Goal: Task Accomplishment & Management: Complete application form

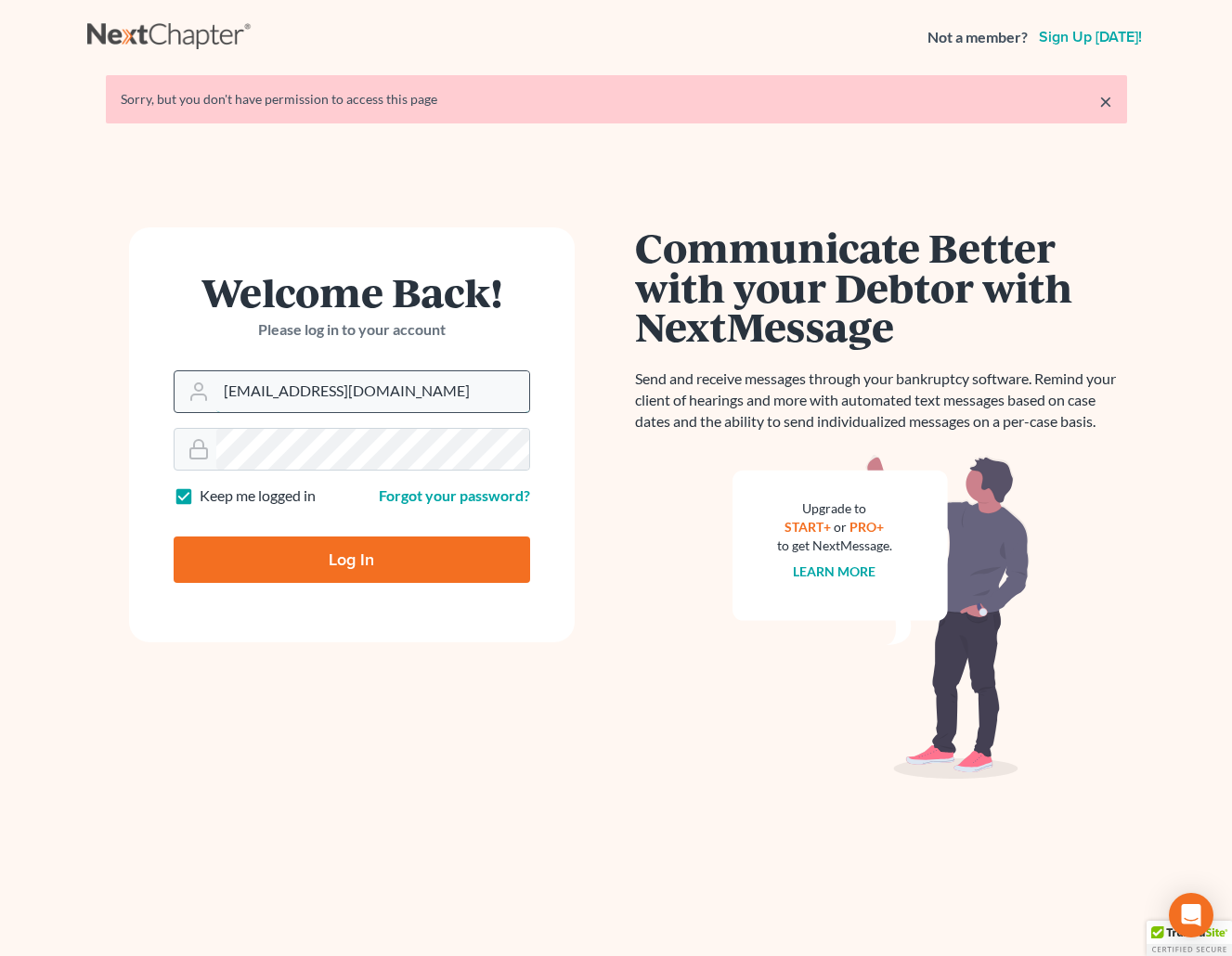
click at [408, 389] on input "brittcostomarnold@gmail.com" at bounding box center [373, 392] width 312 height 41
drag, startPoint x: 448, startPoint y: 388, endPoint x: 126, endPoint y: 384, distance: 322.0
click at [126, 384] on div "Welcome Back! Please log in to your account Email Address brittcostomarnold@gma…" at bounding box center [351, 557] width 529 height 659
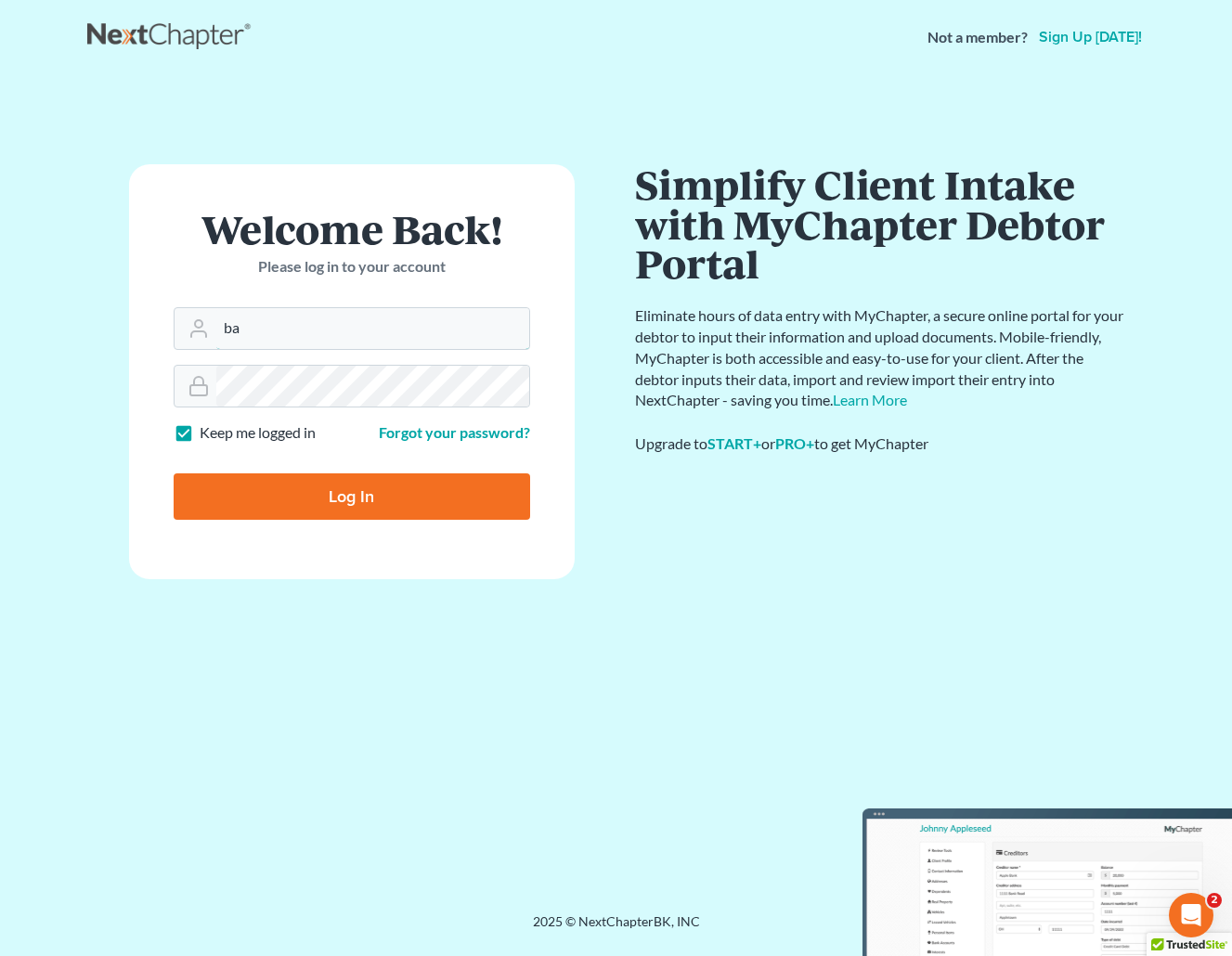
type input "[EMAIL_ADDRESS][DOMAIN_NAME]"
click at [170, 380] on form "Welcome Back! Please log in to your account Email Address barnold@arnoldlawoffi…" at bounding box center [351, 372] width 445 height 415
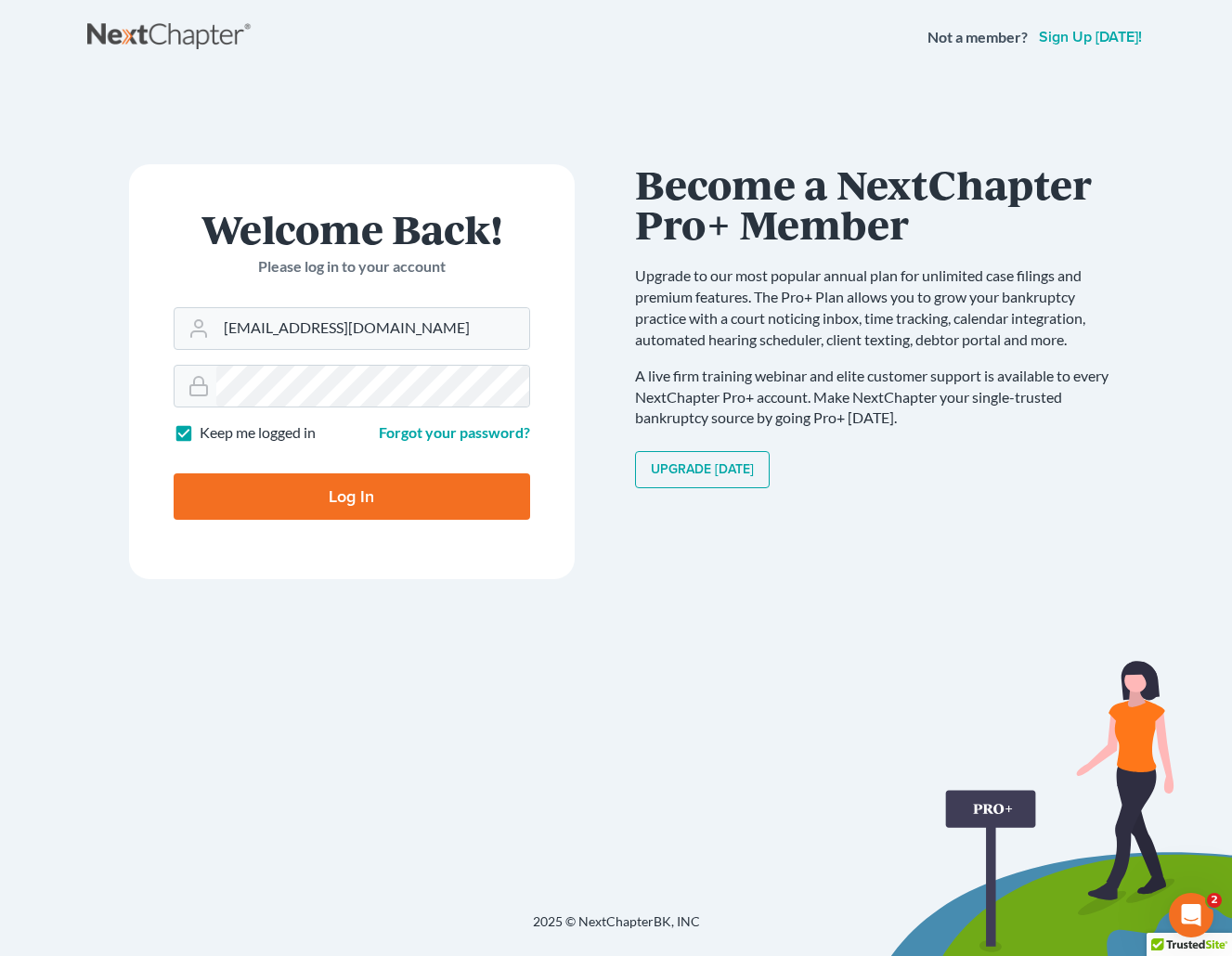
click at [247, 498] on input "Log In" at bounding box center [351, 497] width 356 height 46
type input "Thinking..."
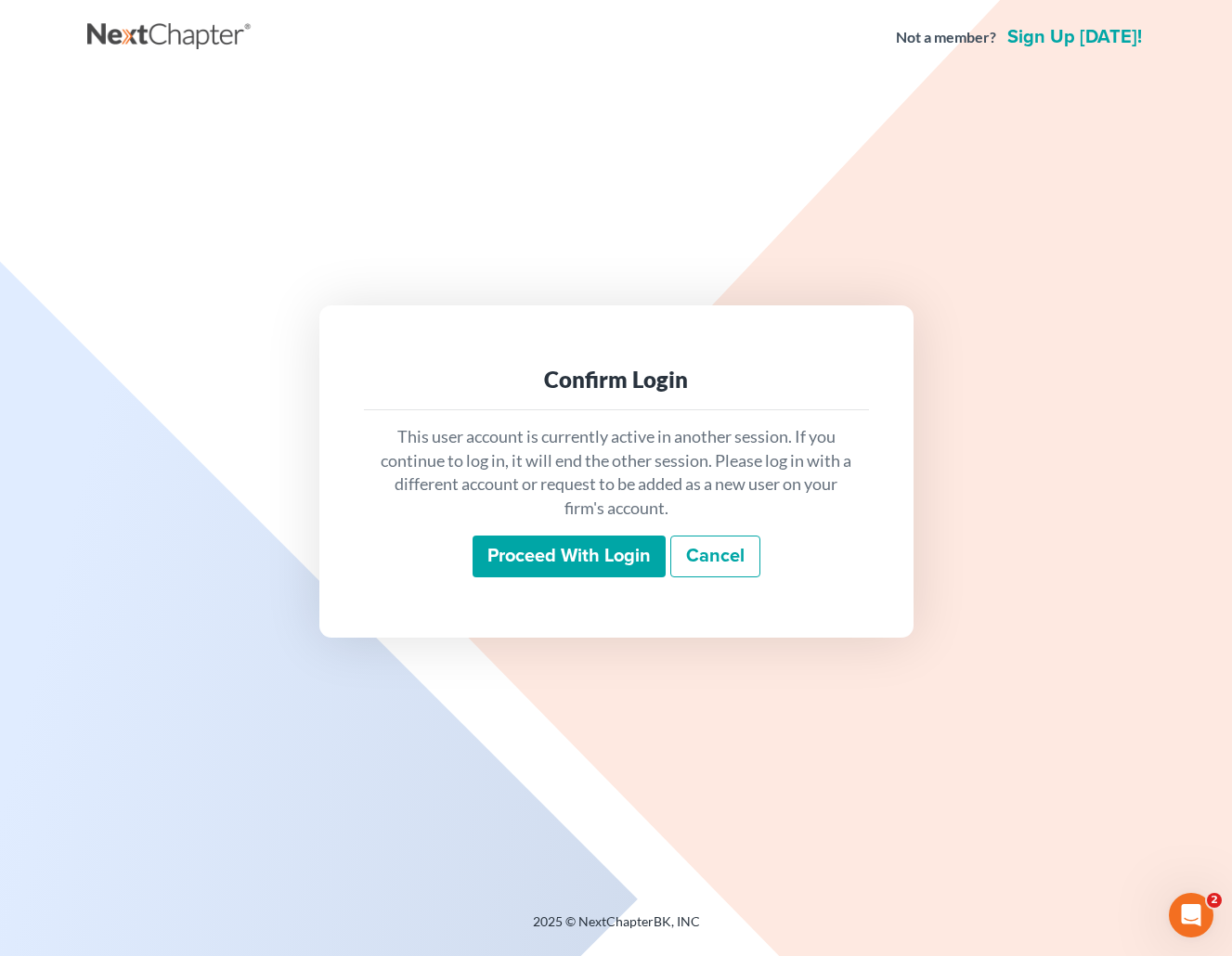
click at [592, 558] on input "Proceed with login" at bounding box center [569, 557] width 193 height 43
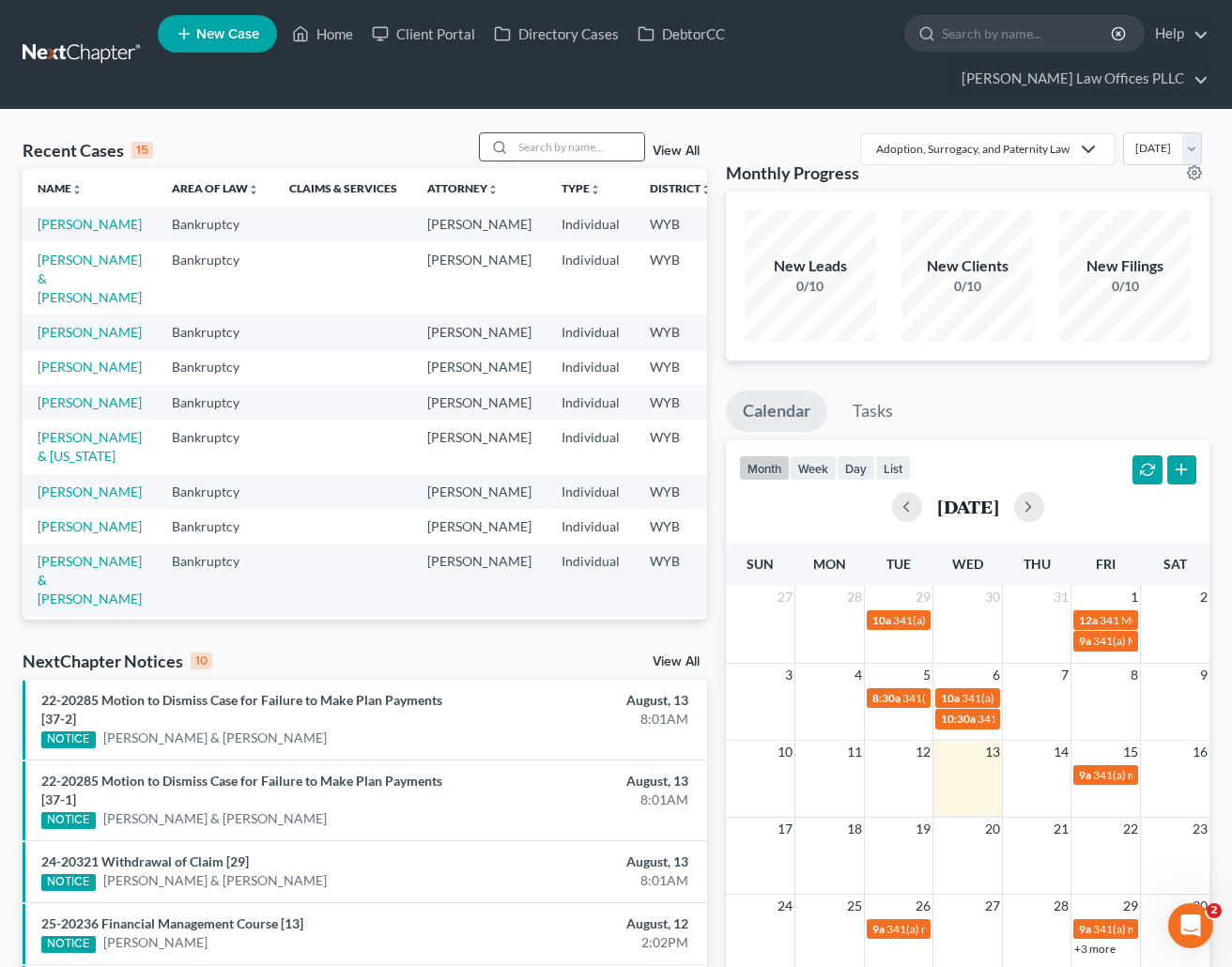
click at [525, 150] on input "search" at bounding box center [578, 147] width 132 height 27
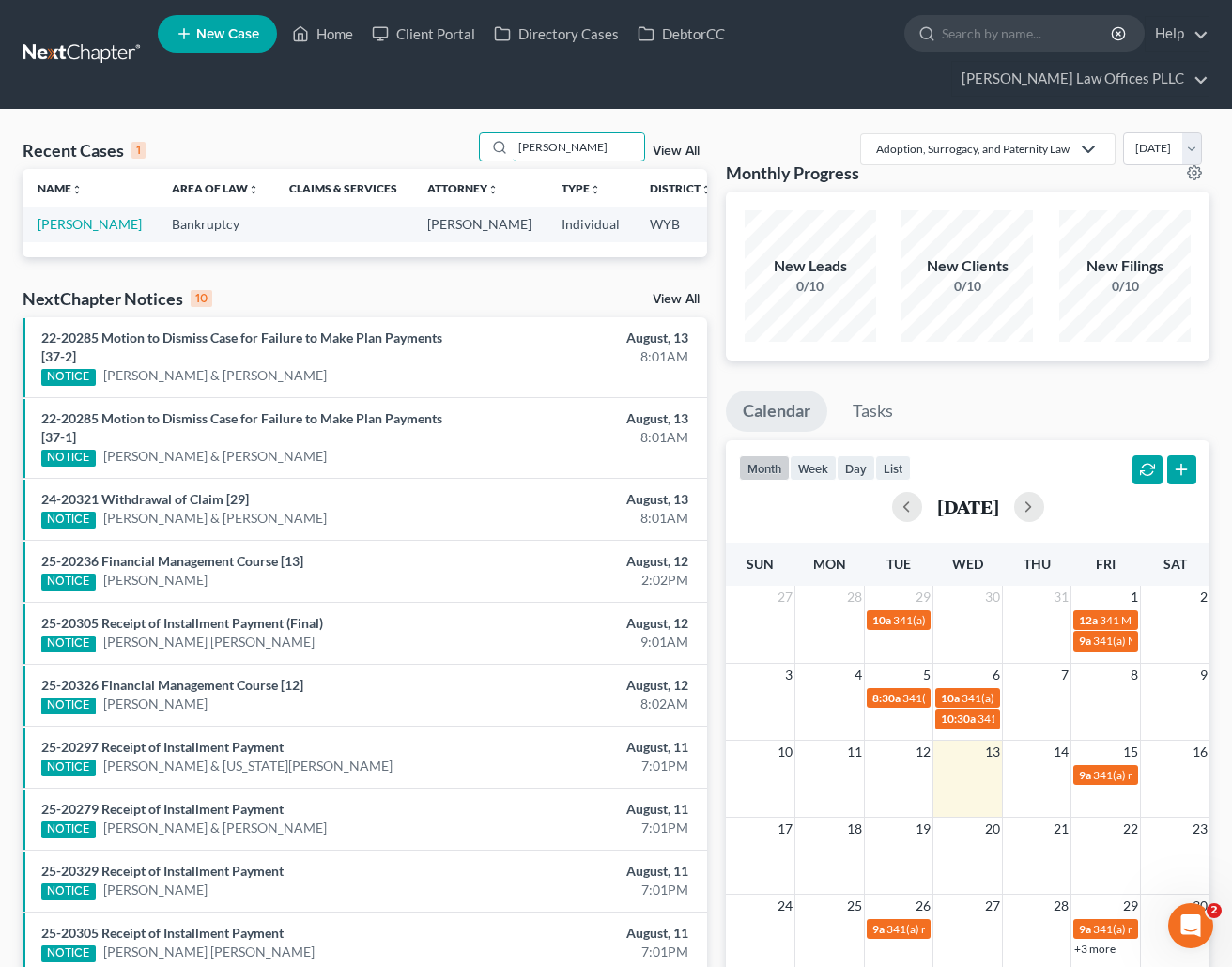
drag, startPoint x: 603, startPoint y: 146, endPoint x: 446, endPoint y: 137, distance: 157.3
click at [446, 137] on div "Recent Cases 1 Burleson View All" at bounding box center [365, 151] width 685 height 37
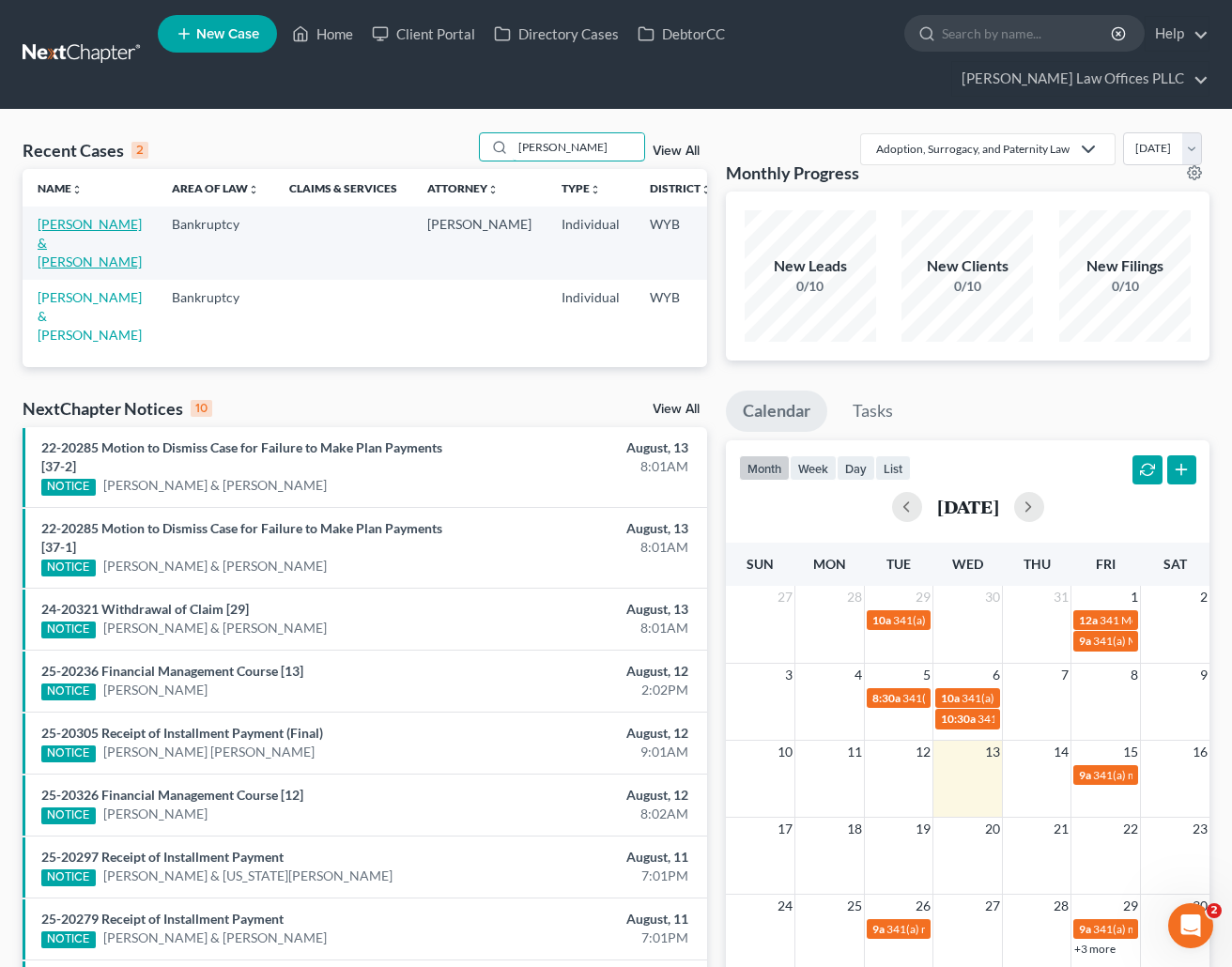
type input "Patterson"
click at [60, 241] on link "[PERSON_NAME] & [PERSON_NAME]" at bounding box center [89, 243] width 104 height 54
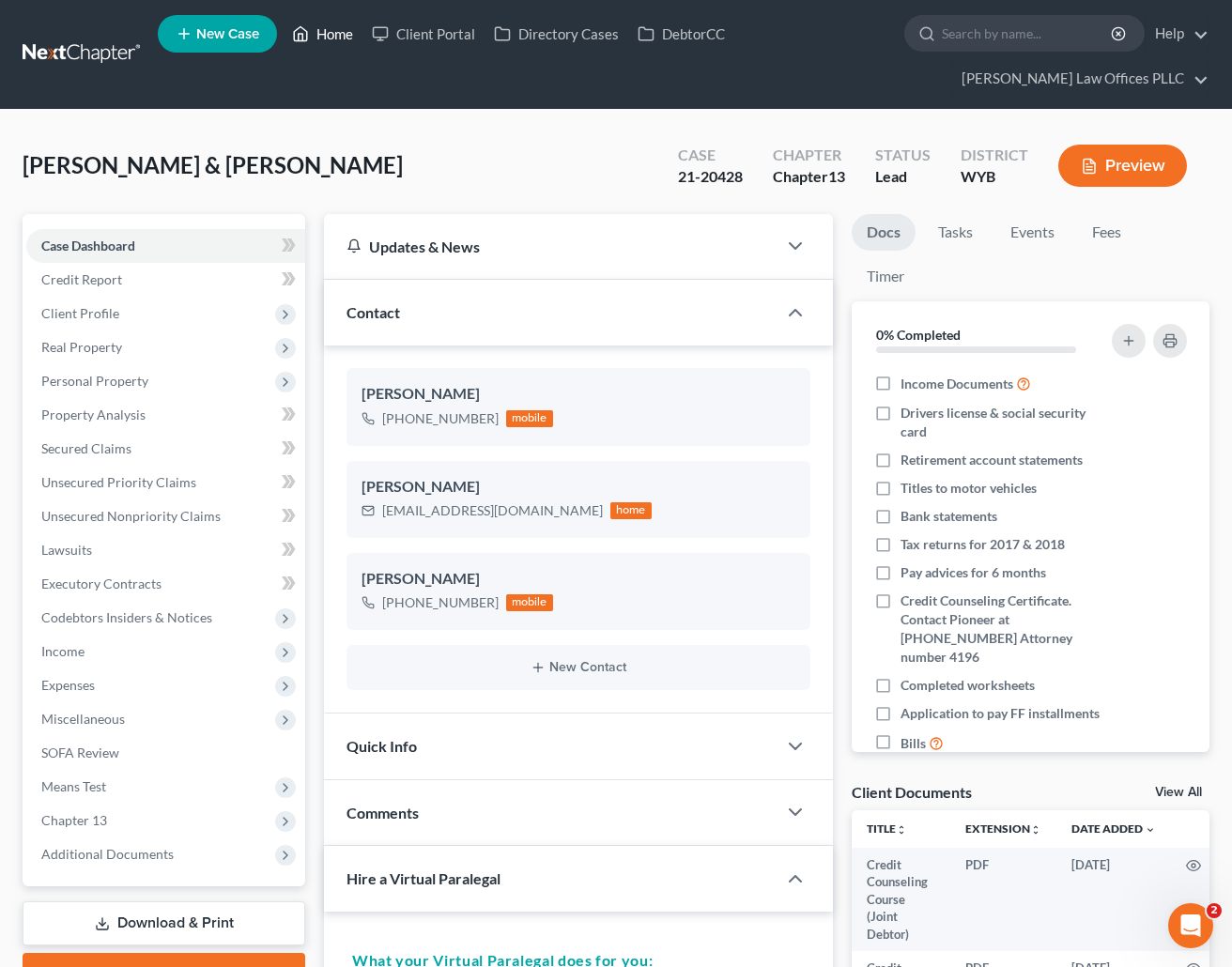
click at [328, 31] on link "Home" at bounding box center [322, 34] width 80 height 34
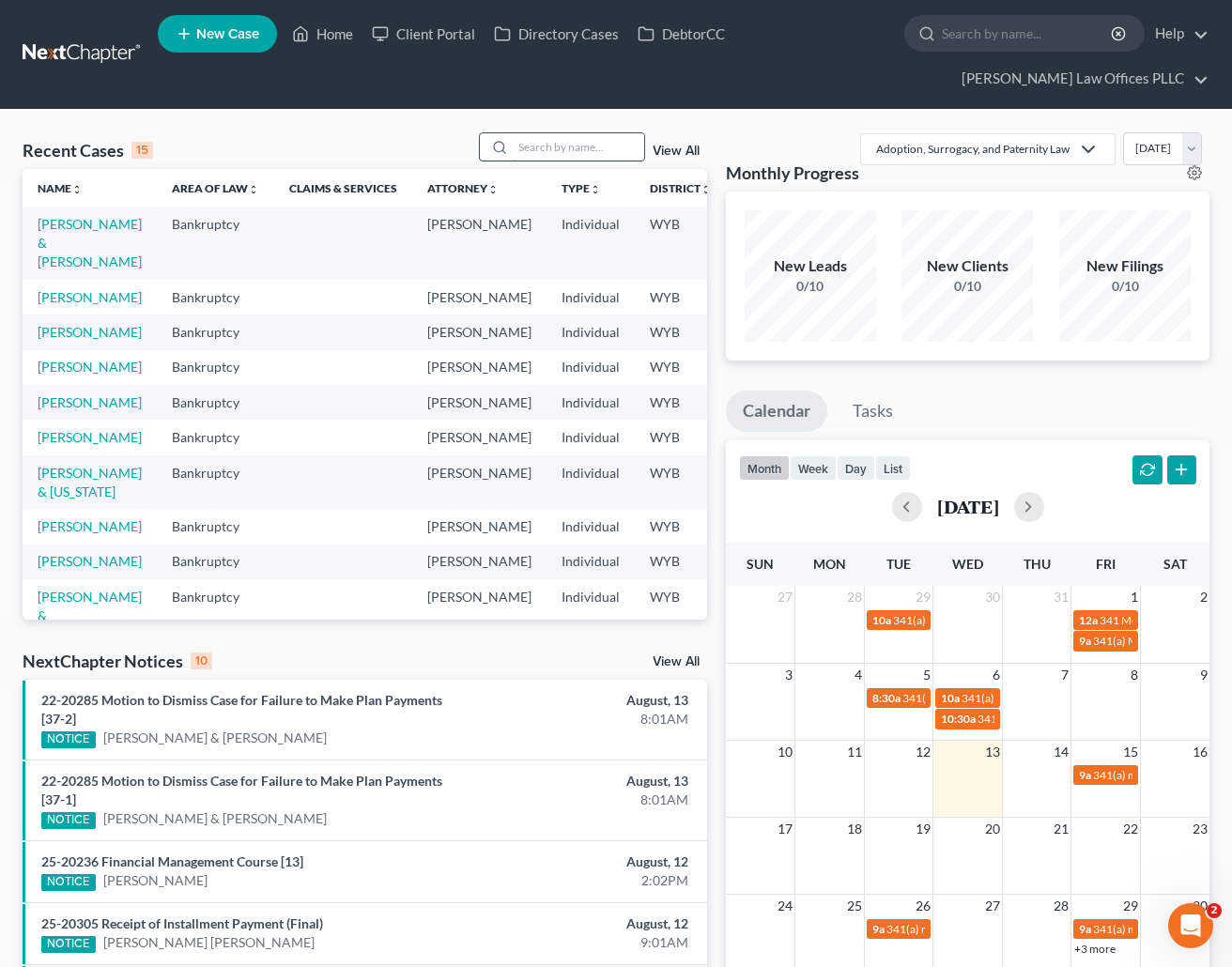
click at [522, 146] on input "search" at bounding box center [578, 147] width 132 height 27
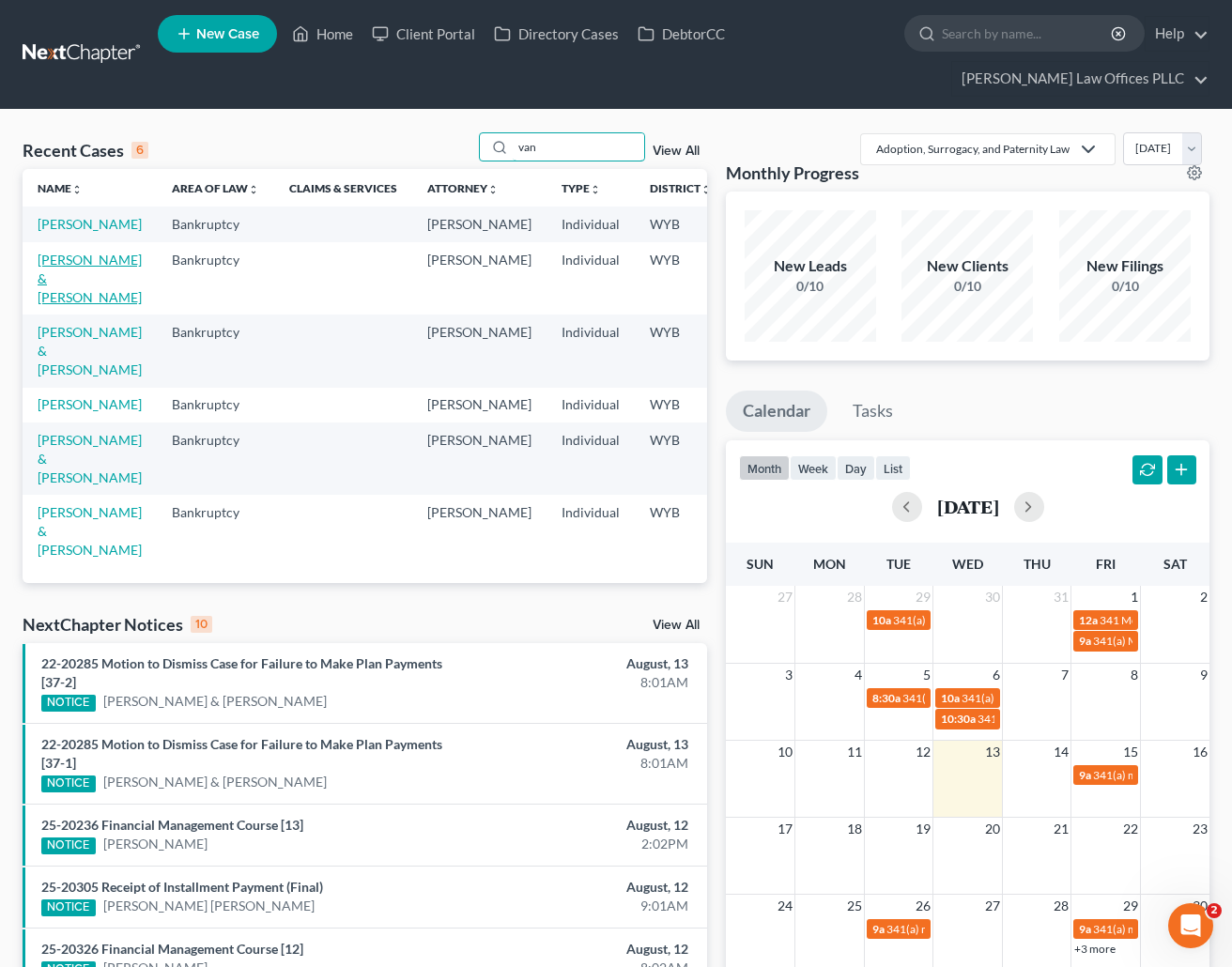
type input "van"
click at [57, 283] on link "[PERSON_NAME] & [PERSON_NAME]" at bounding box center [89, 278] width 104 height 54
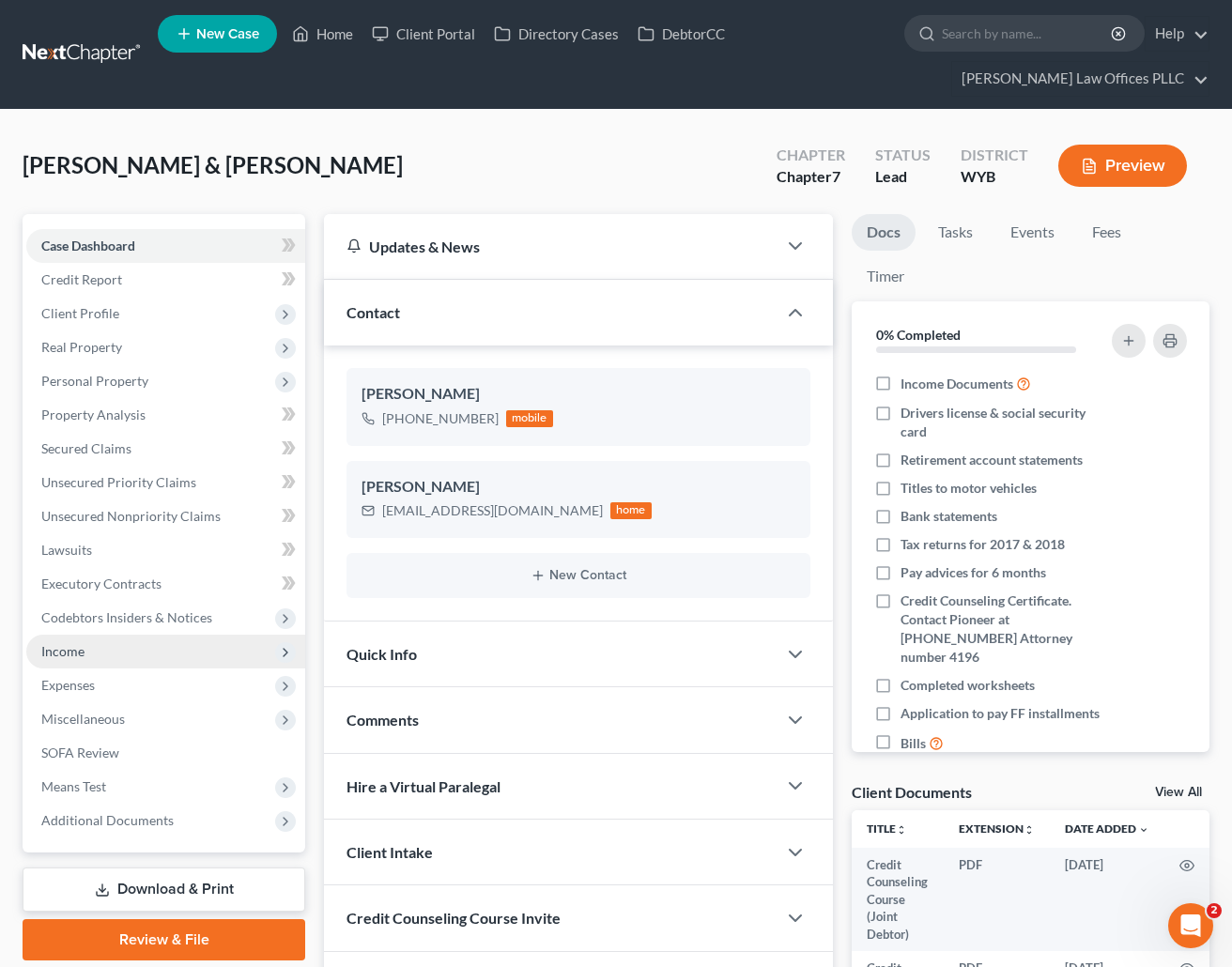
click at [73, 650] on span "Income" at bounding box center [63, 651] width 43 height 16
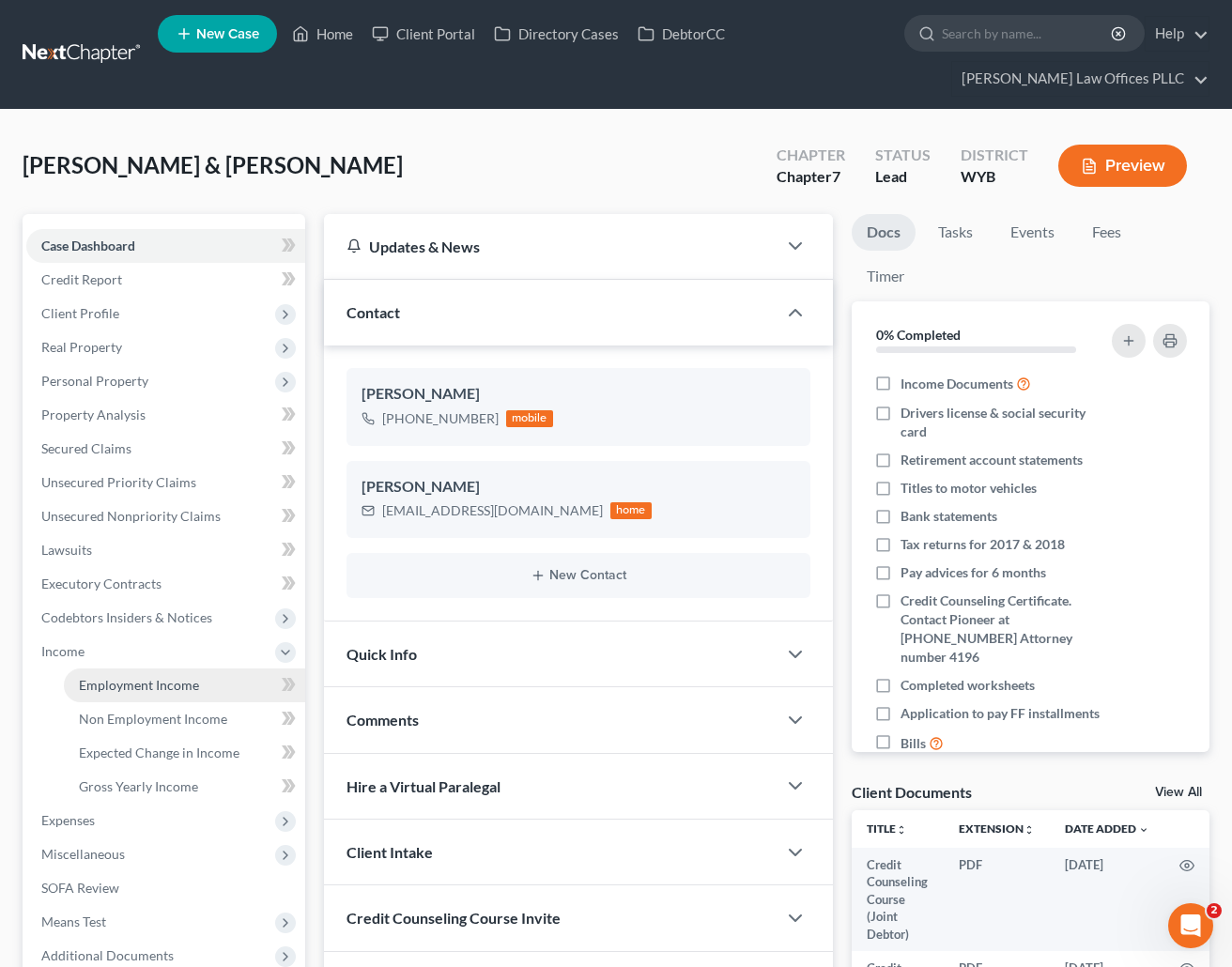
click at [153, 687] on span "Employment Income" at bounding box center [139, 685] width 120 height 16
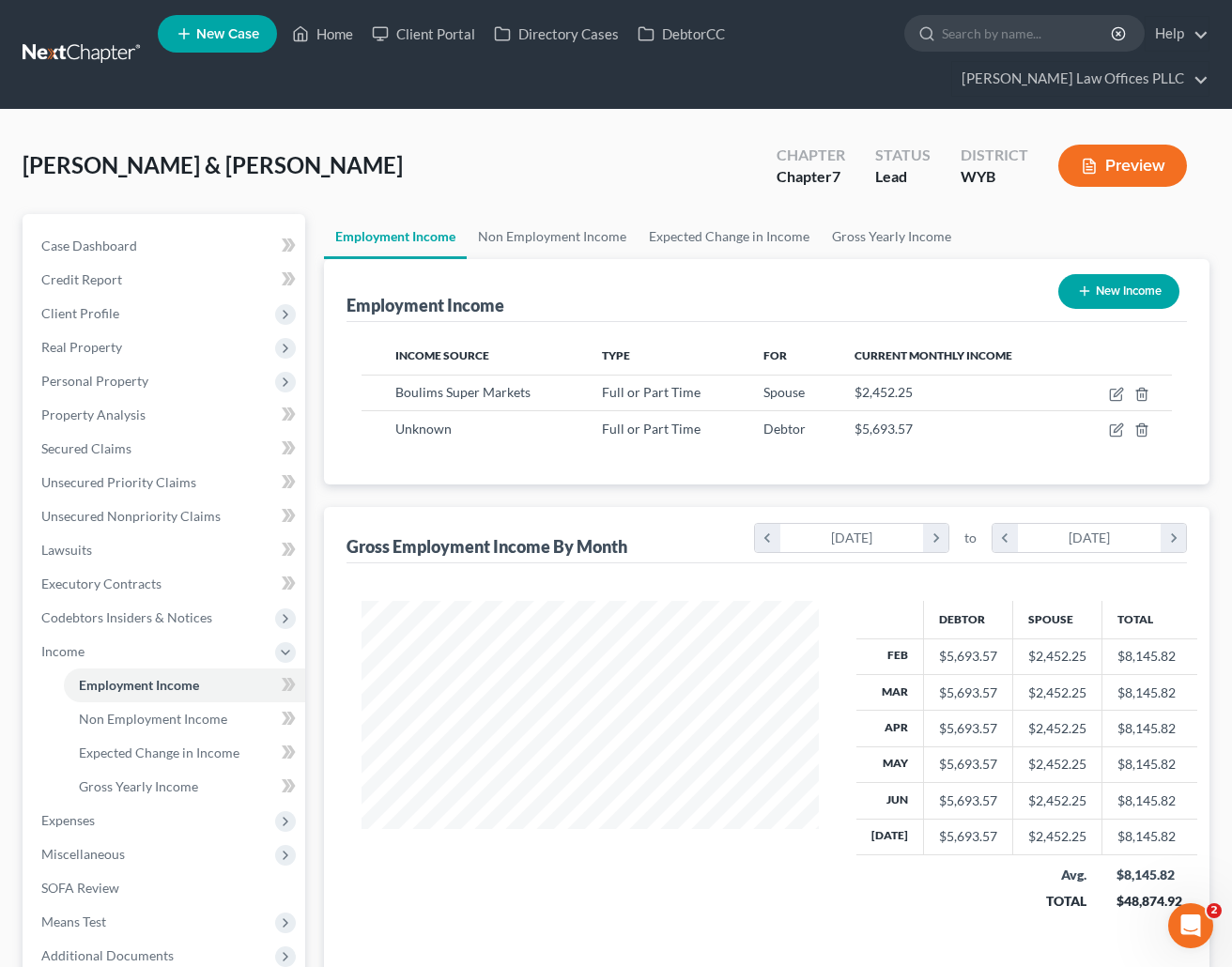
scroll to position [337, 495]
click at [71, 303] on span "Client Profile" at bounding box center [166, 313] width 278 height 34
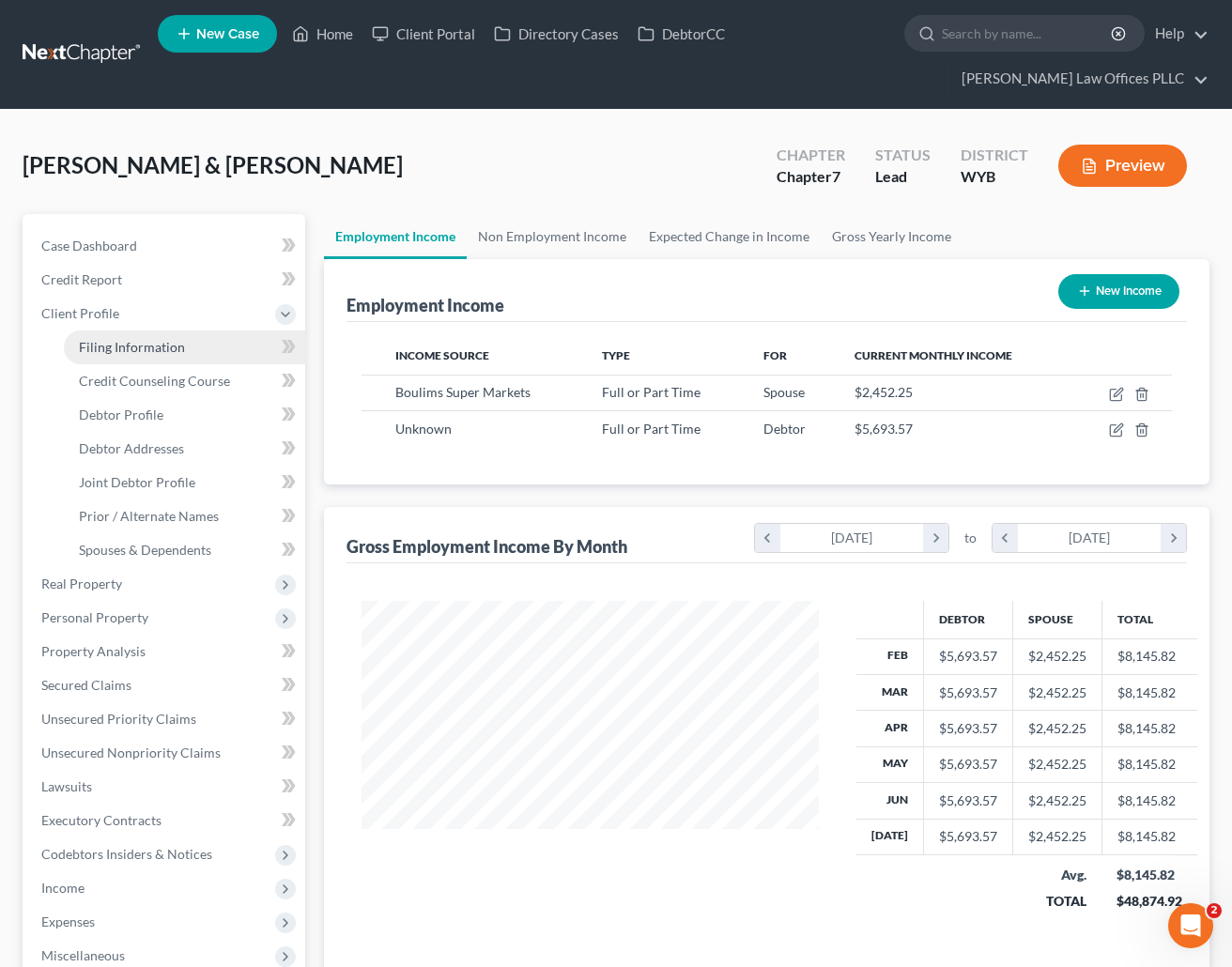
click at [150, 346] on span "Filing Information" at bounding box center [132, 346] width 106 height 16
select select "1"
select select "0"
select select "53"
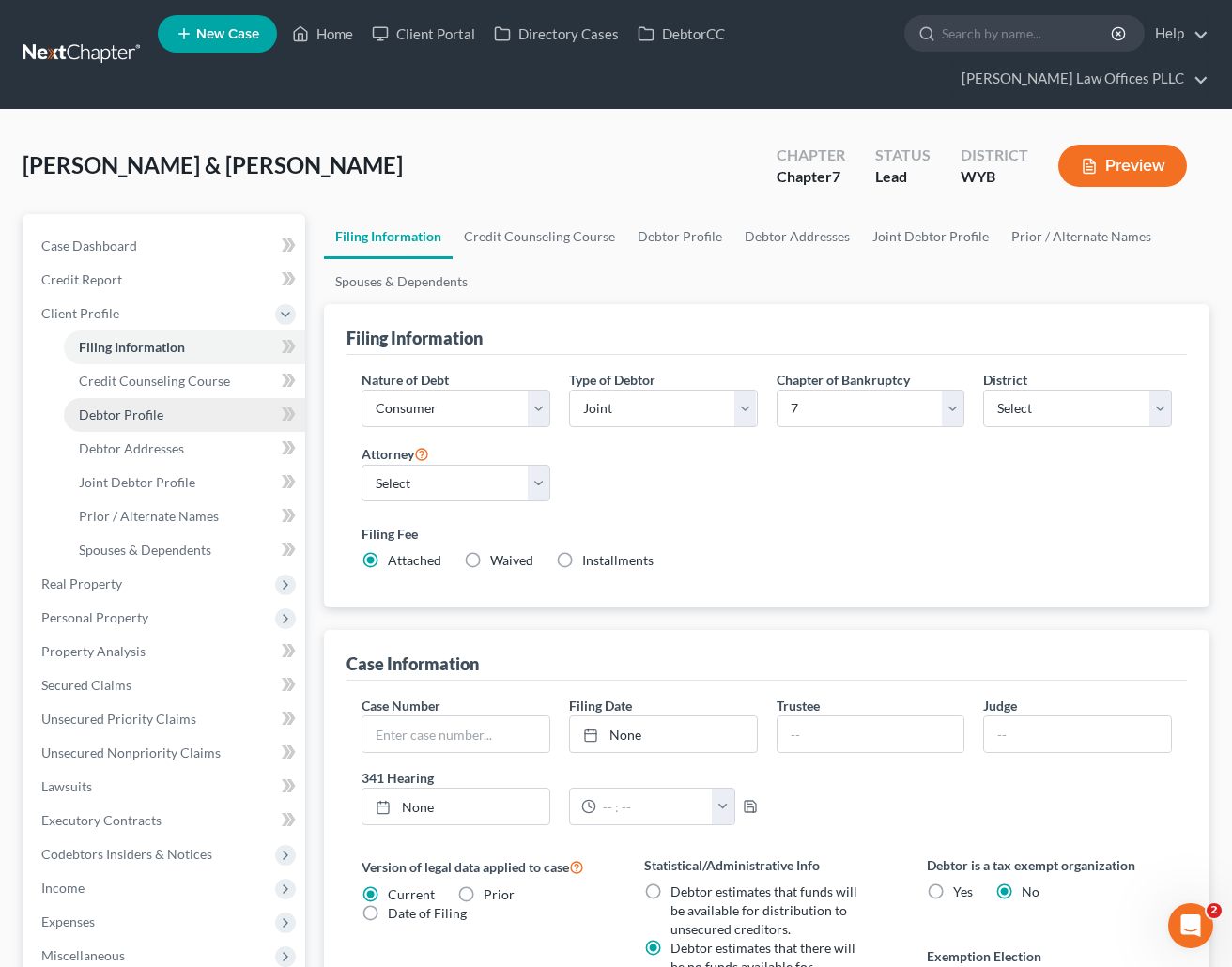
click at [163, 412] on link "Debtor Profile" at bounding box center [184, 415] width 242 height 34
select select "1"
select select "3"
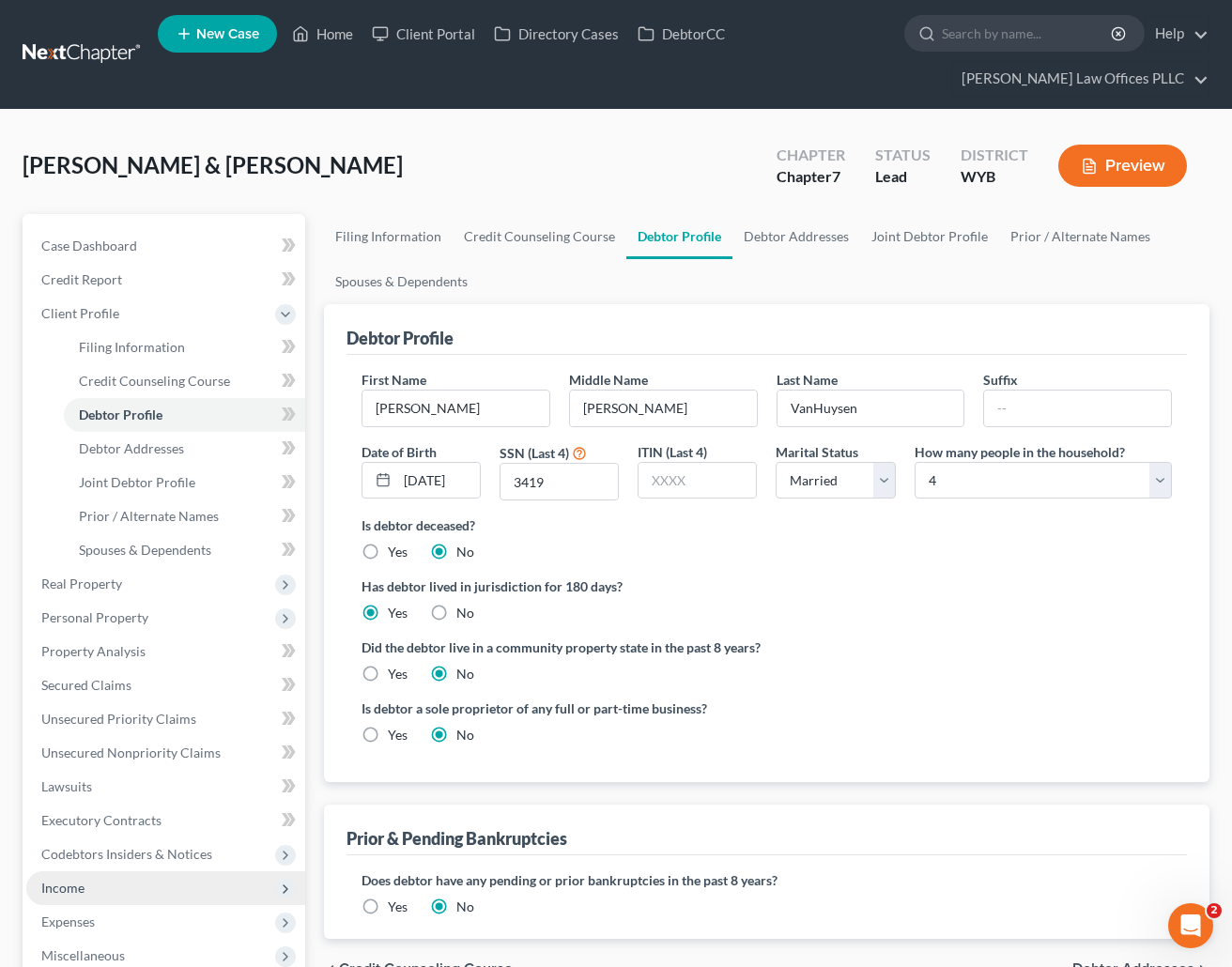
click at [88, 885] on span "Income" at bounding box center [166, 888] width 278 height 34
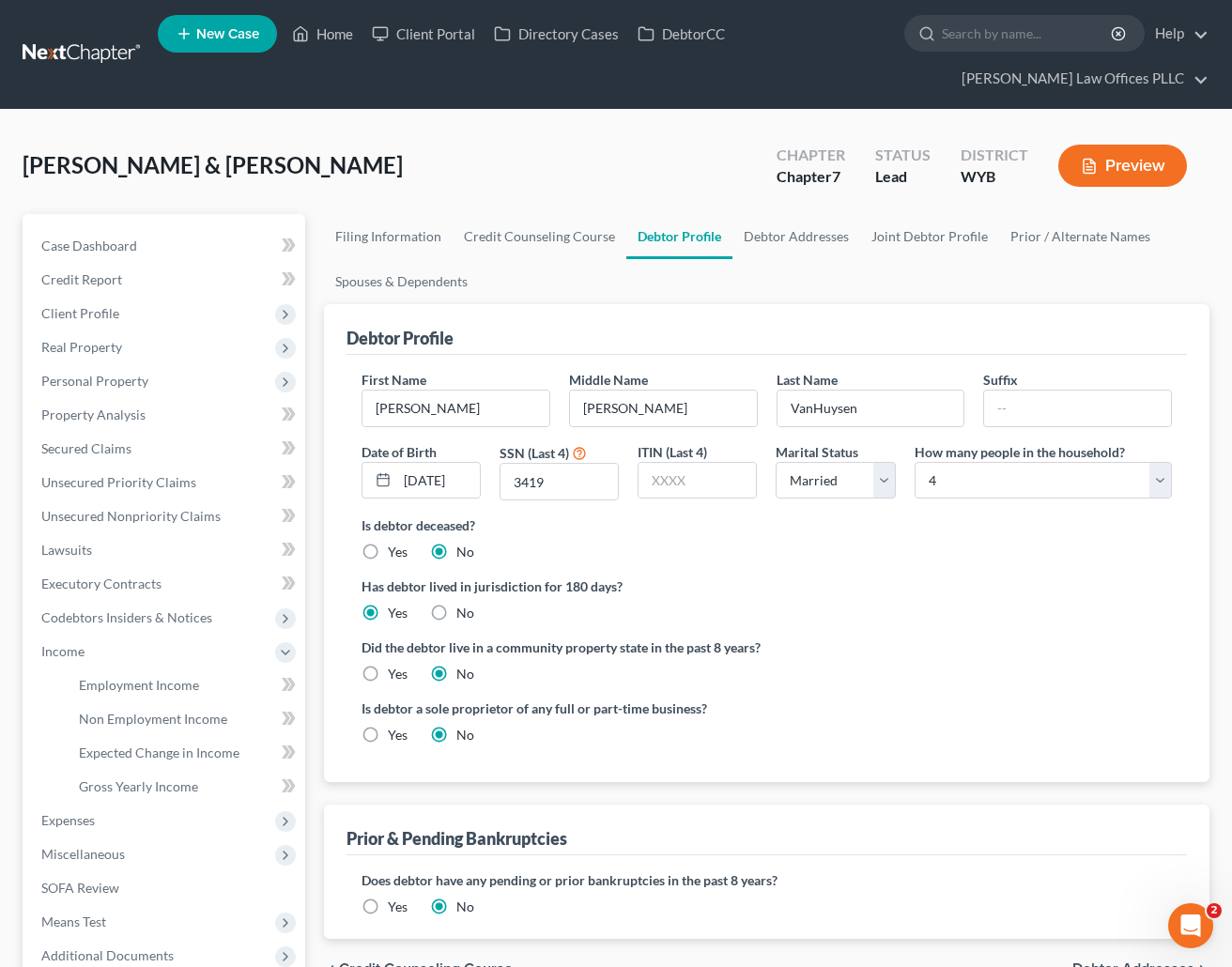
click at [878, 688] on ng-include "First Name Jacob Middle Name Arlen Last Name VanHuysen Suffix Date of Birth 10/…" at bounding box center [766, 564] width 810 height 389
click at [178, 681] on span "Employment Income" at bounding box center [139, 685] width 120 height 16
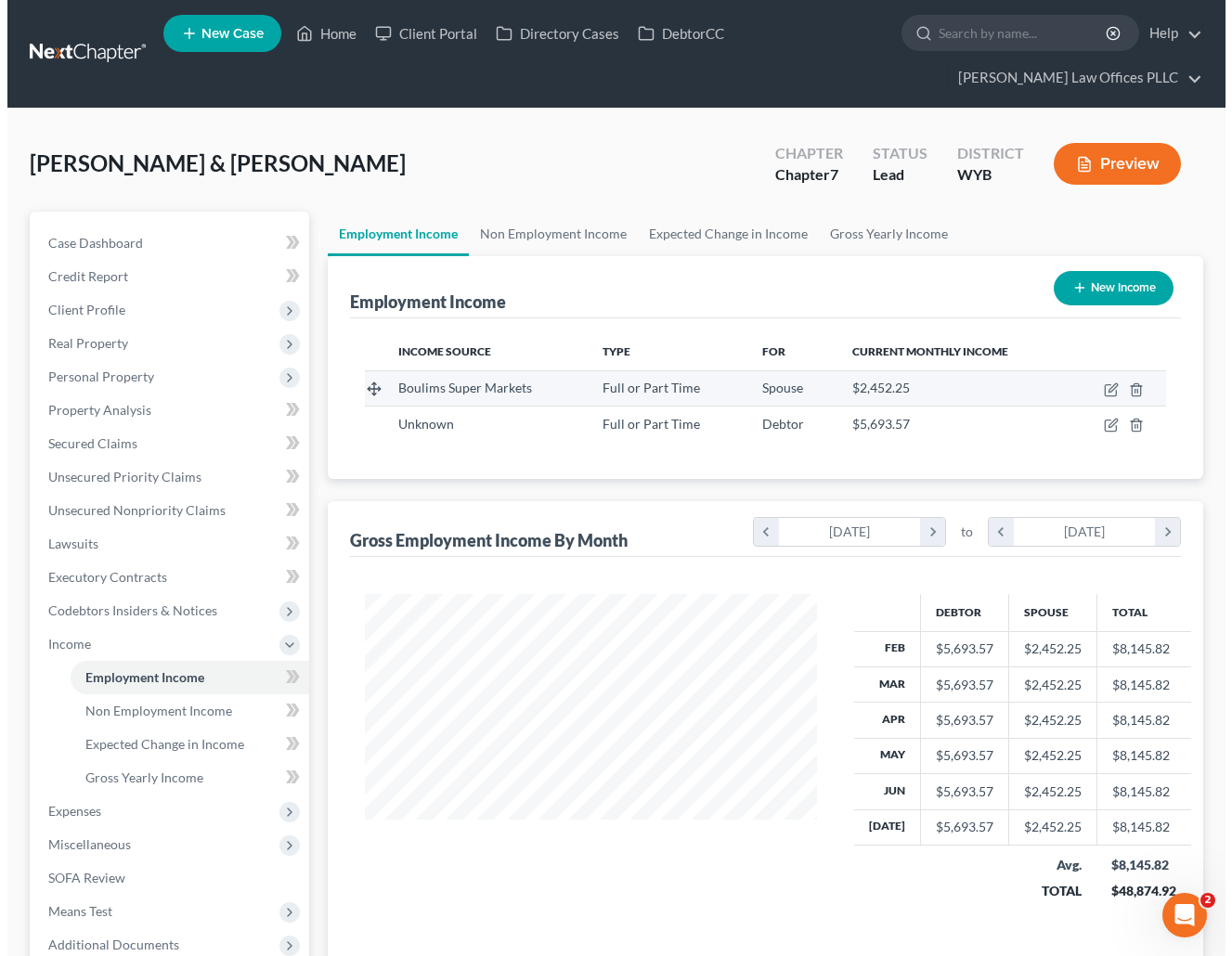
scroll to position [333, 489]
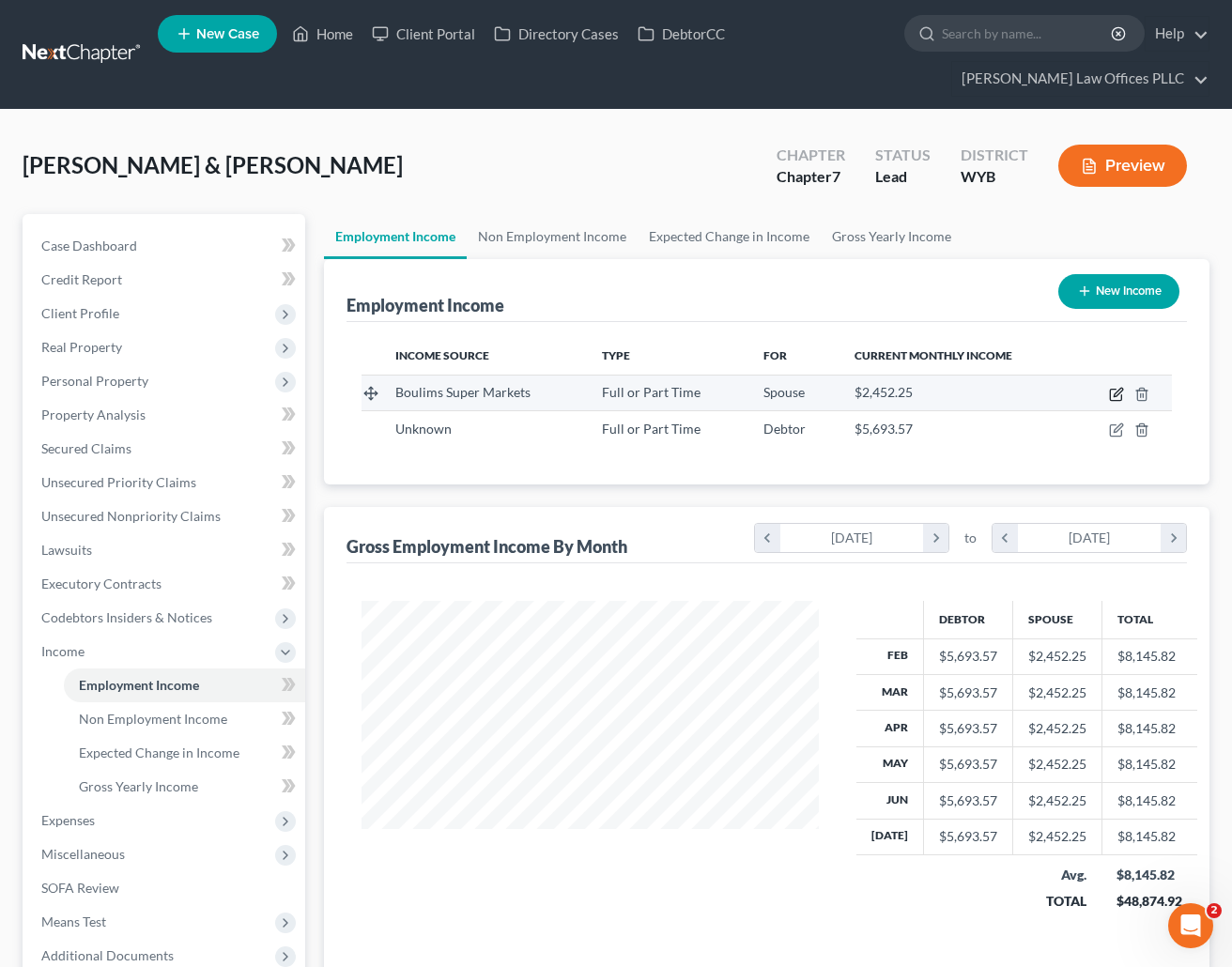
click at [1114, 390] on icon "button" at bounding box center [1116, 394] width 15 height 15
select select "0"
select select "13"
select select "0"
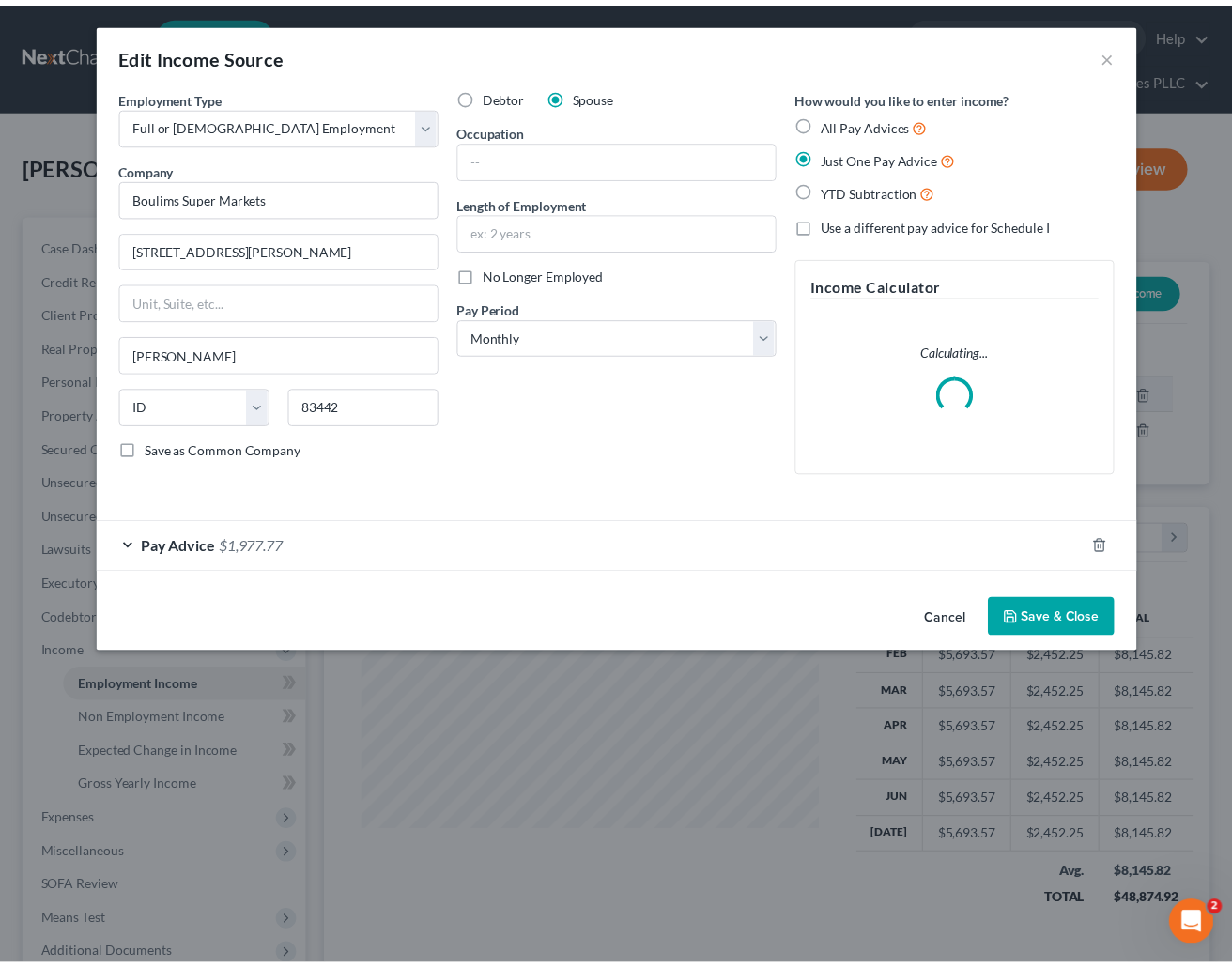
scroll to position [337, 501]
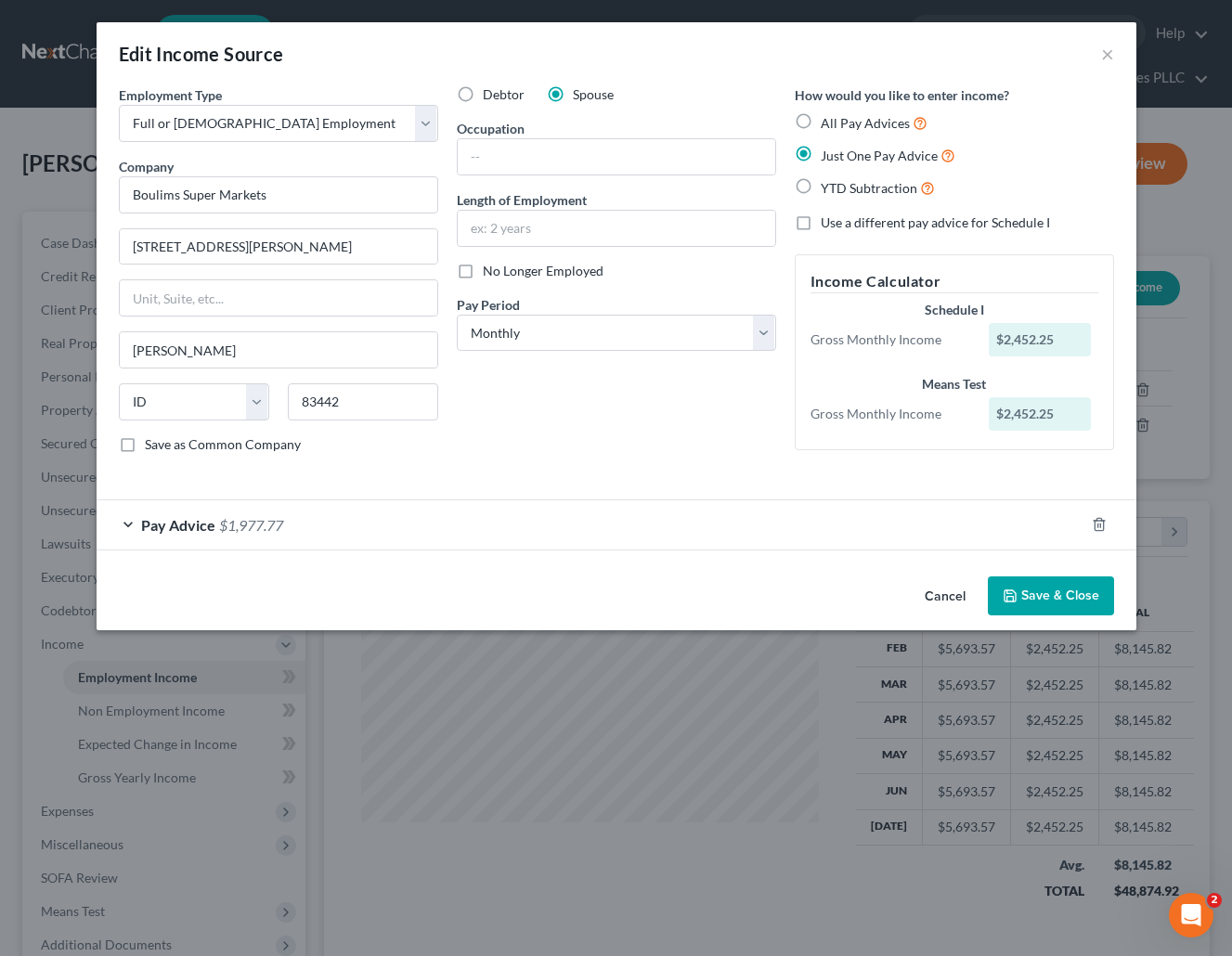
click at [943, 591] on button "Cancel" at bounding box center [945, 597] width 71 height 37
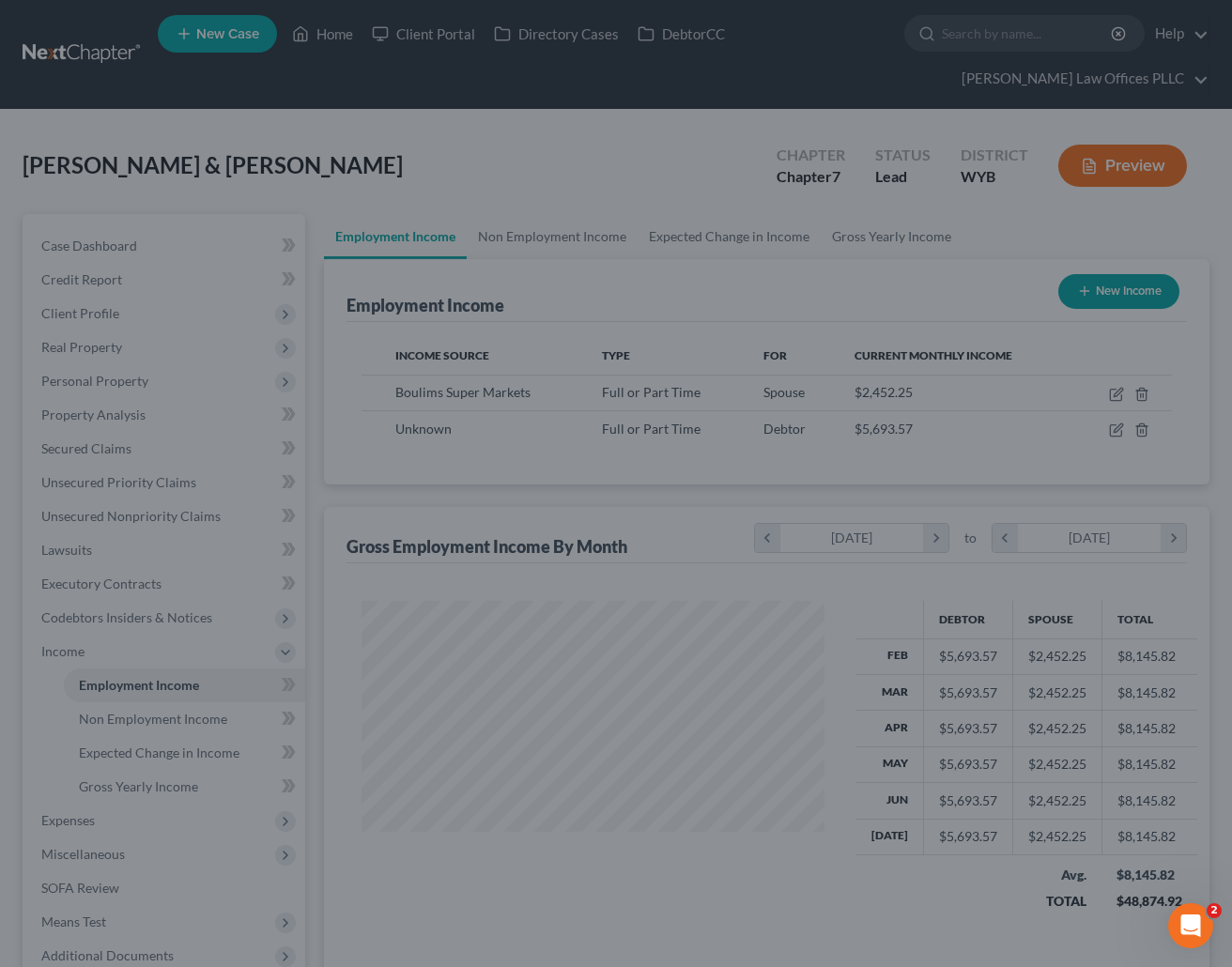
scroll to position [938607, 938246]
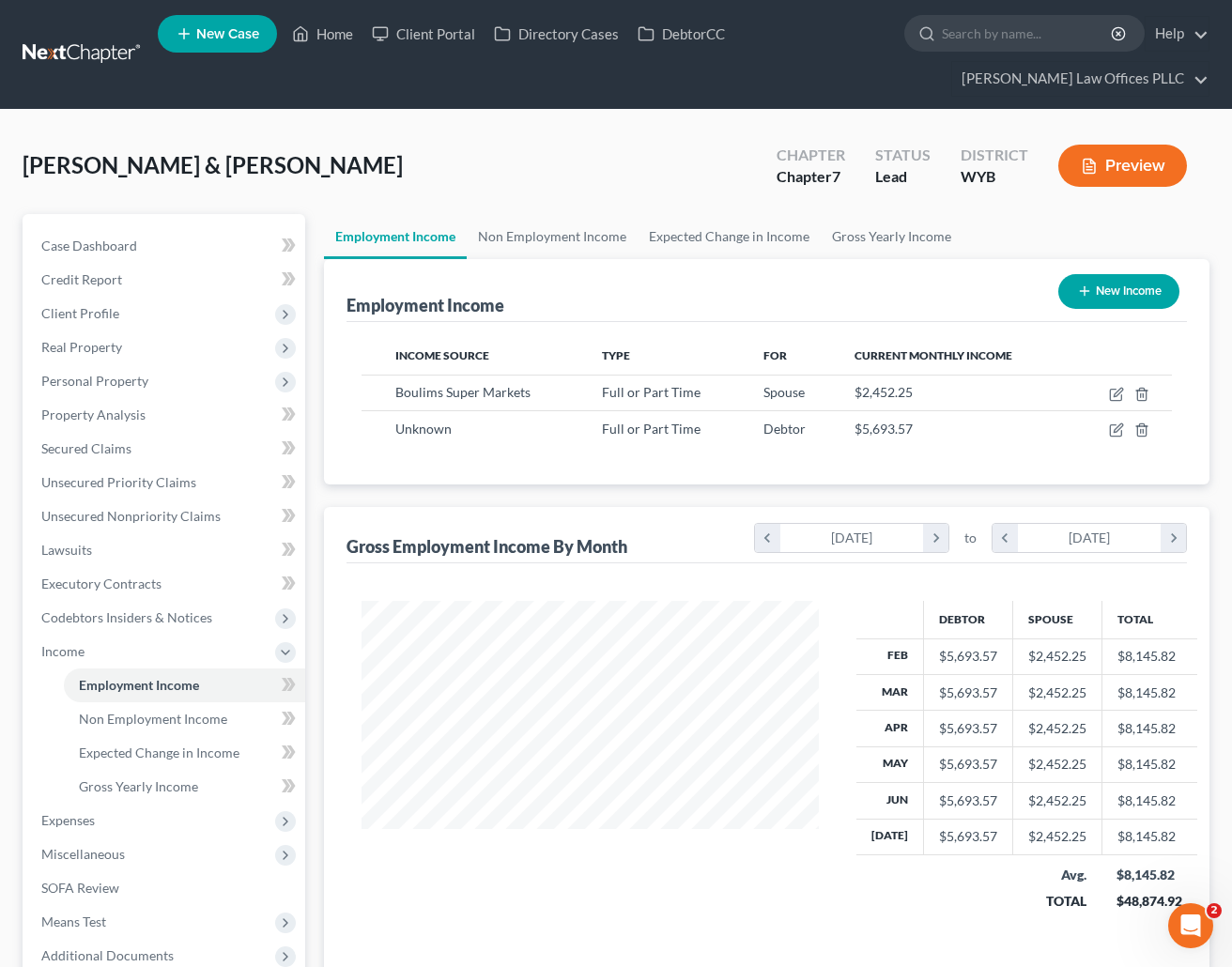
drag, startPoint x: 869, startPoint y: 290, endPoint x: 855, endPoint y: 292, distance: 14.1
click at [869, 290] on div "Employment Income New Income" at bounding box center [766, 290] width 840 height 63
click at [160, 520] on span "Unsecured Nonpriority Claims" at bounding box center [131, 515] width 180 height 16
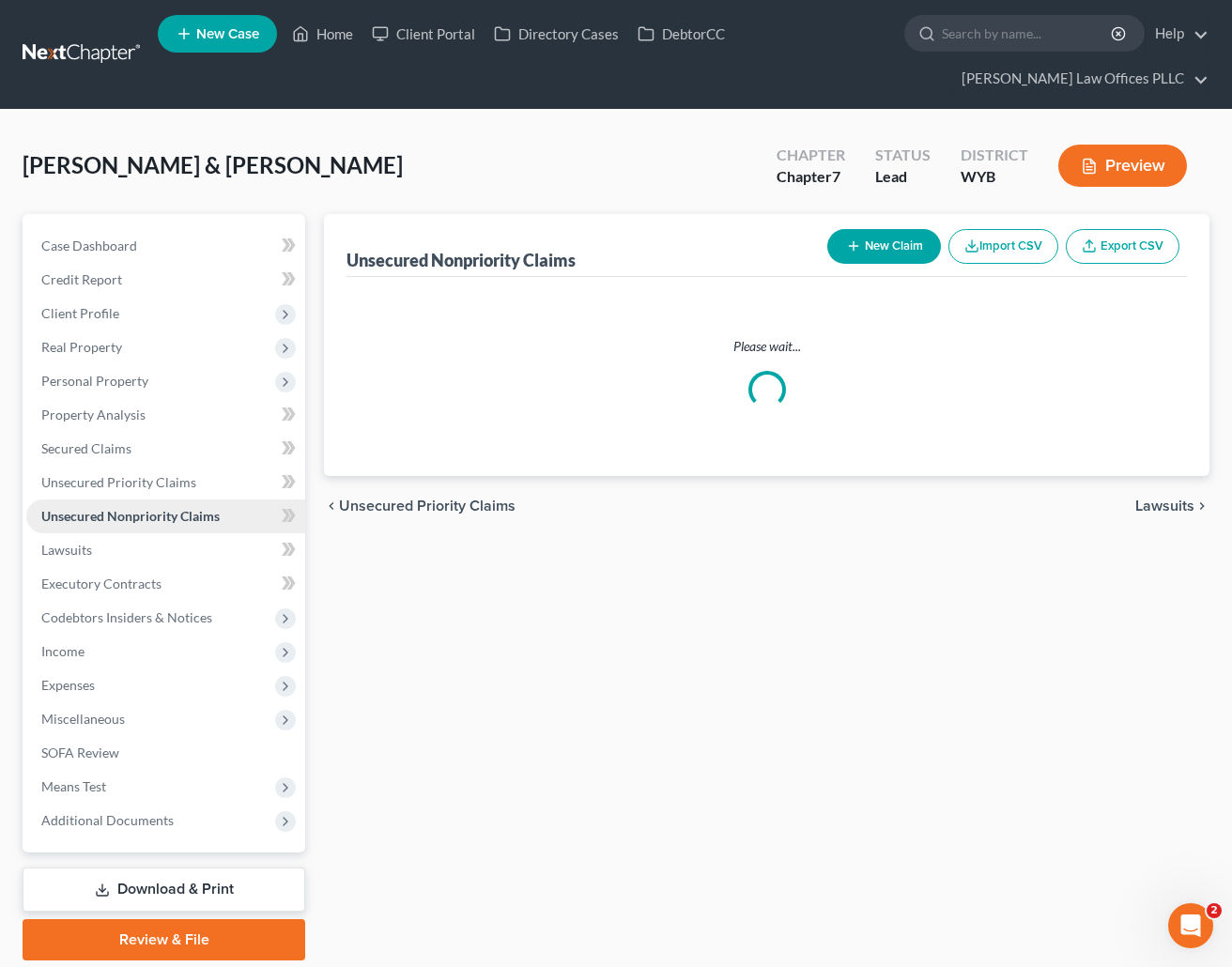
click at [160, 520] on span "Unsecured Nonpriority Claims" at bounding box center [131, 515] width 179 height 16
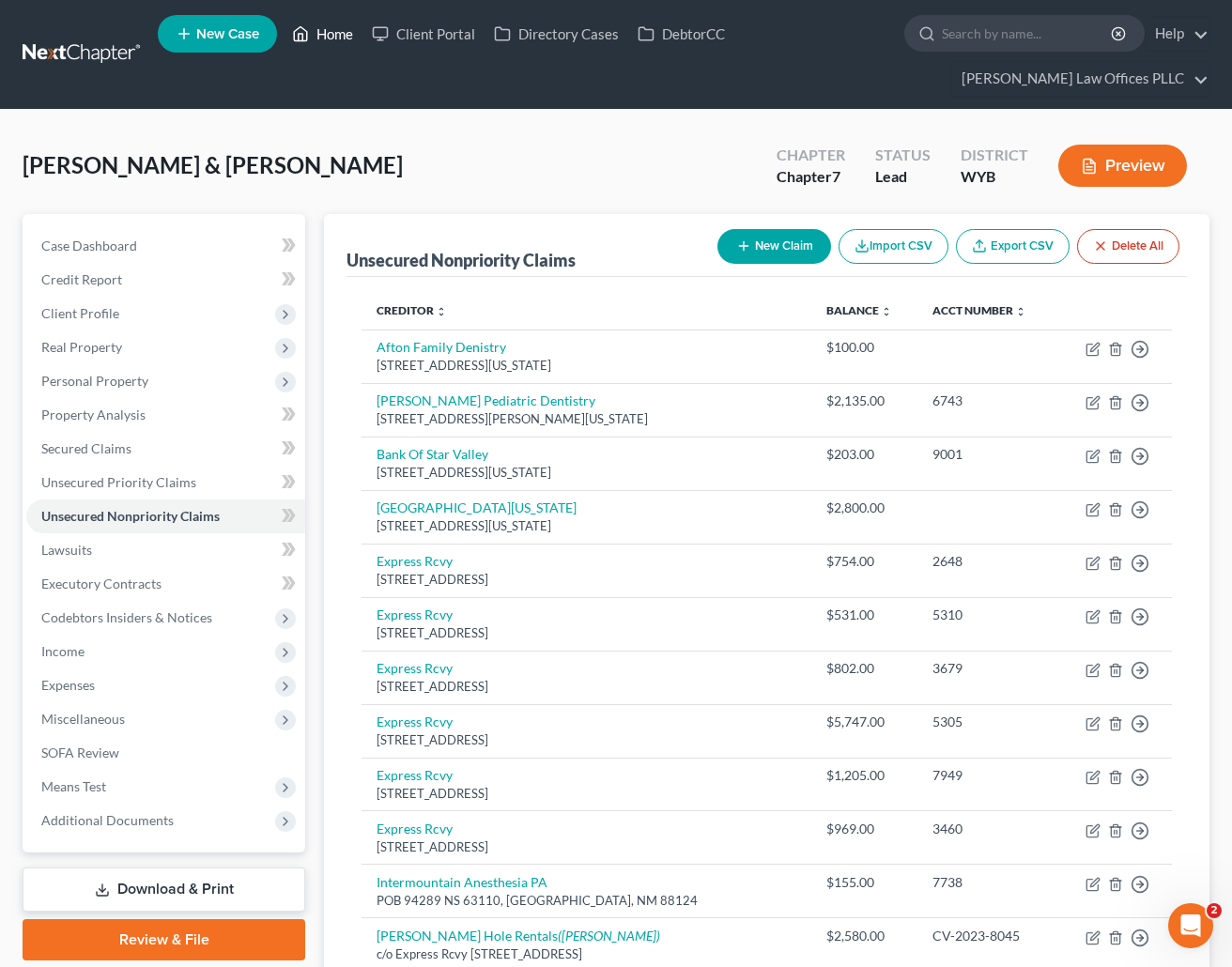
click at [347, 26] on link "Home" at bounding box center [322, 34] width 80 height 34
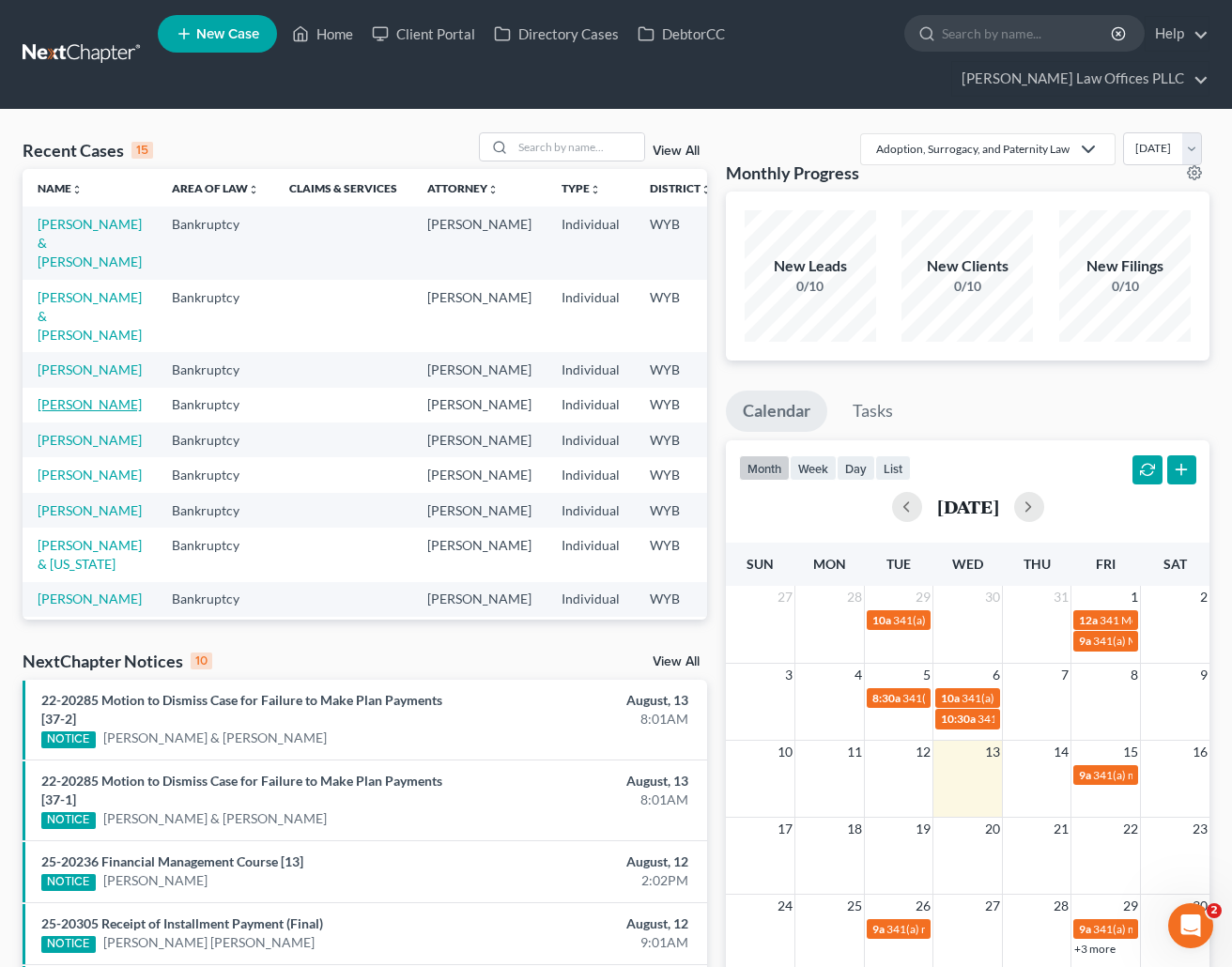
click at [46, 412] on link "[PERSON_NAME]" at bounding box center [89, 404] width 104 height 16
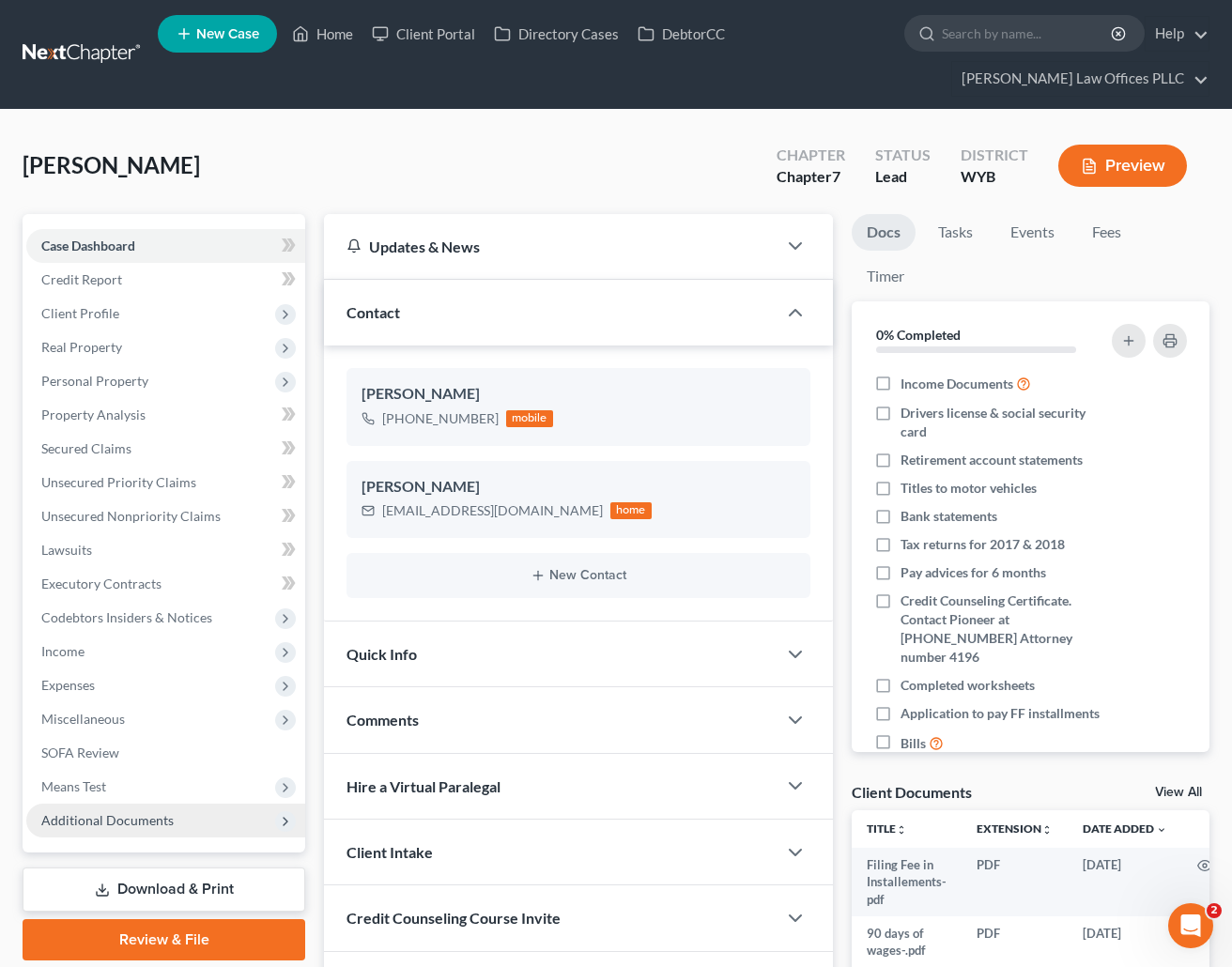
click at [123, 821] on span "Additional Documents" at bounding box center [107, 819] width 133 height 16
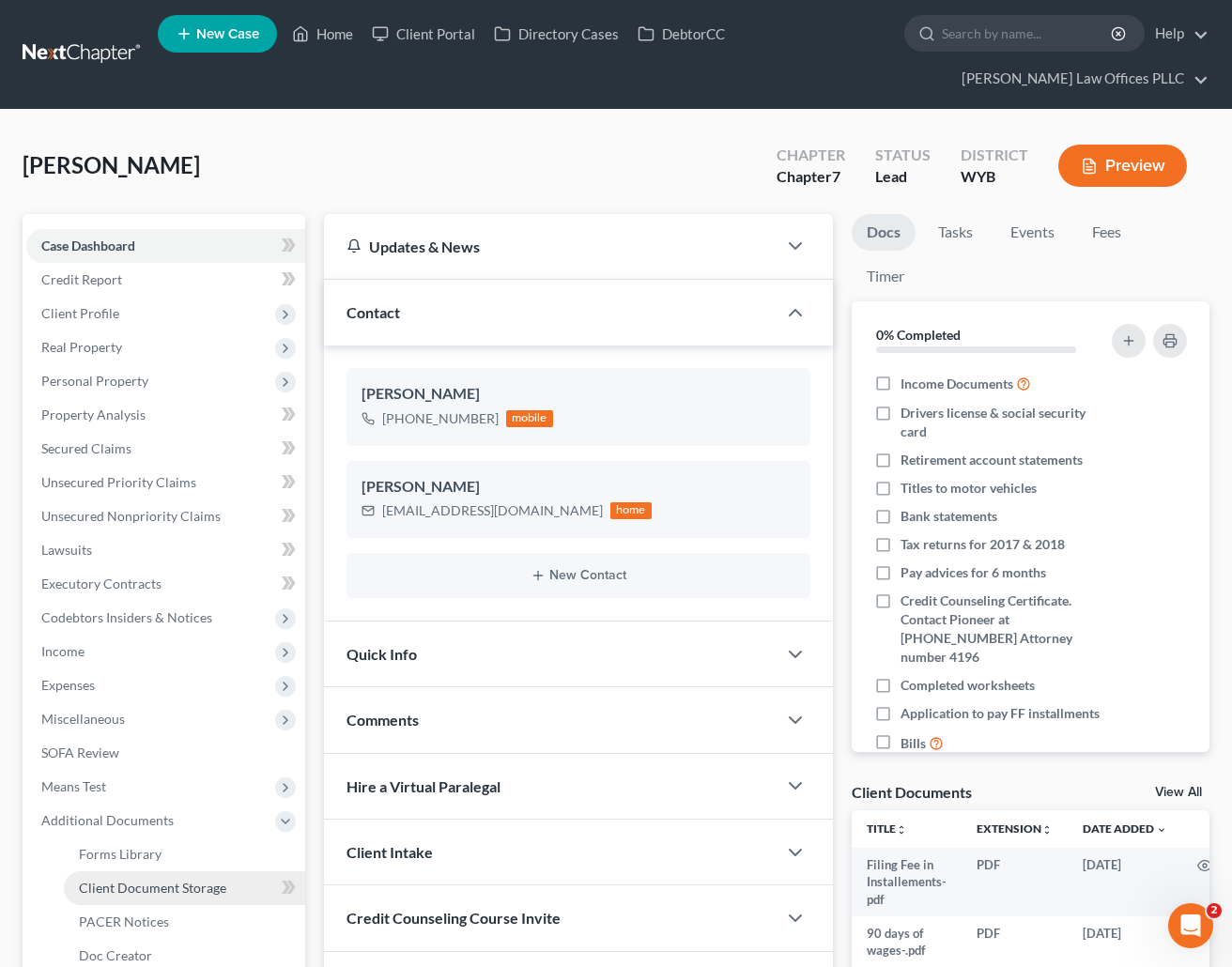
click at [134, 888] on span "Client Document Storage" at bounding box center [152, 887] width 148 height 16
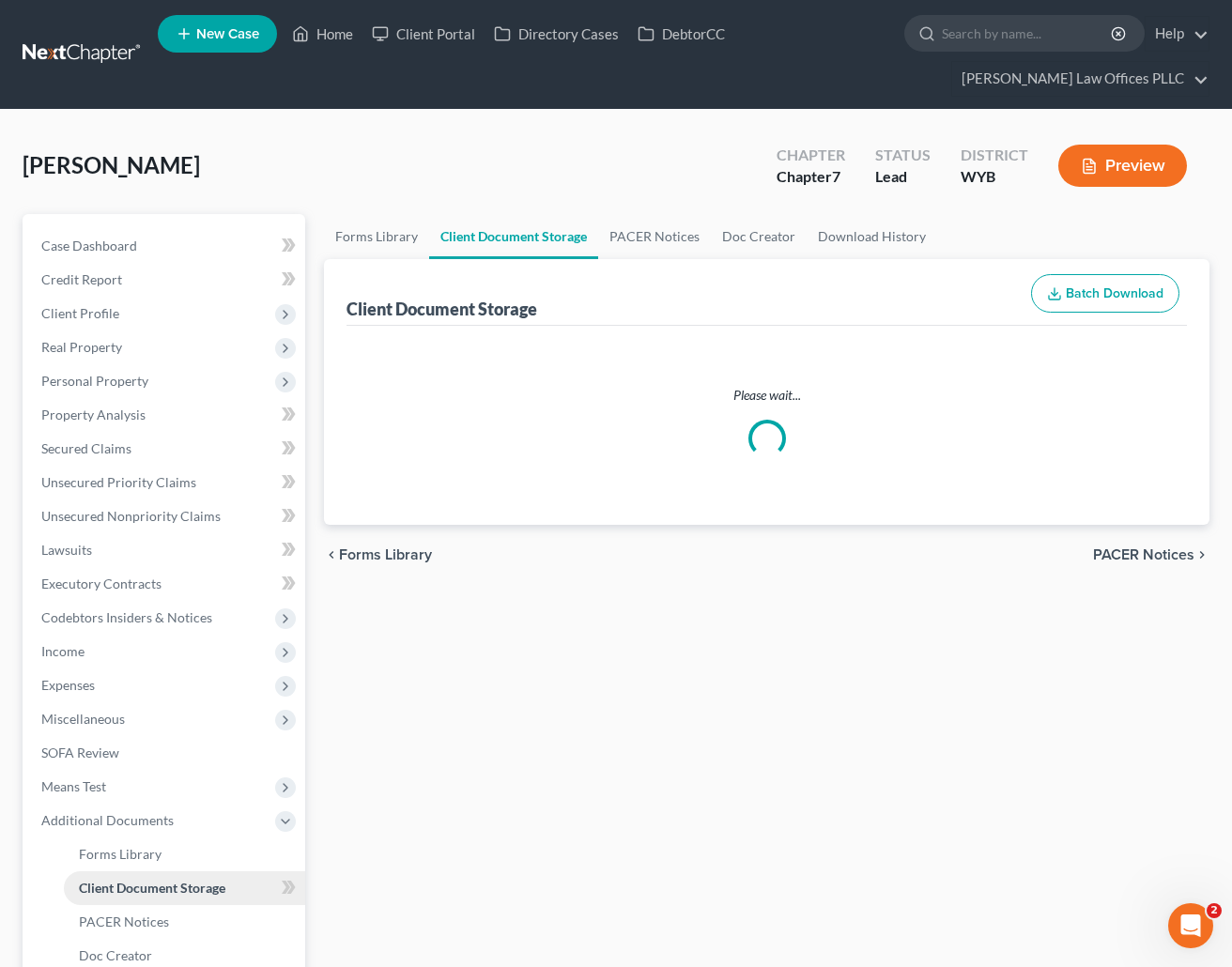
select select "0"
select select "3"
select select "4"
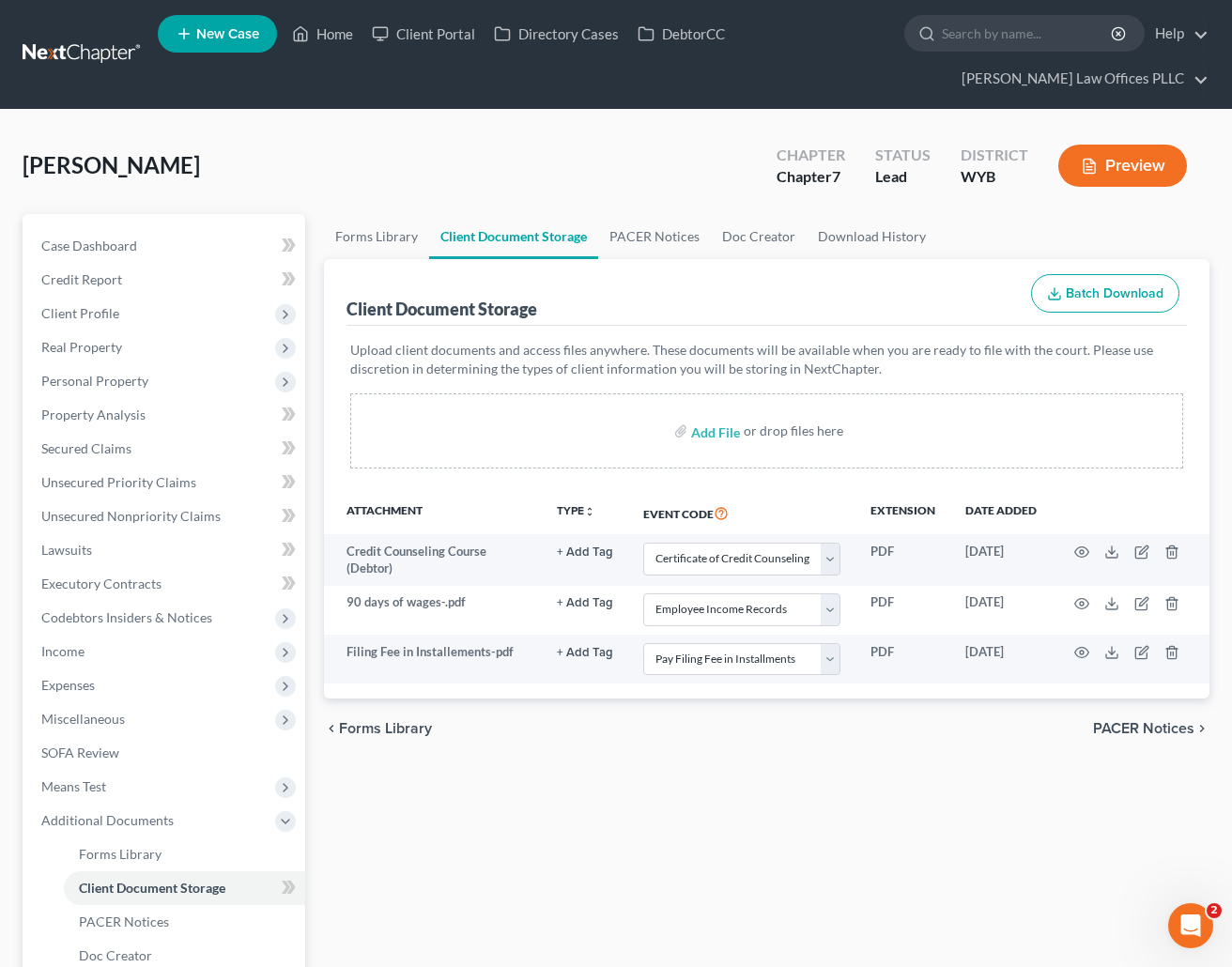
select select "0"
select select "3"
select select "4"
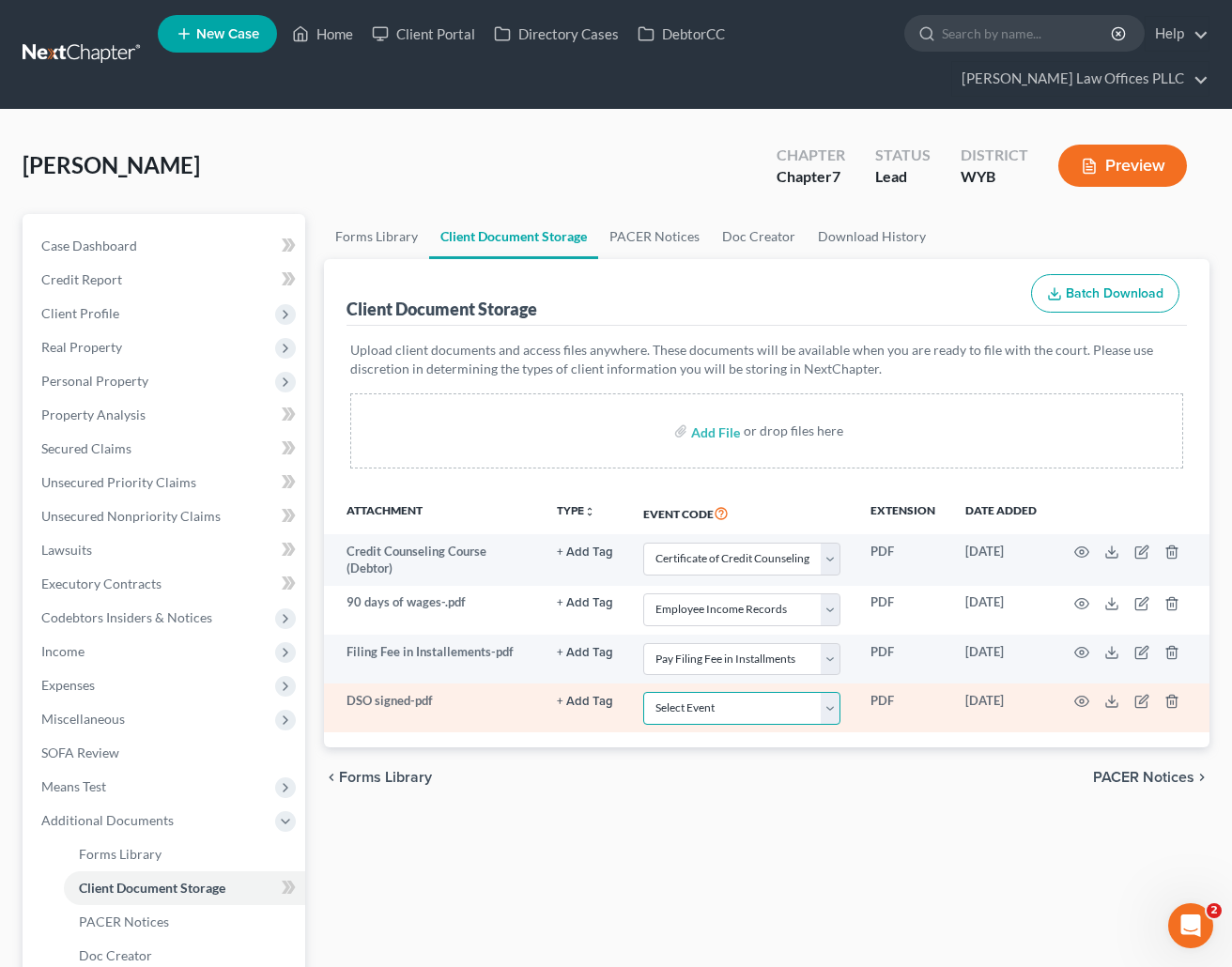
click at [834, 707] on select "Select Event Certificate of Credit Counseling Chapter 13 Plan Domestic Support …" at bounding box center [742, 708] width 197 height 33
select select "2"
click at [643, 692] on select "Select Event Certificate of Credit Counseling Chapter 13 Plan Domestic Support …" at bounding box center [742, 708] width 197 height 33
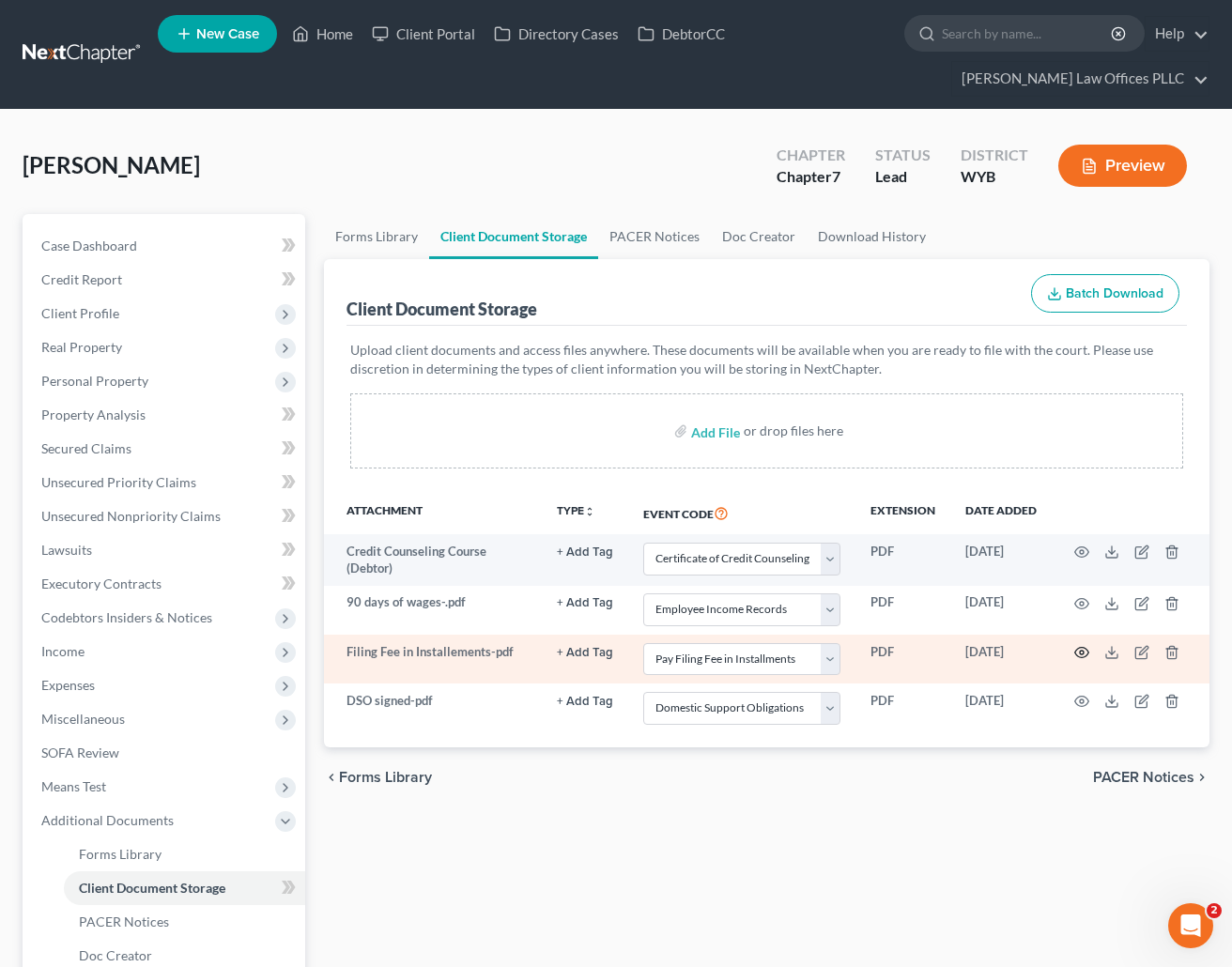
click at [1082, 650] on icon "button" at bounding box center [1082, 653] width 15 height 15
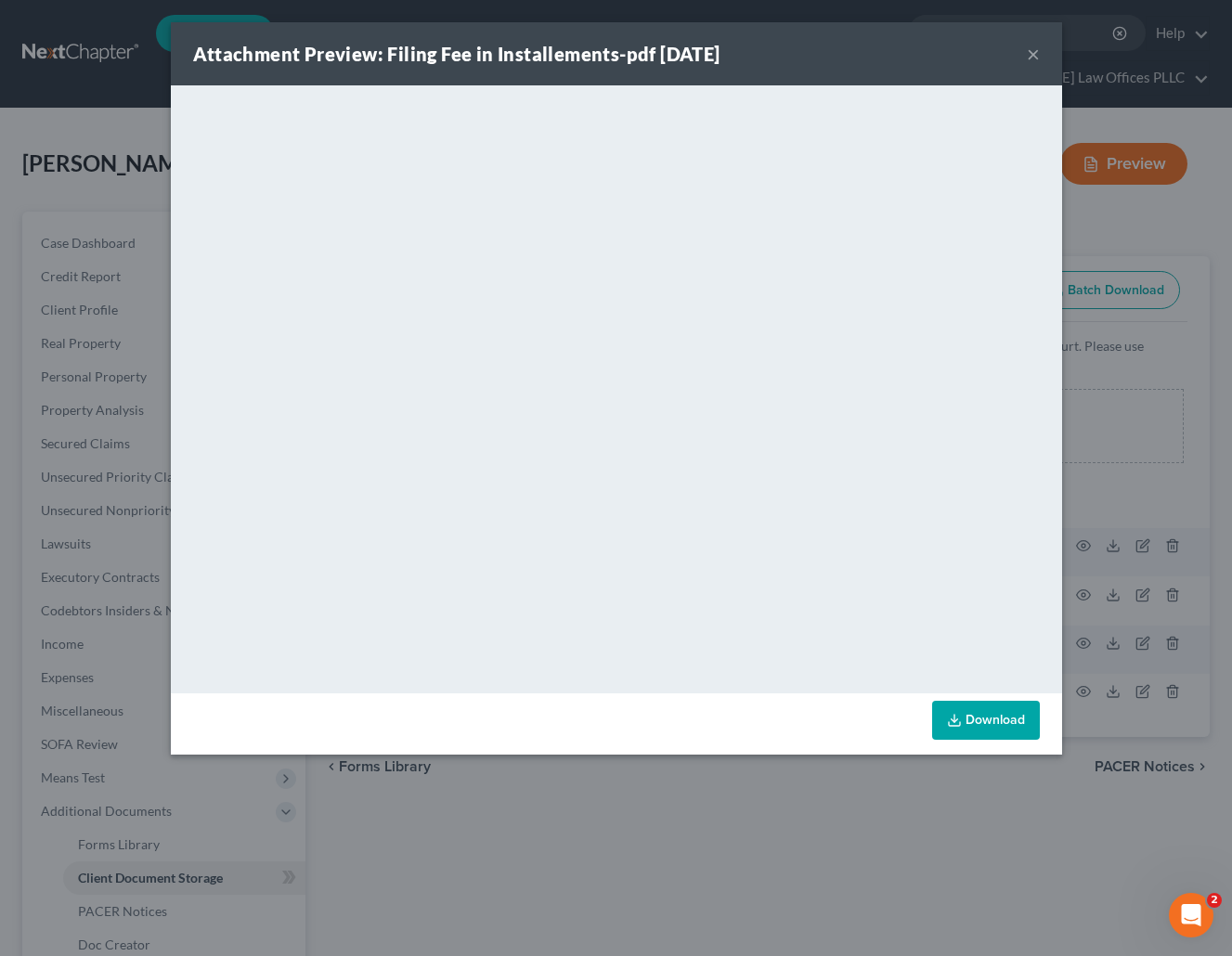
click at [1030, 48] on button "×" at bounding box center [1033, 54] width 13 height 22
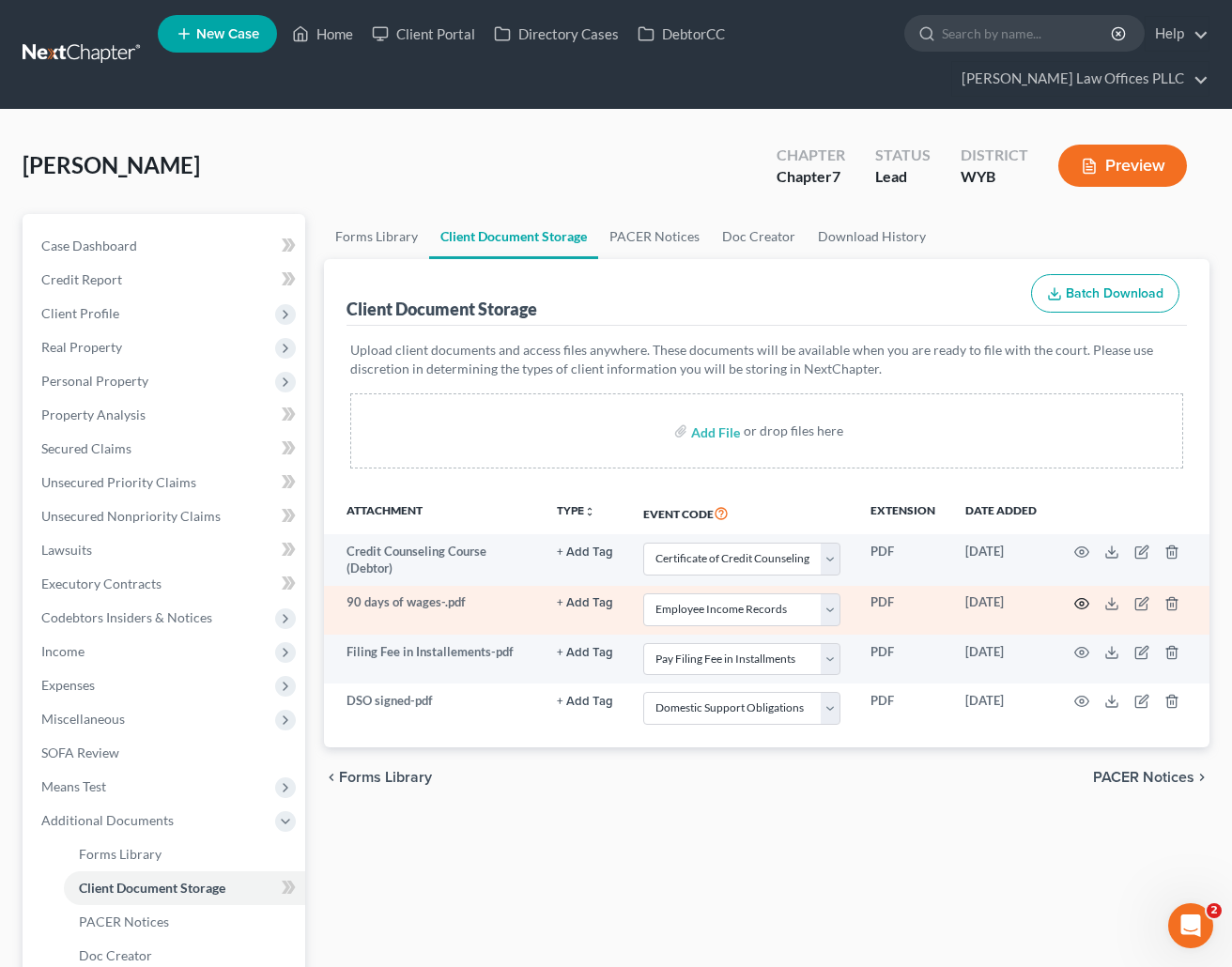
click at [1078, 600] on icon "button" at bounding box center [1082, 604] width 14 height 10
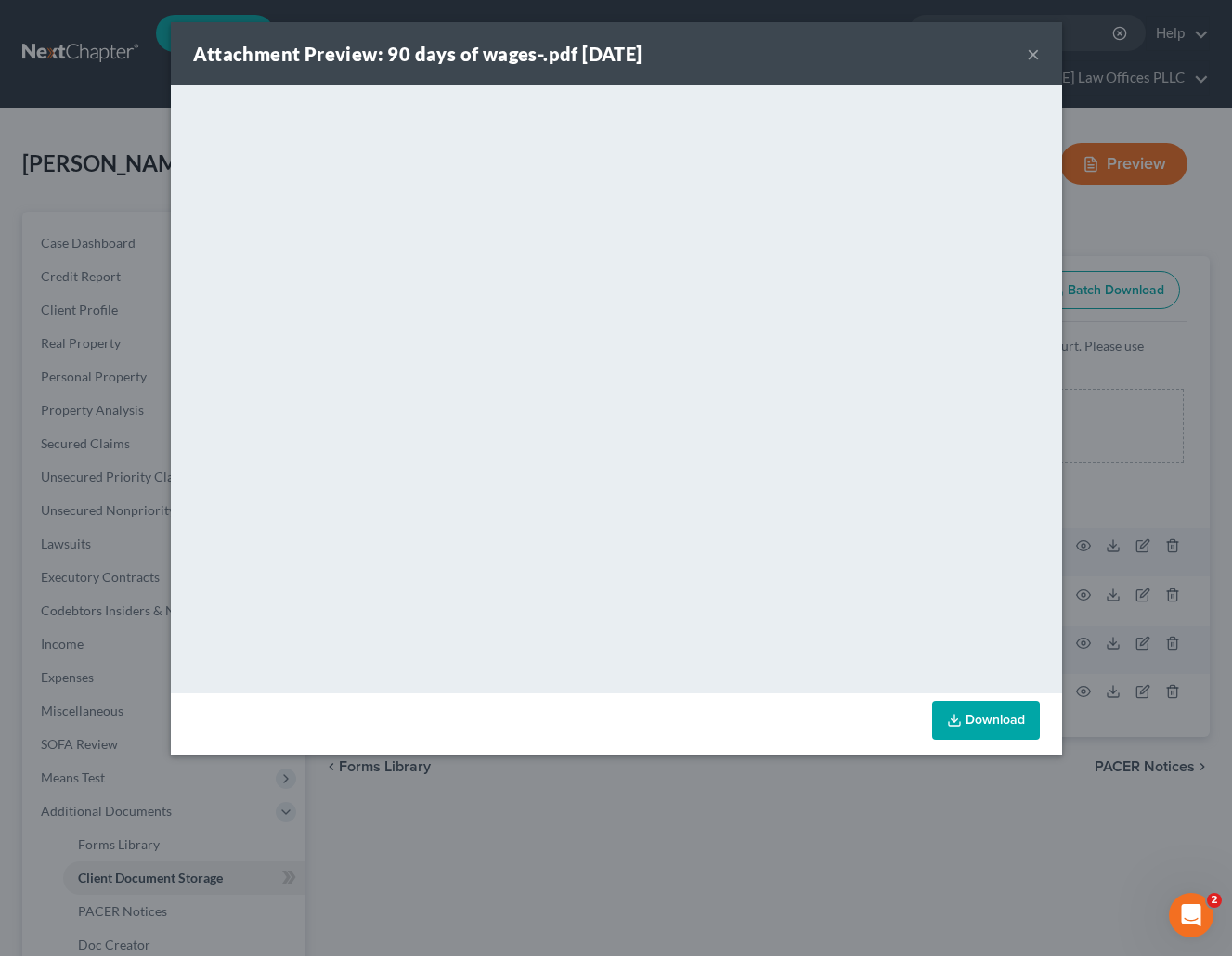
click at [1034, 46] on button "×" at bounding box center [1033, 54] width 13 height 22
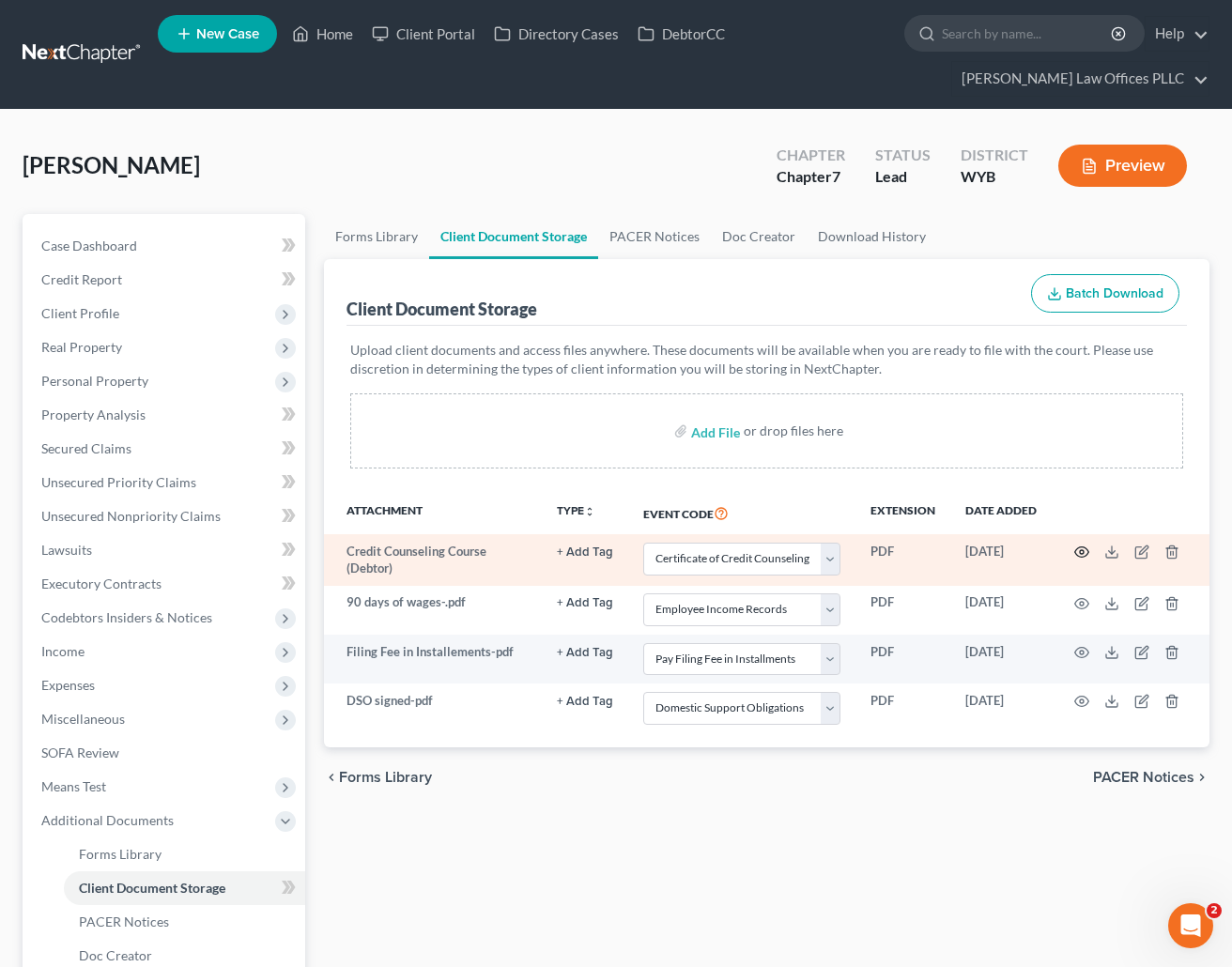
click at [1087, 547] on icon "button" at bounding box center [1082, 552] width 15 height 15
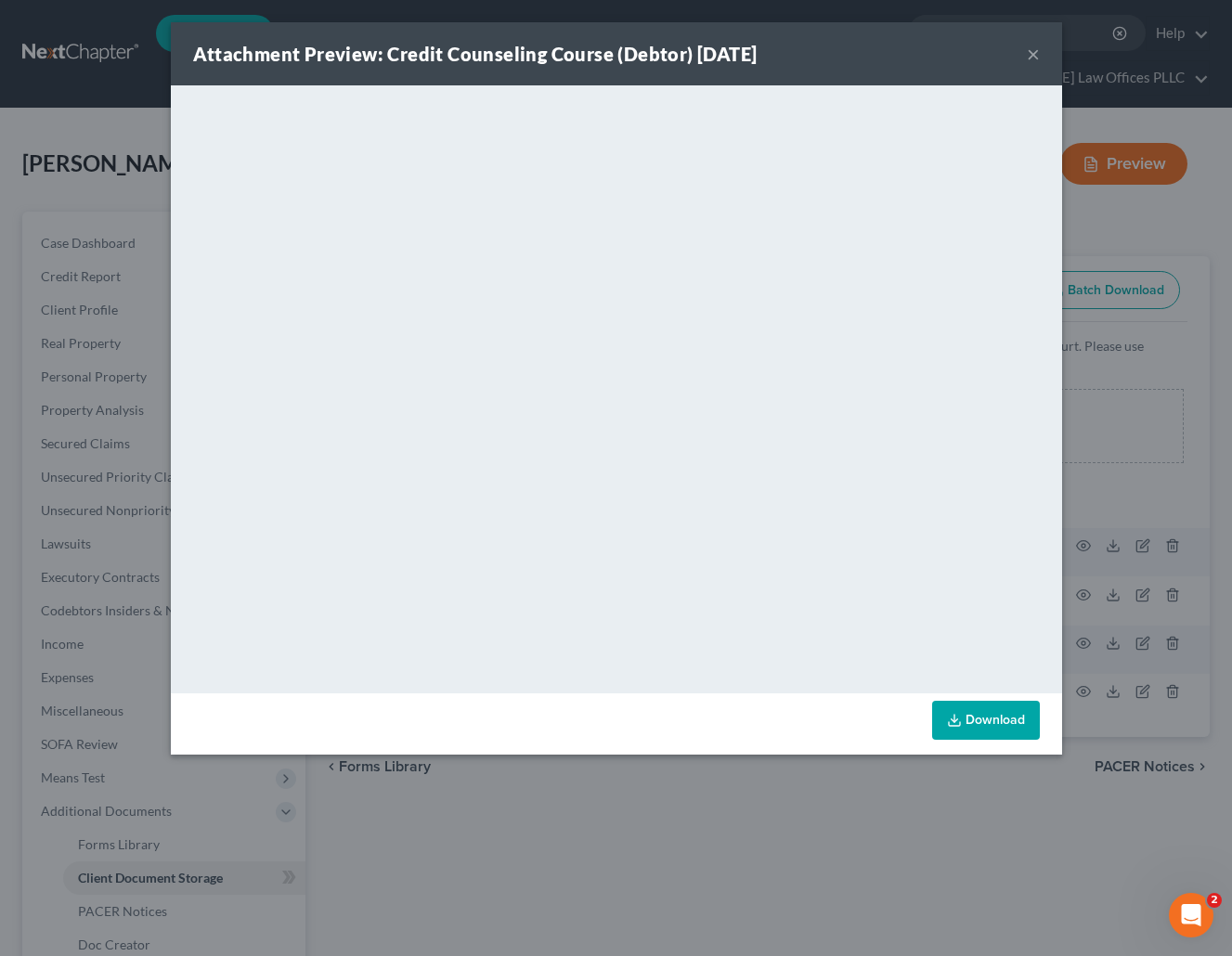
click at [1033, 49] on button "×" at bounding box center [1033, 54] width 13 height 22
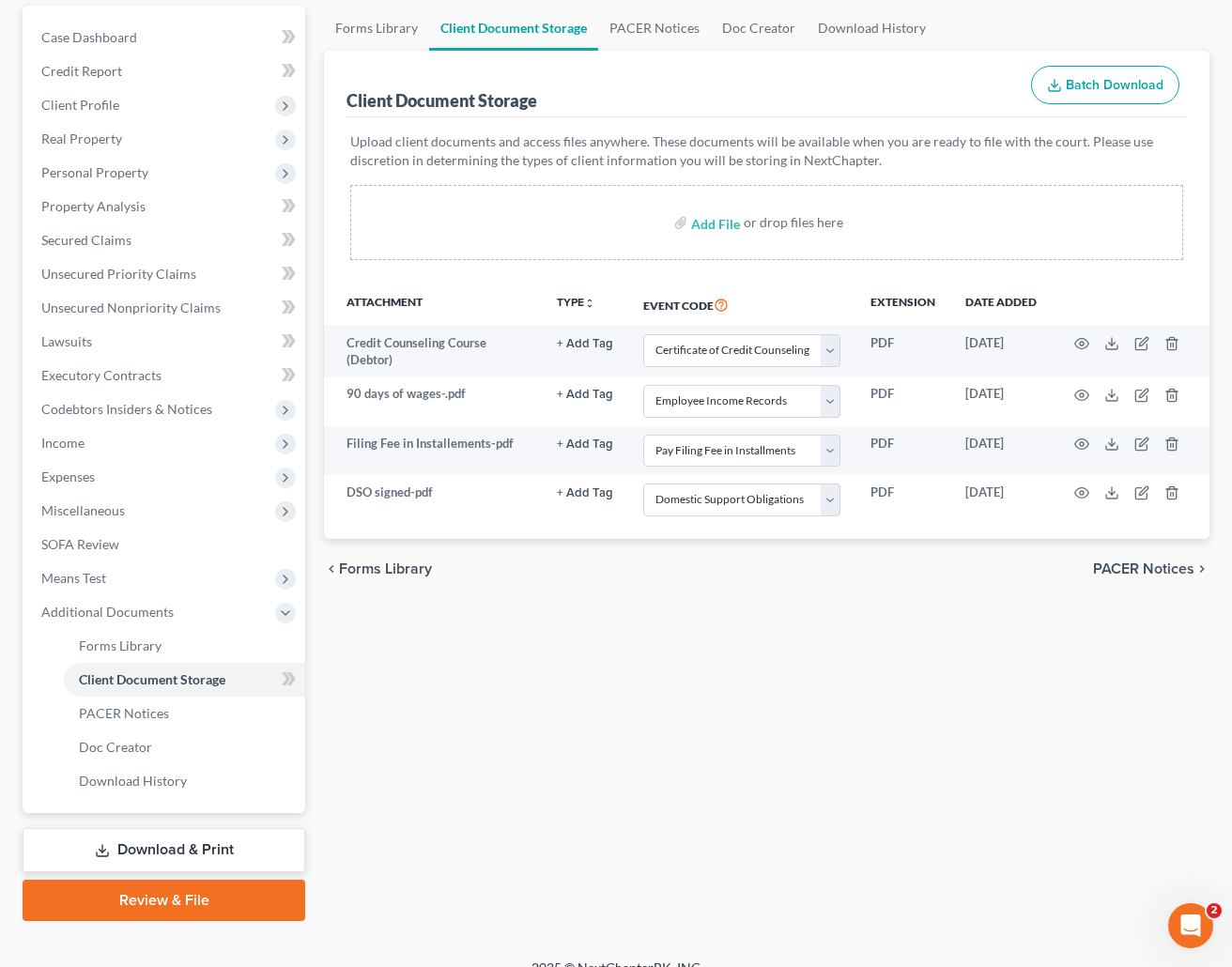
scroll to position [234, 0]
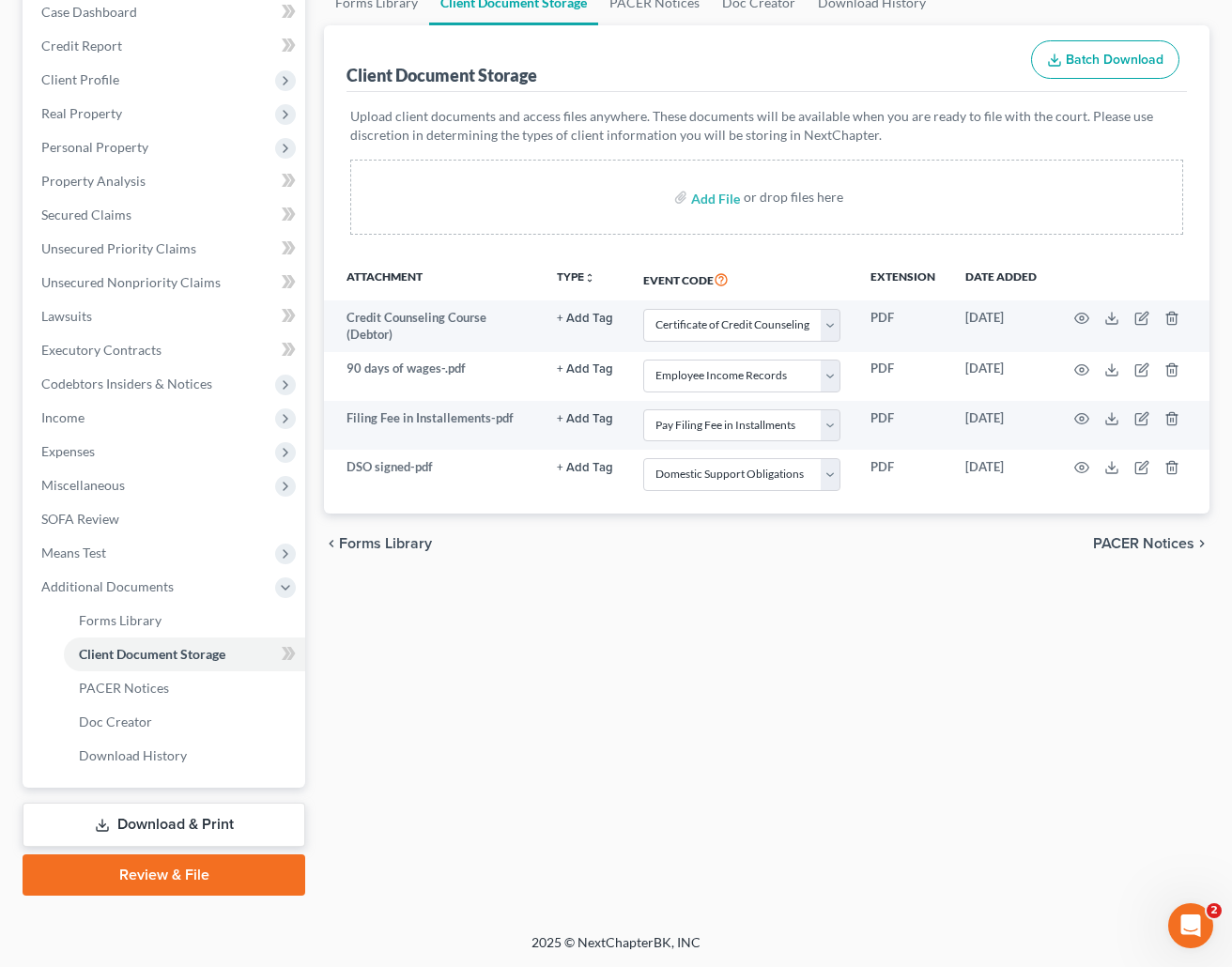
click at [203, 874] on link "Review & File" at bounding box center [164, 875] width 282 height 41
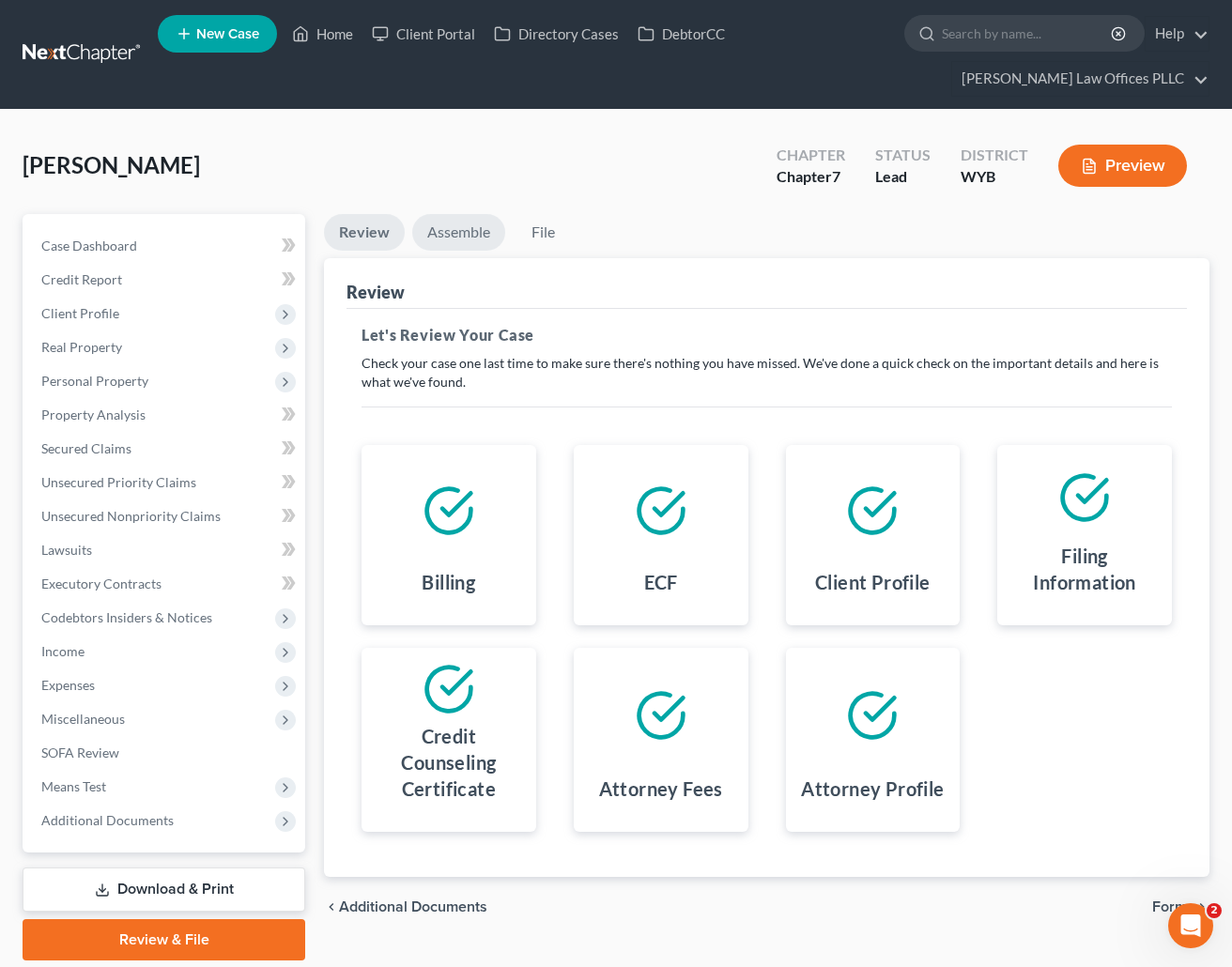
click at [453, 228] on link "Assemble" at bounding box center [458, 232] width 93 height 37
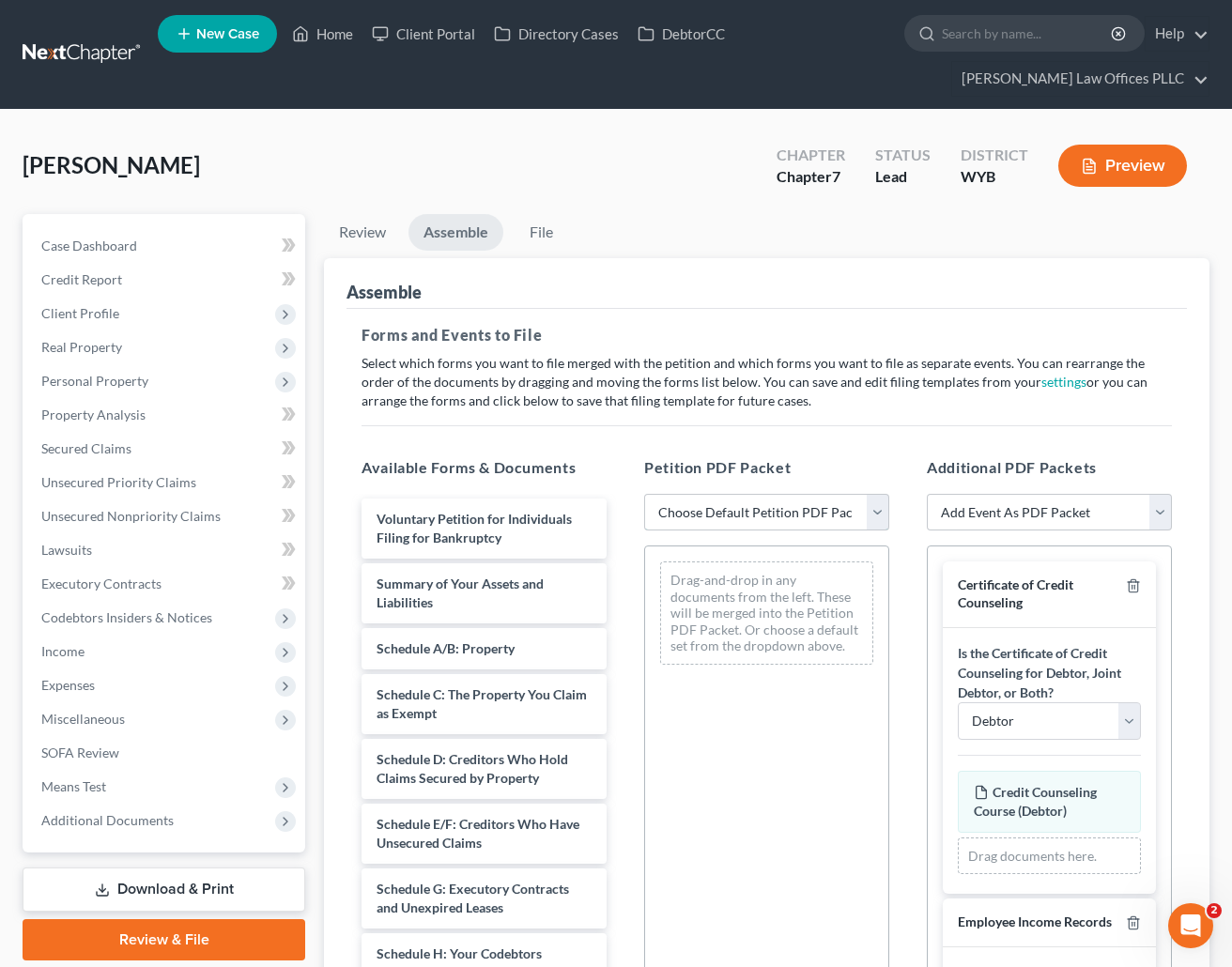
click at [877, 510] on select "Choose Default Petition PDF Packet Complete Bankruptcy Petition (all forms and …" at bounding box center [766, 513] width 245 height 38
select select "4"
click at [644, 494] on select "Choose Default Petition PDF Packet Complete Bankruptcy Petition (all forms and …" at bounding box center [766, 513] width 245 height 38
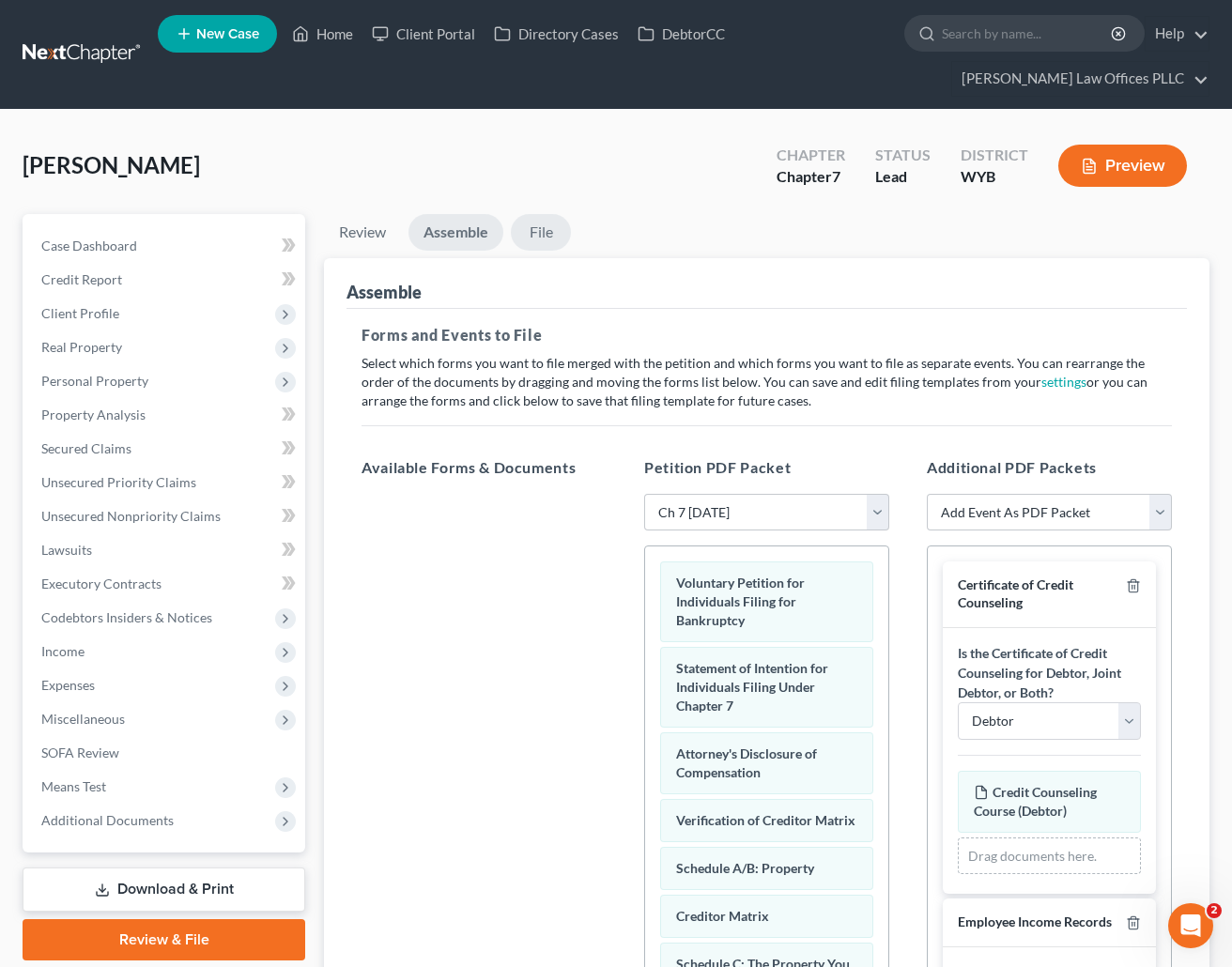
click at [548, 233] on link "File" at bounding box center [541, 232] width 60 height 37
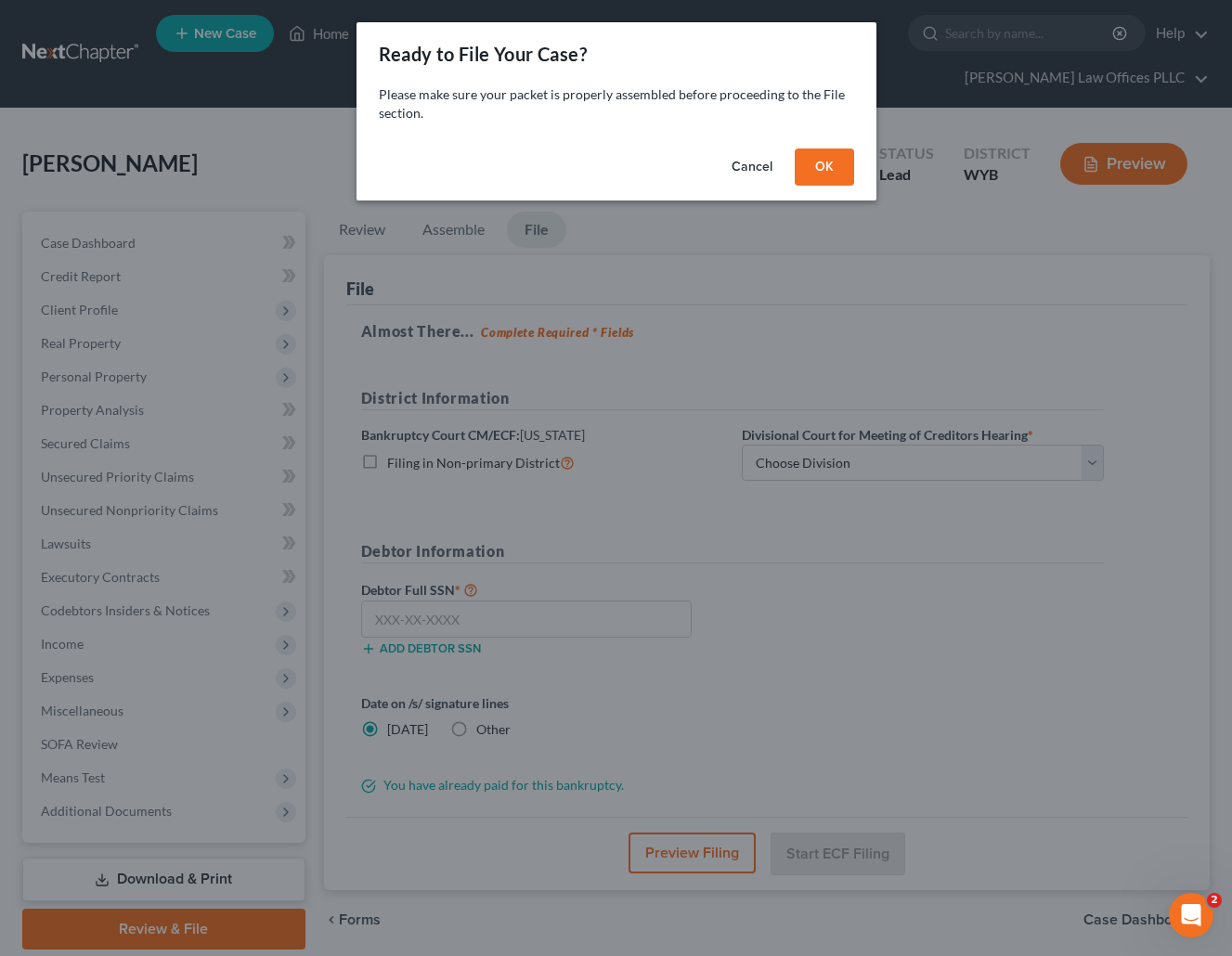
click at [835, 160] on button "OK" at bounding box center [824, 167] width 60 height 37
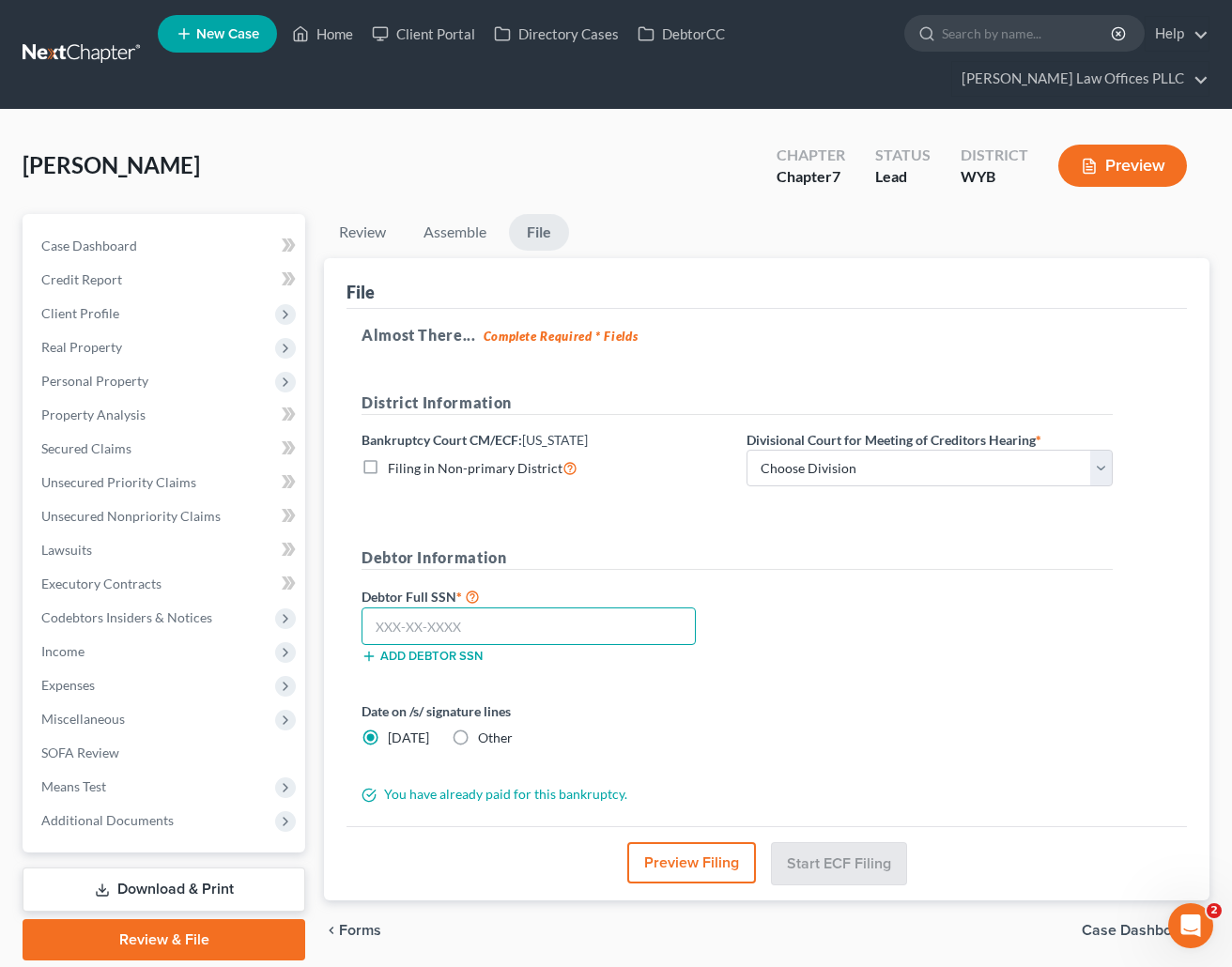
click at [374, 628] on input "text" at bounding box center [528, 626] width 334 height 38
click at [961, 615] on div "Debtor Full SSN * 520-35-3419 Add debtor SSN" at bounding box center [736, 632] width 770 height 94
drag, startPoint x: 473, startPoint y: 624, endPoint x: 315, endPoint y: 623, distance: 158.0
click at [315, 623] on div "Review Assemble File Review This court does not allow electronic filing for cas…" at bounding box center [766, 588] width 904 height 747
type input "593-83-7507"
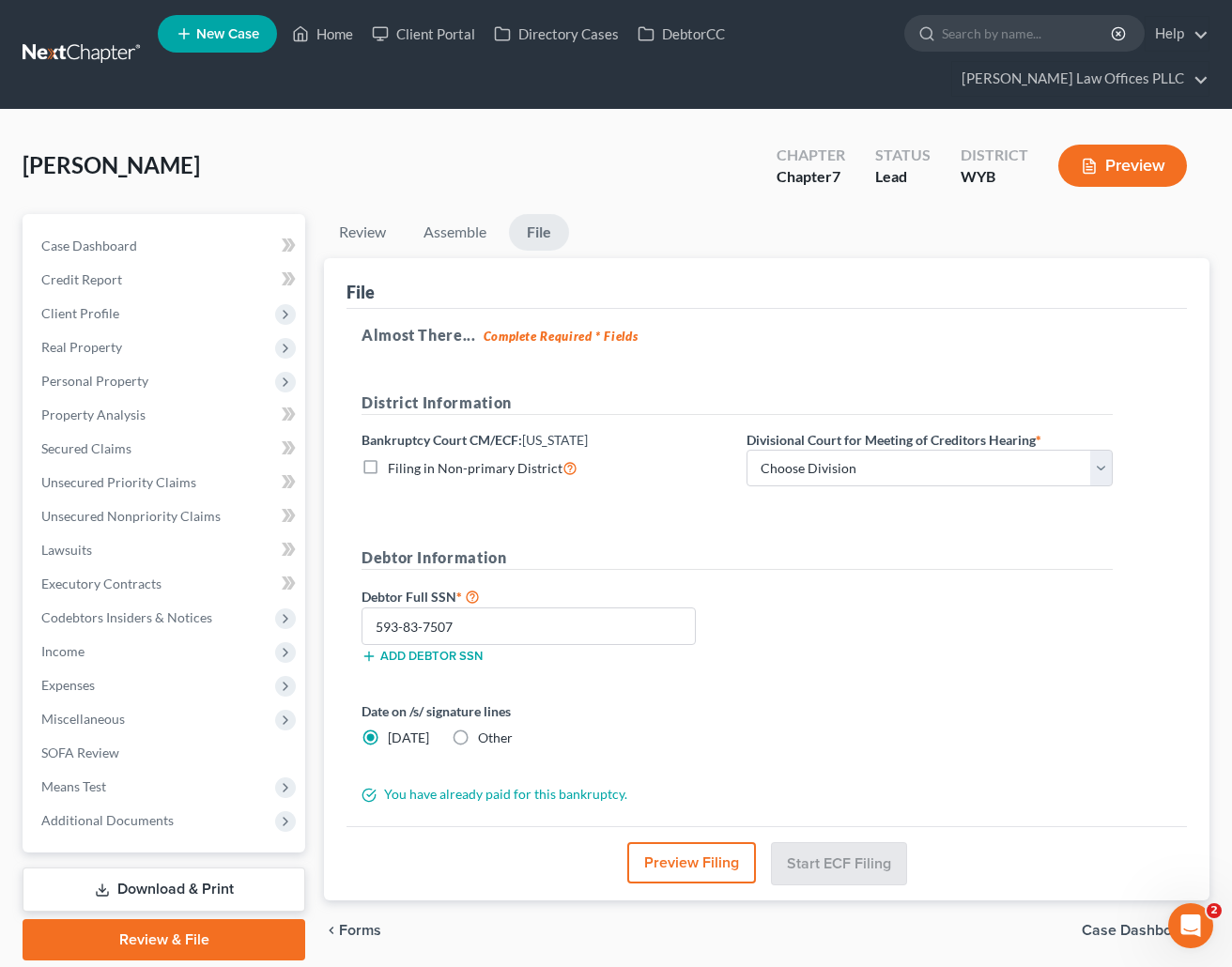
click at [717, 855] on button "Preview Filing" at bounding box center [691, 863] width 129 height 41
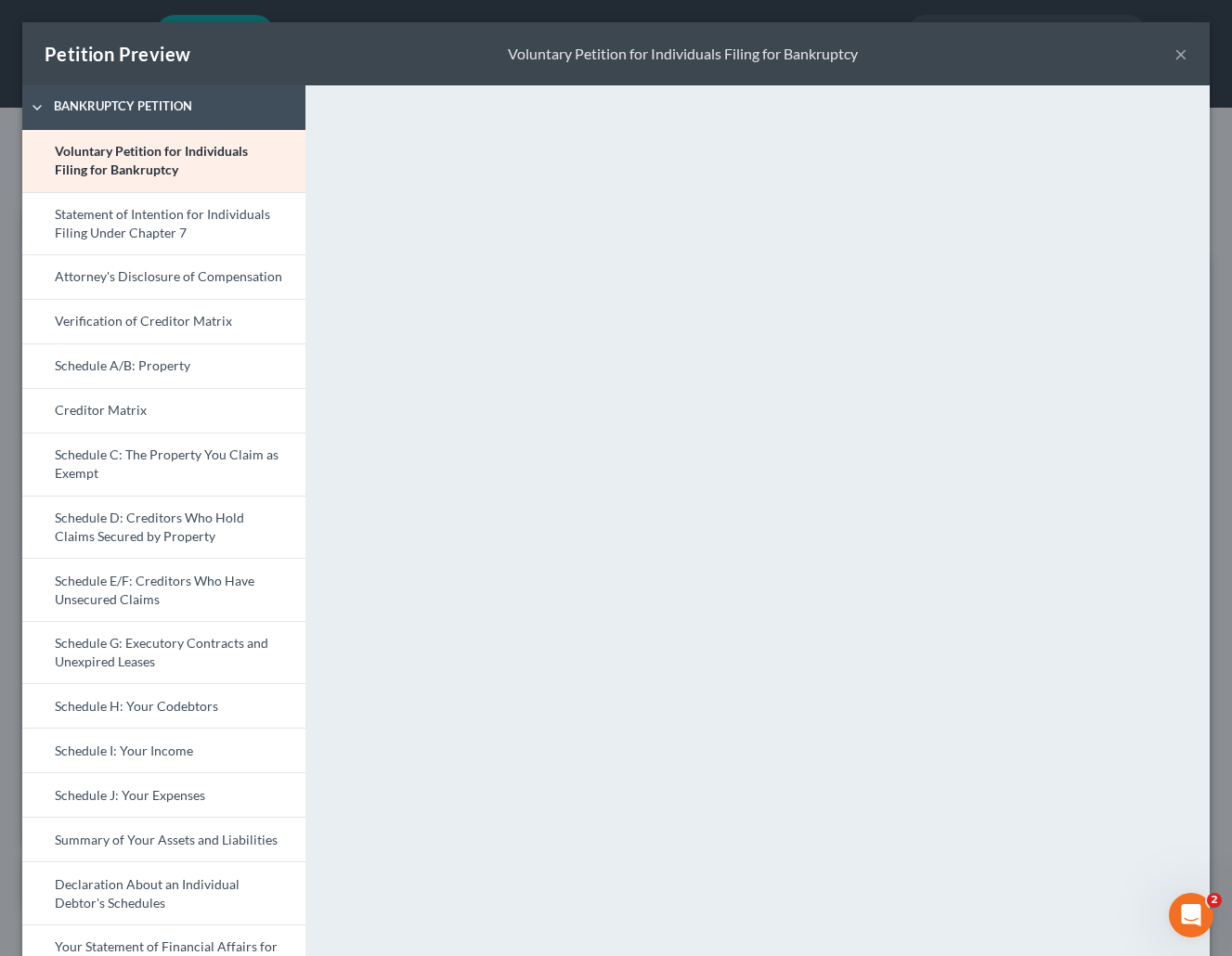
click at [1174, 52] on button "×" at bounding box center [1181, 54] width 13 height 22
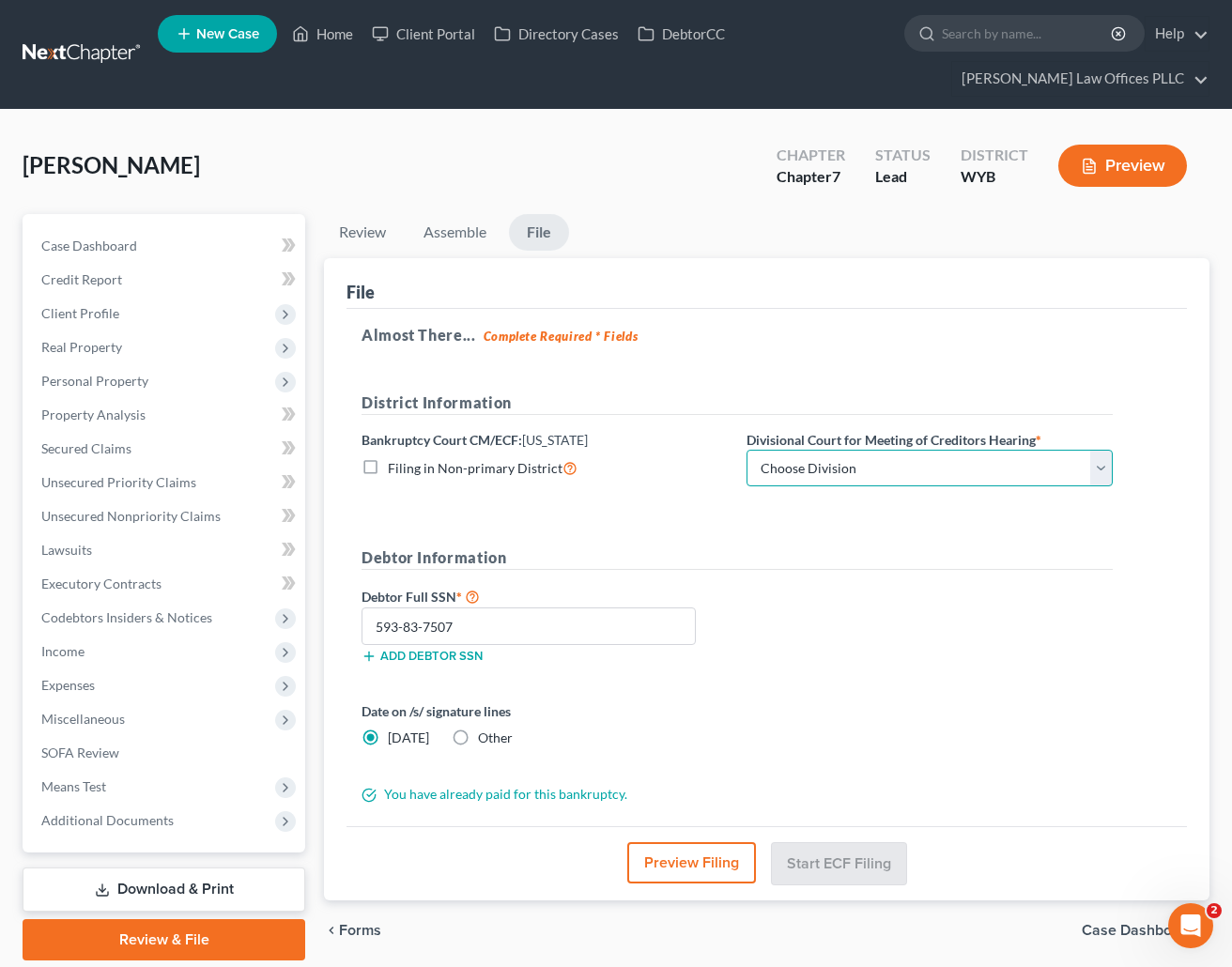
click at [841, 462] on select "Choose Division Cheyenne" at bounding box center [929, 468] width 366 height 38
select select "0"
click at [747, 450] on select "Choose Division Cheyenne" at bounding box center [929, 468] width 366 height 38
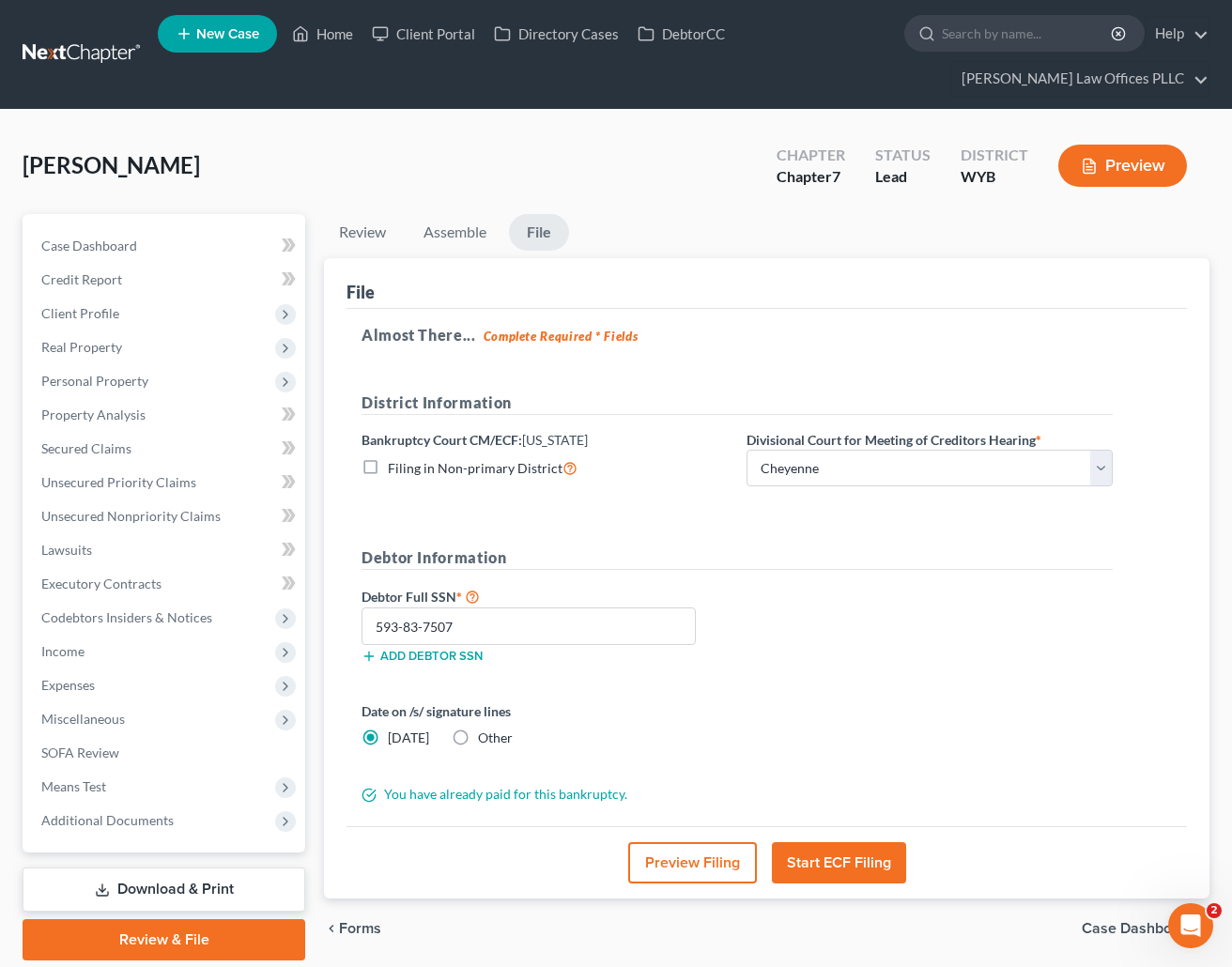
click at [833, 862] on button "Start ECF Filing" at bounding box center [838, 863] width 134 height 41
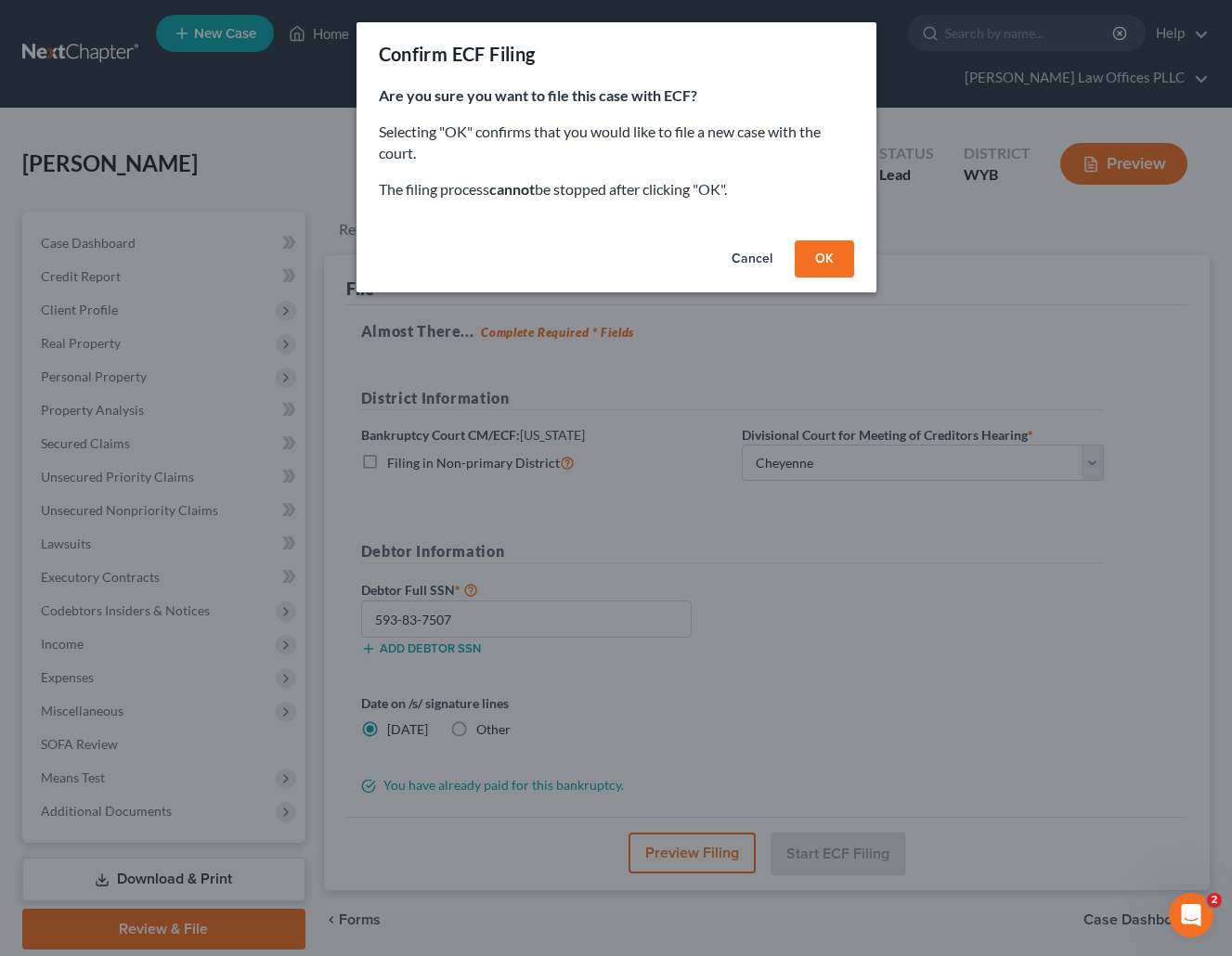
click at [828, 256] on button "OK" at bounding box center [824, 259] width 60 height 37
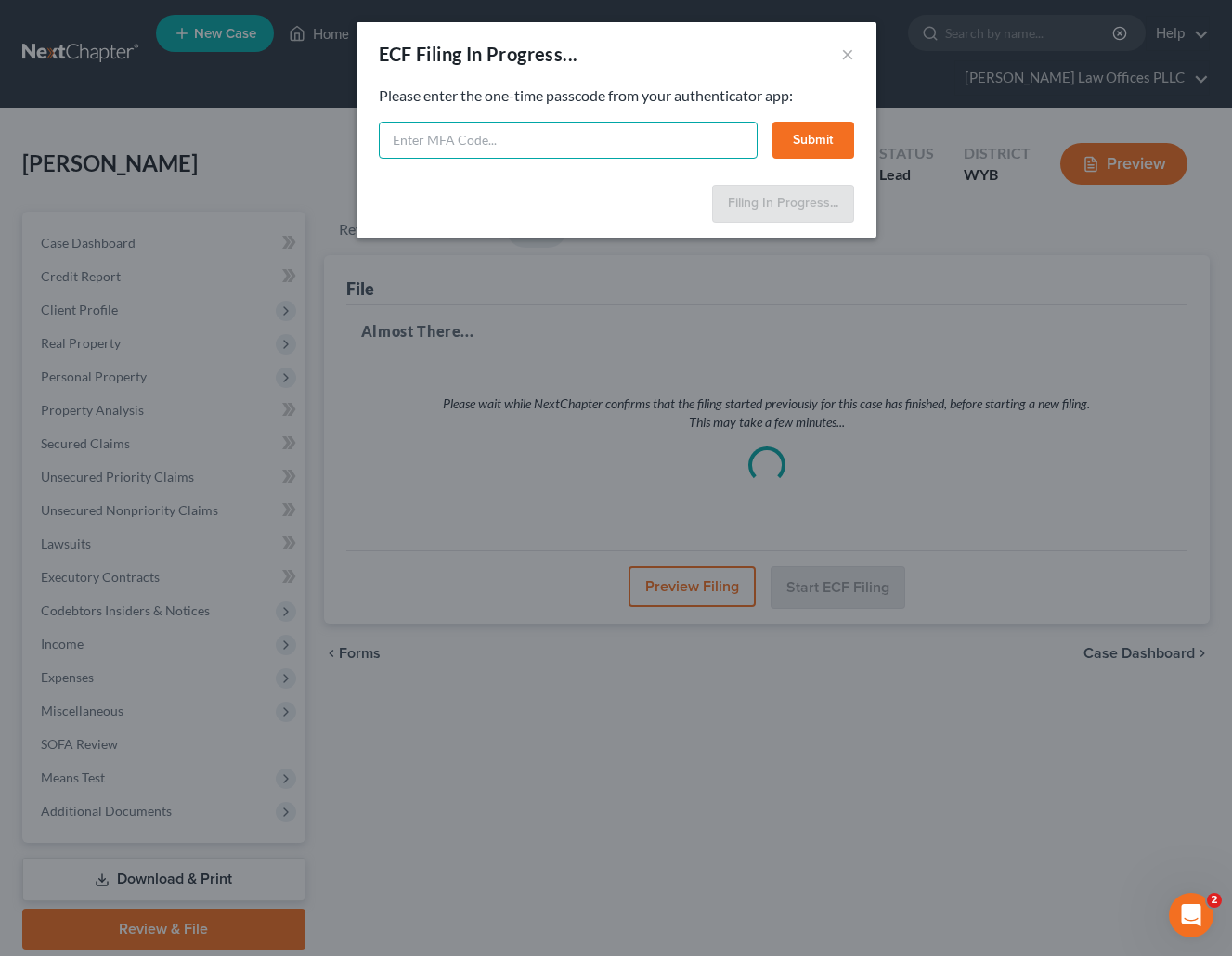
click at [410, 147] on input "text" at bounding box center [567, 140] width 378 height 37
type input "3"
type input "442570"
click at [826, 138] on button "Submit" at bounding box center [813, 140] width 82 height 37
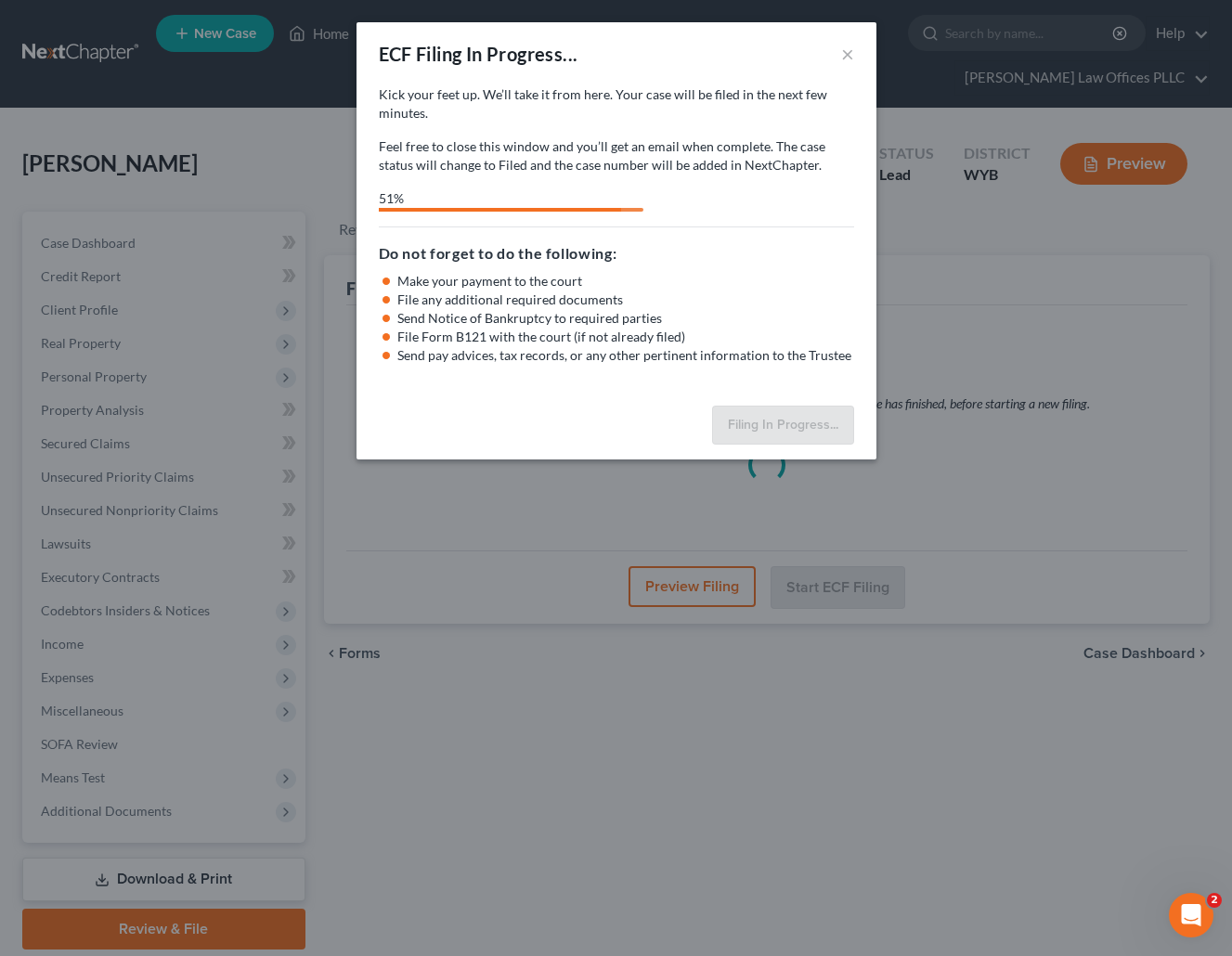
click at [1081, 223] on div "ECF Filing In Progress... × Kick your feet up. We’ll take it from here. Your ca…" at bounding box center [616, 478] width 1232 height 956
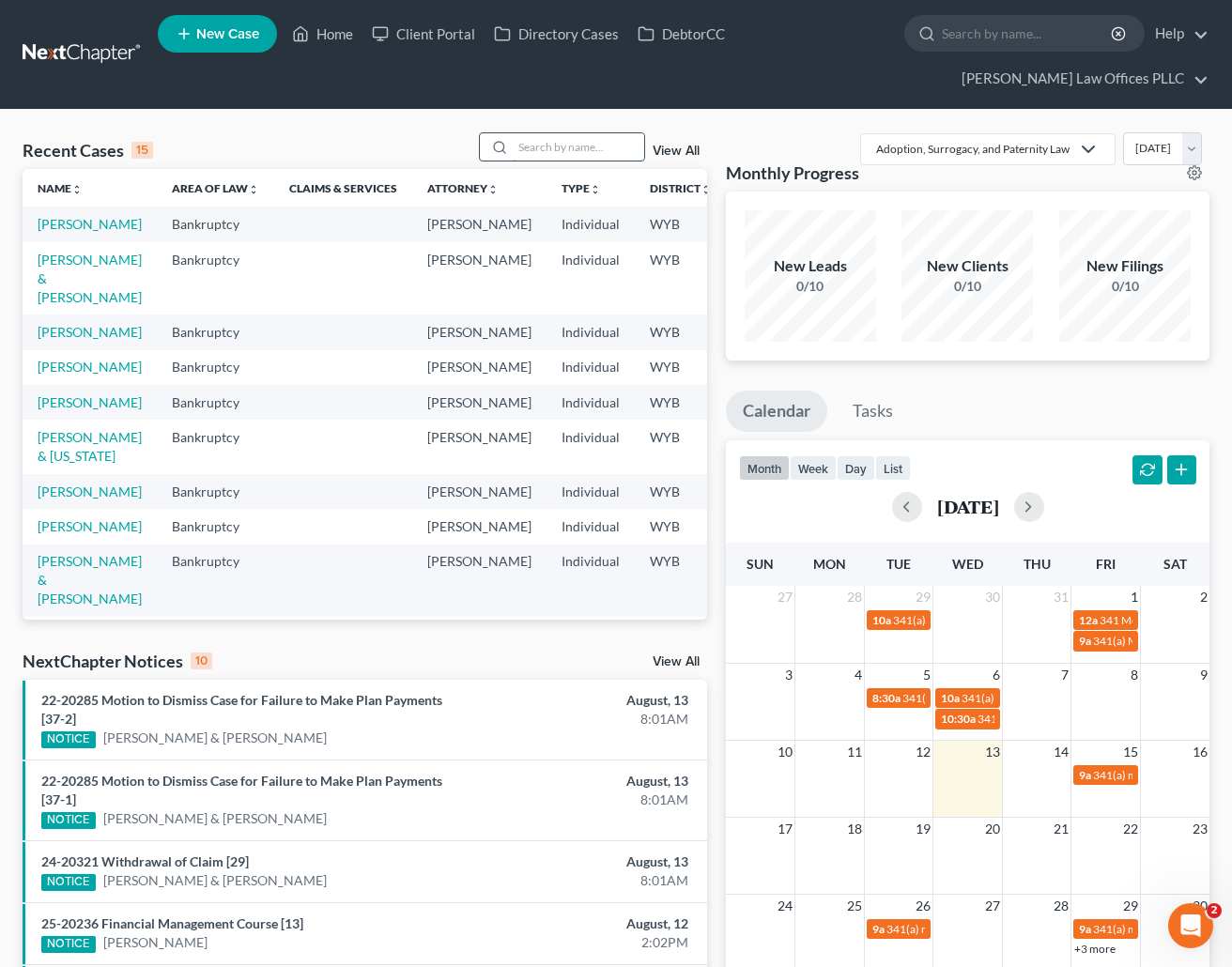
click at [537, 146] on input "search" at bounding box center [578, 147] width 132 height 27
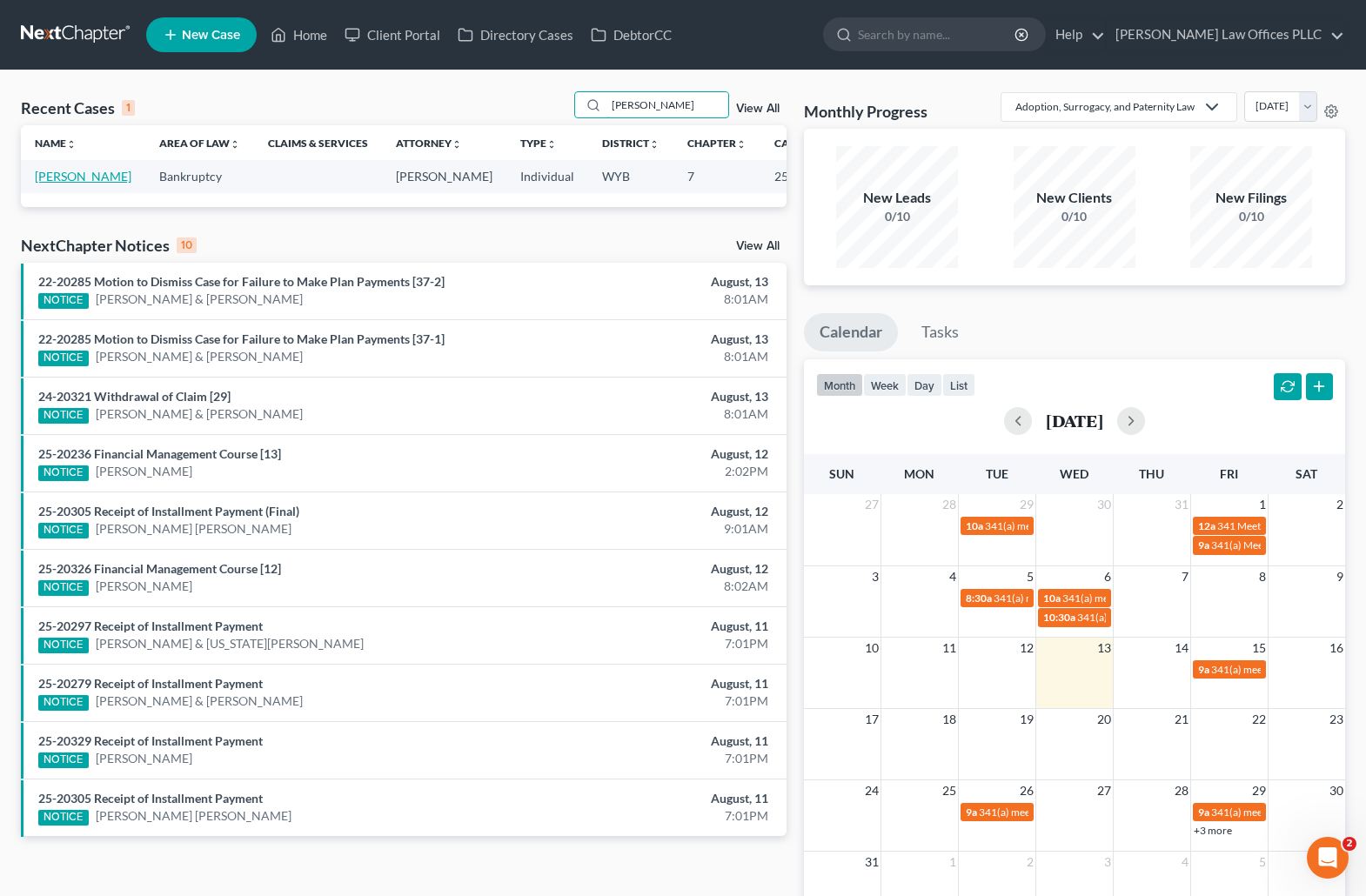
type input "[PERSON_NAME]"
click at [57, 180] on link "[PERSON_NAME]" at bounding box center [83, 176] width 97 height 15
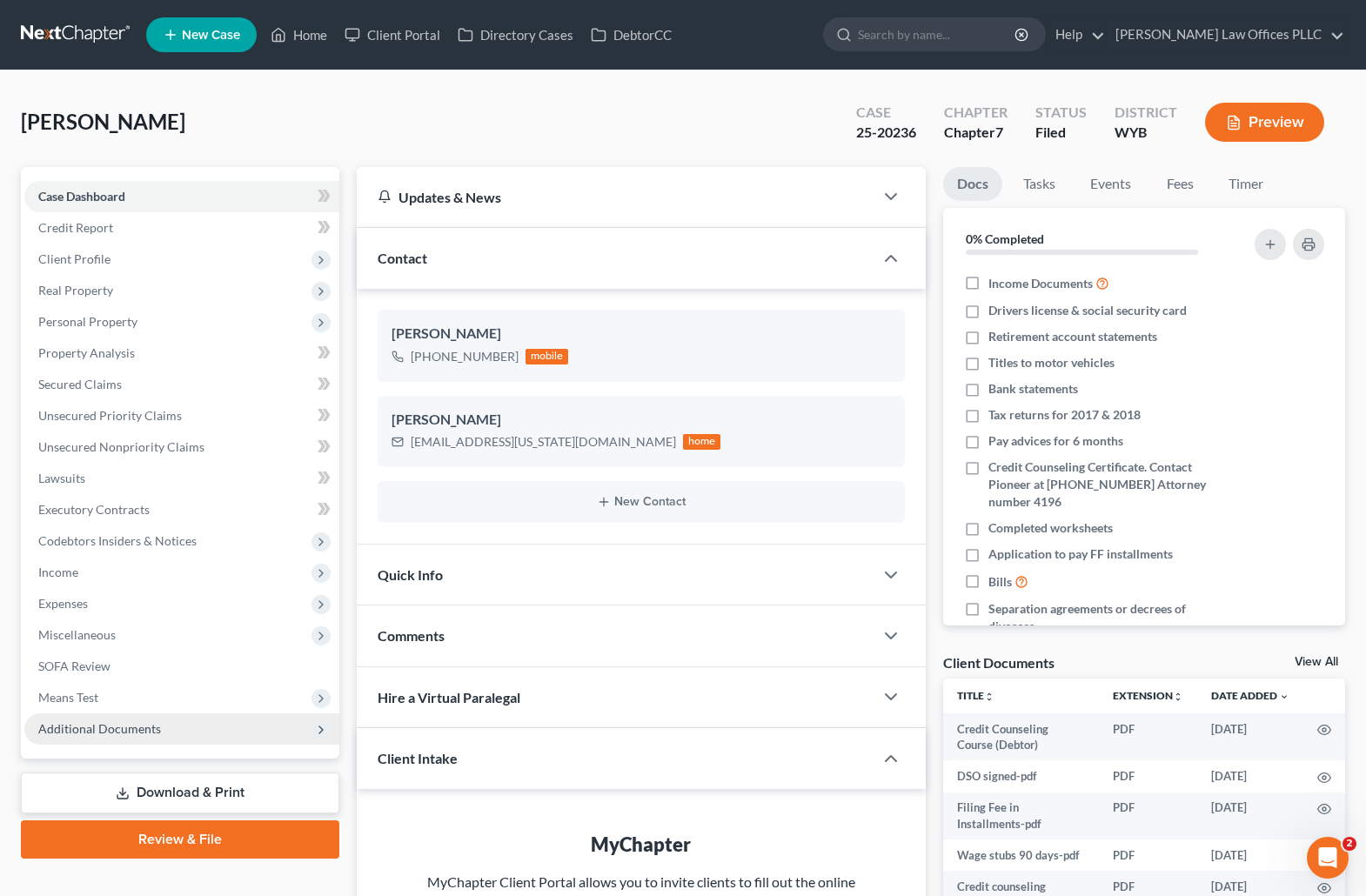
click at [119, 726] on span "Additional Documents" at bounding box center [99, 728] width 123 height 15
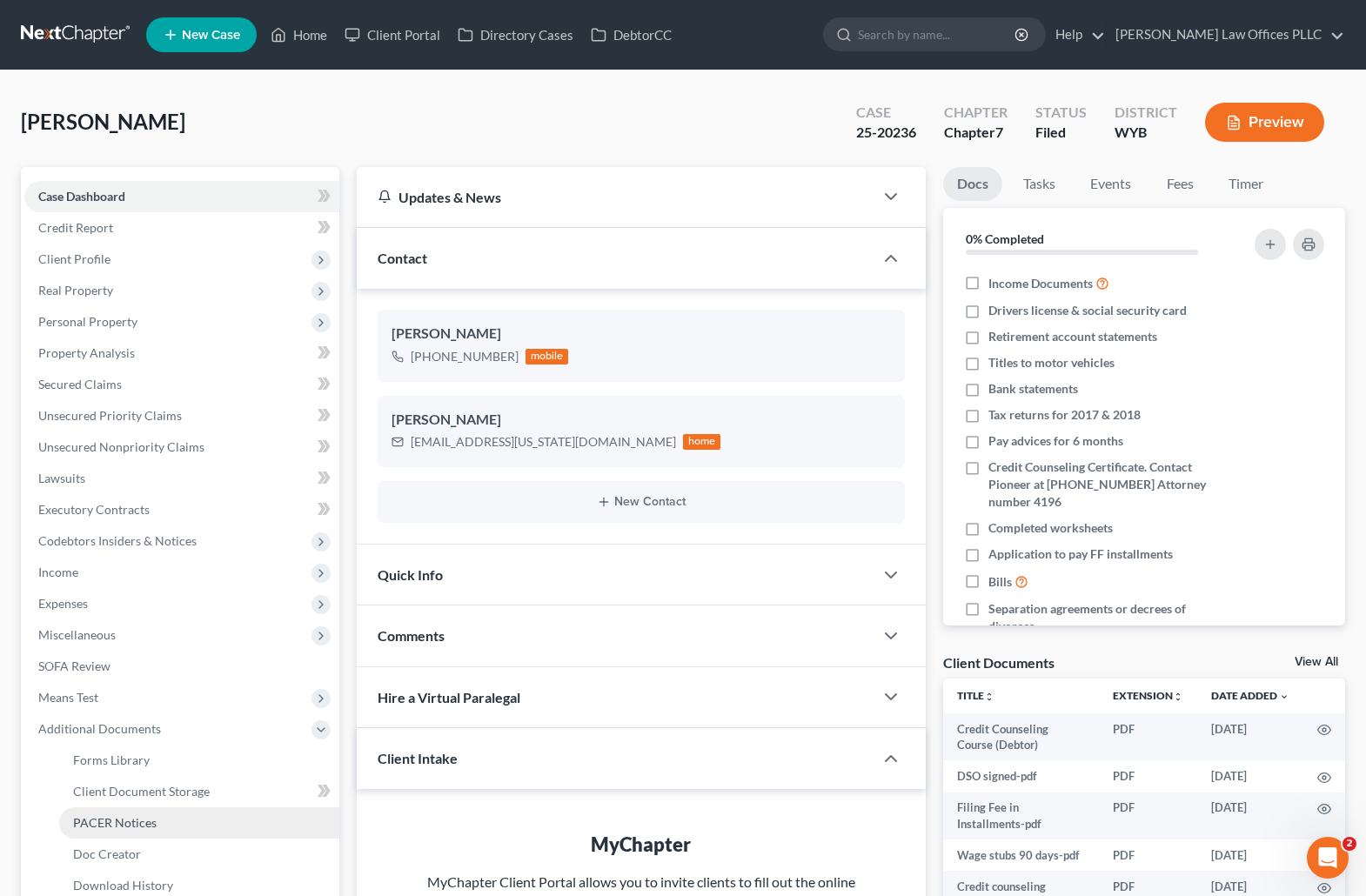
click at [135, 827] on span "PACER Notices" at bounding box center [115, 822] width 84 height 15
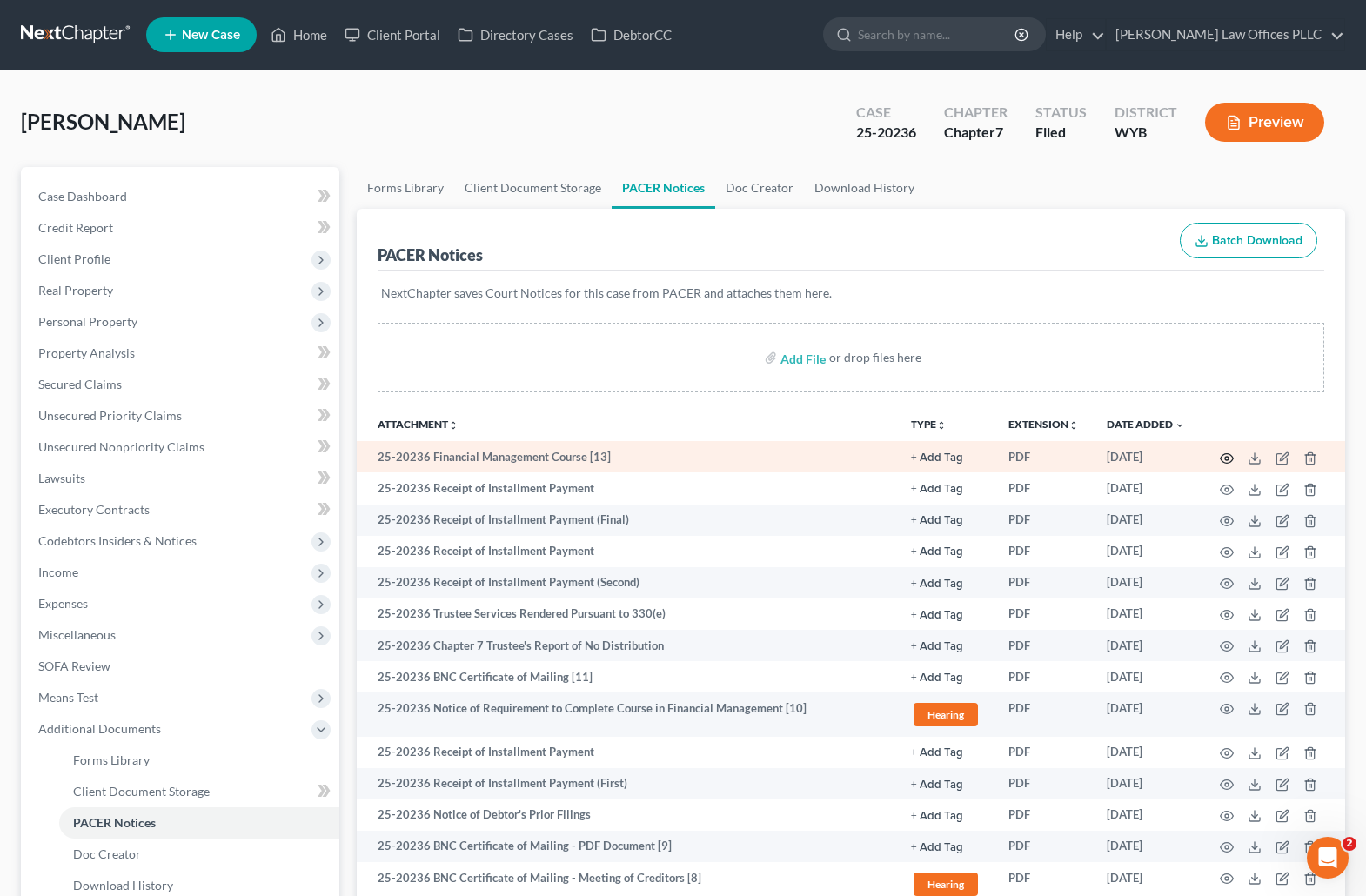
click at [1154, 454] on icon "button" at bounding box center [1227, 458] width 13 height 10
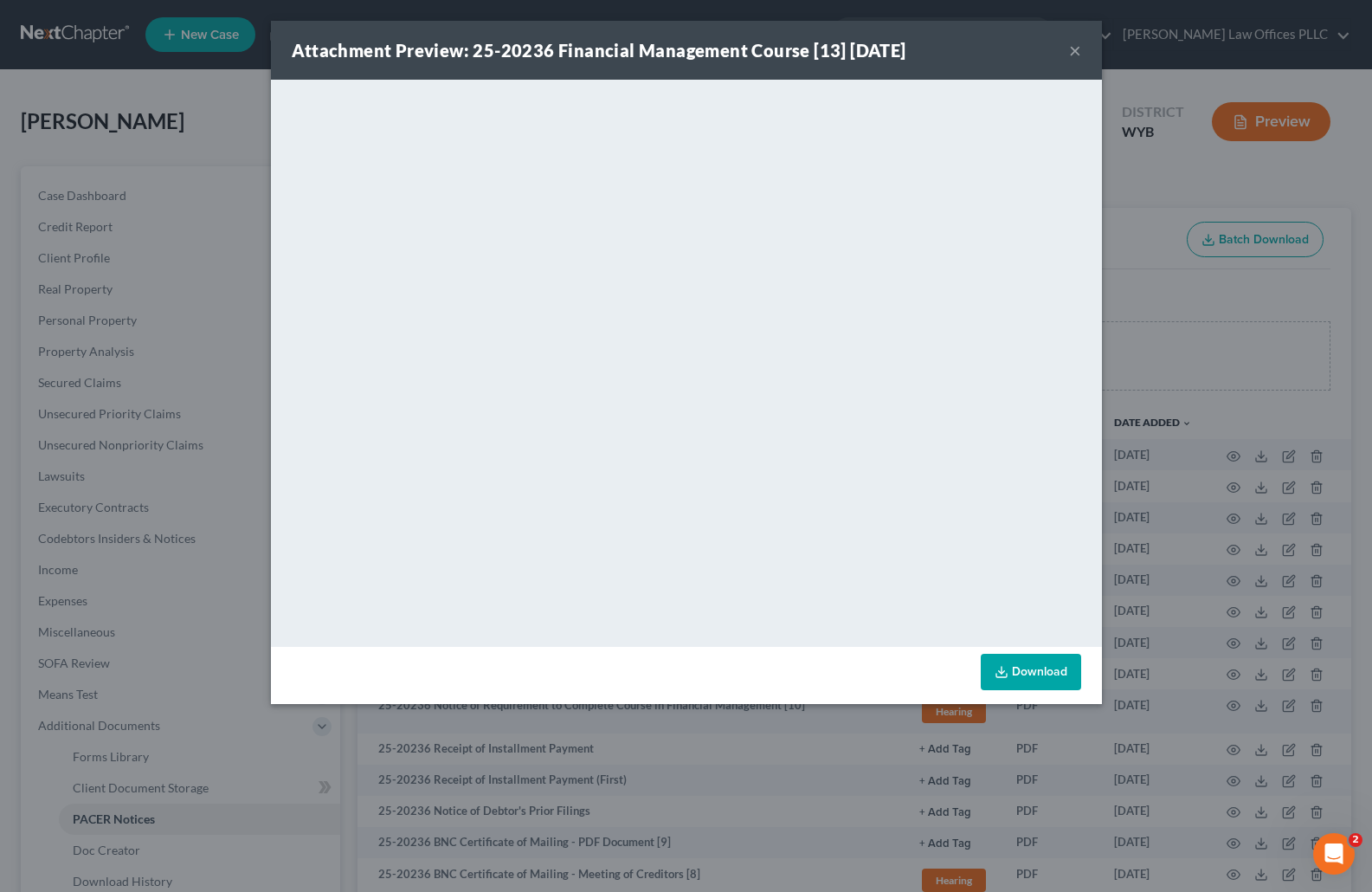
click at [1069, 46] on button "×" at bounding box center [1075, 50] width 12 height 21
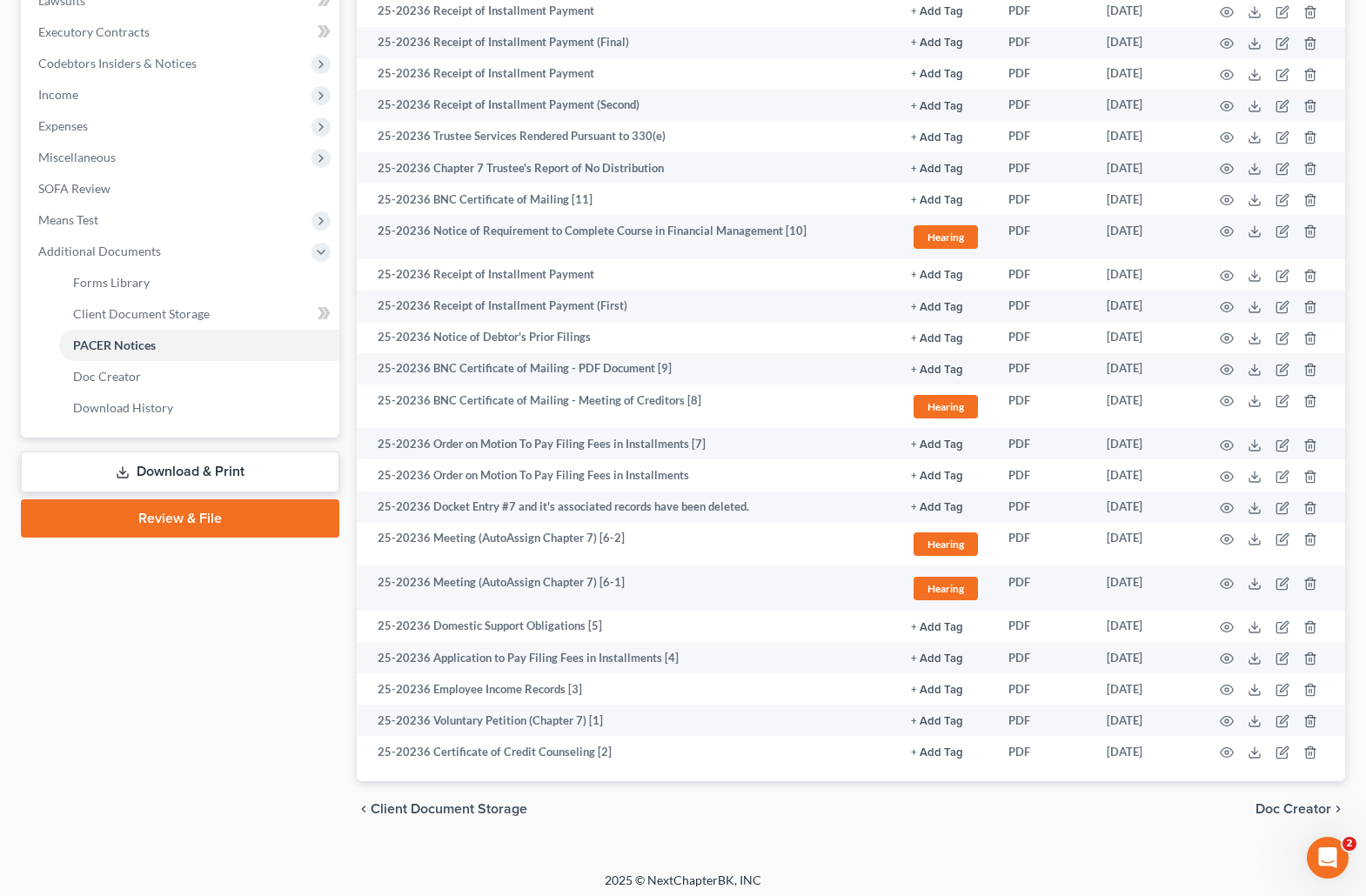
scroll to position [473, 0]
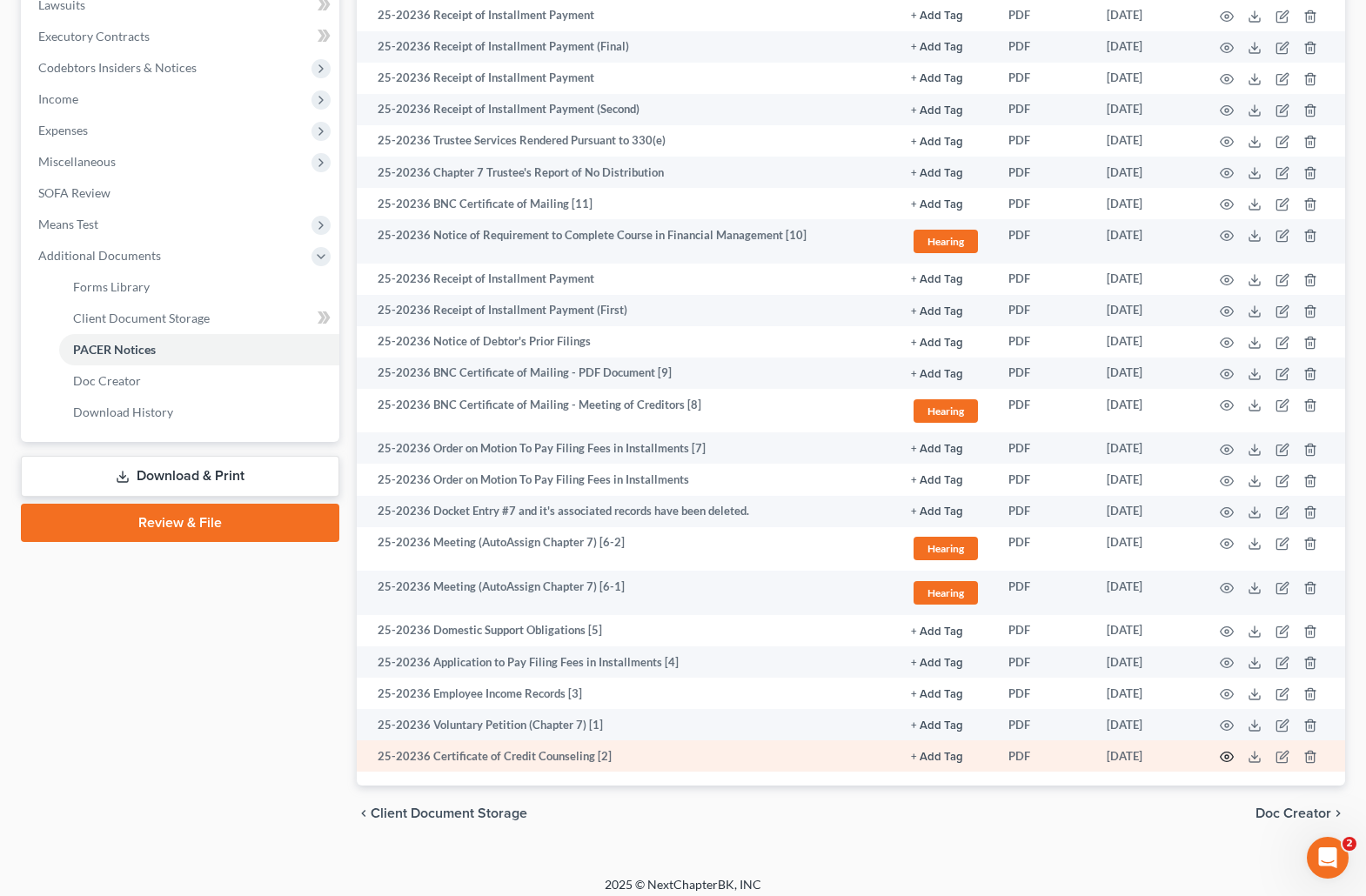
click at [1154, 753] on icon "button" at bounding box center [1227, 757] width 14 height 14
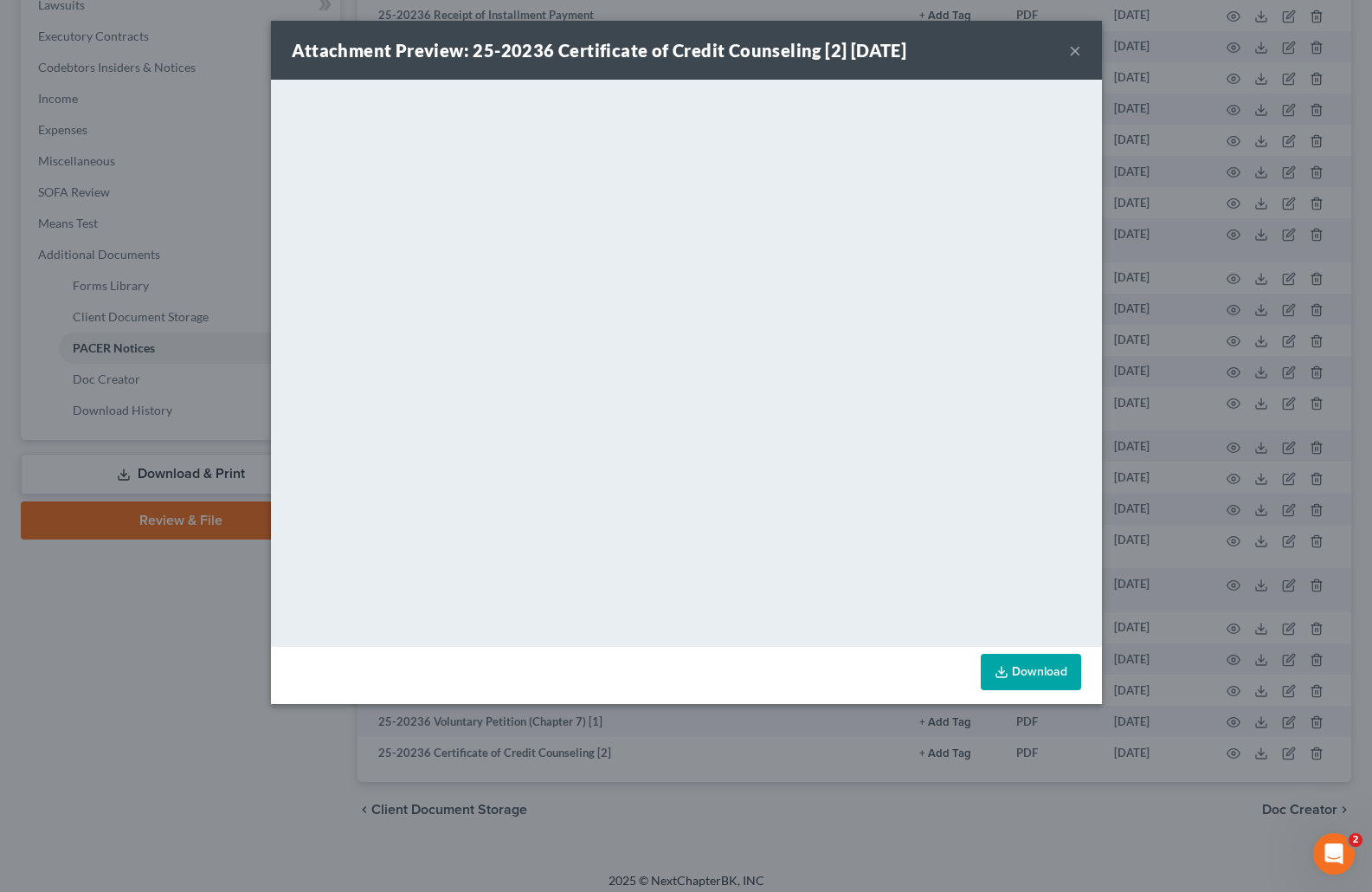
click at [1074, 49] on button "×" at bounding box center [1075, 50] width 12 height 21
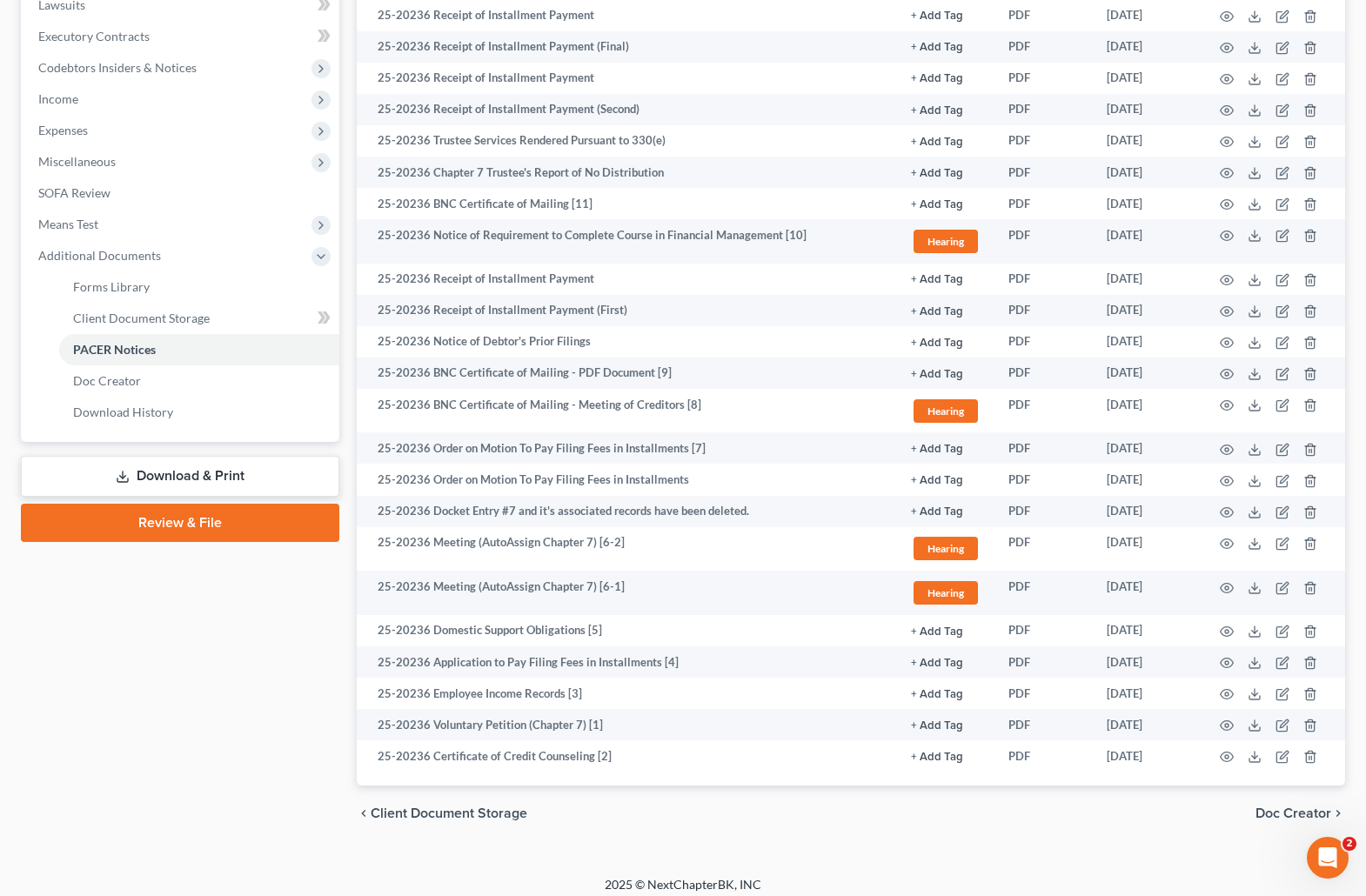
click at [825, 844] on div "Petition Navigation Case Dashboard Payments Invoices Payments Payments Credit R…" at bounding box center [683, 275] width 1324 height 1162
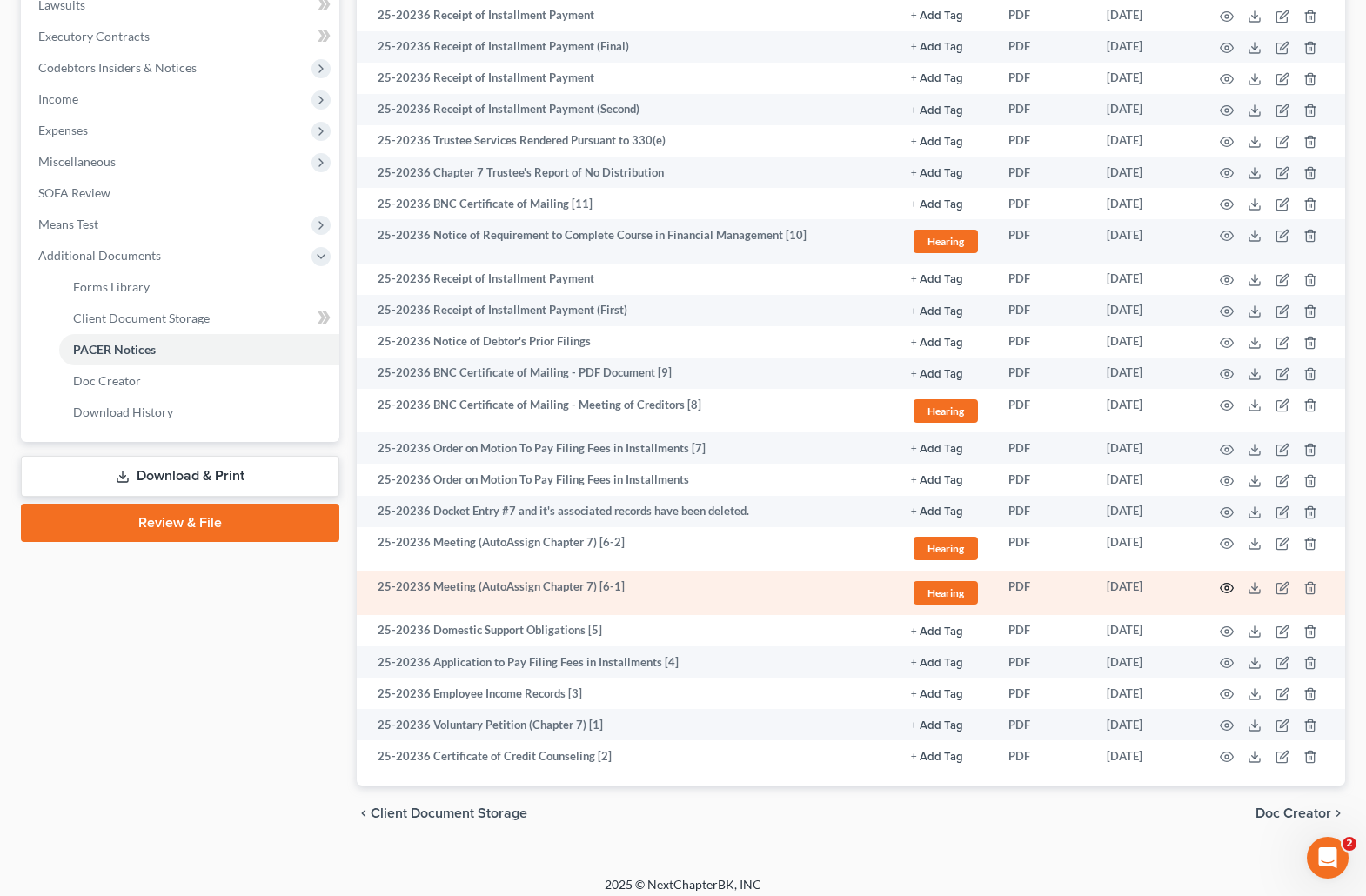
click at [1154, 584] on icon "button" at bounding box center [1227, 588] width 14 height 14
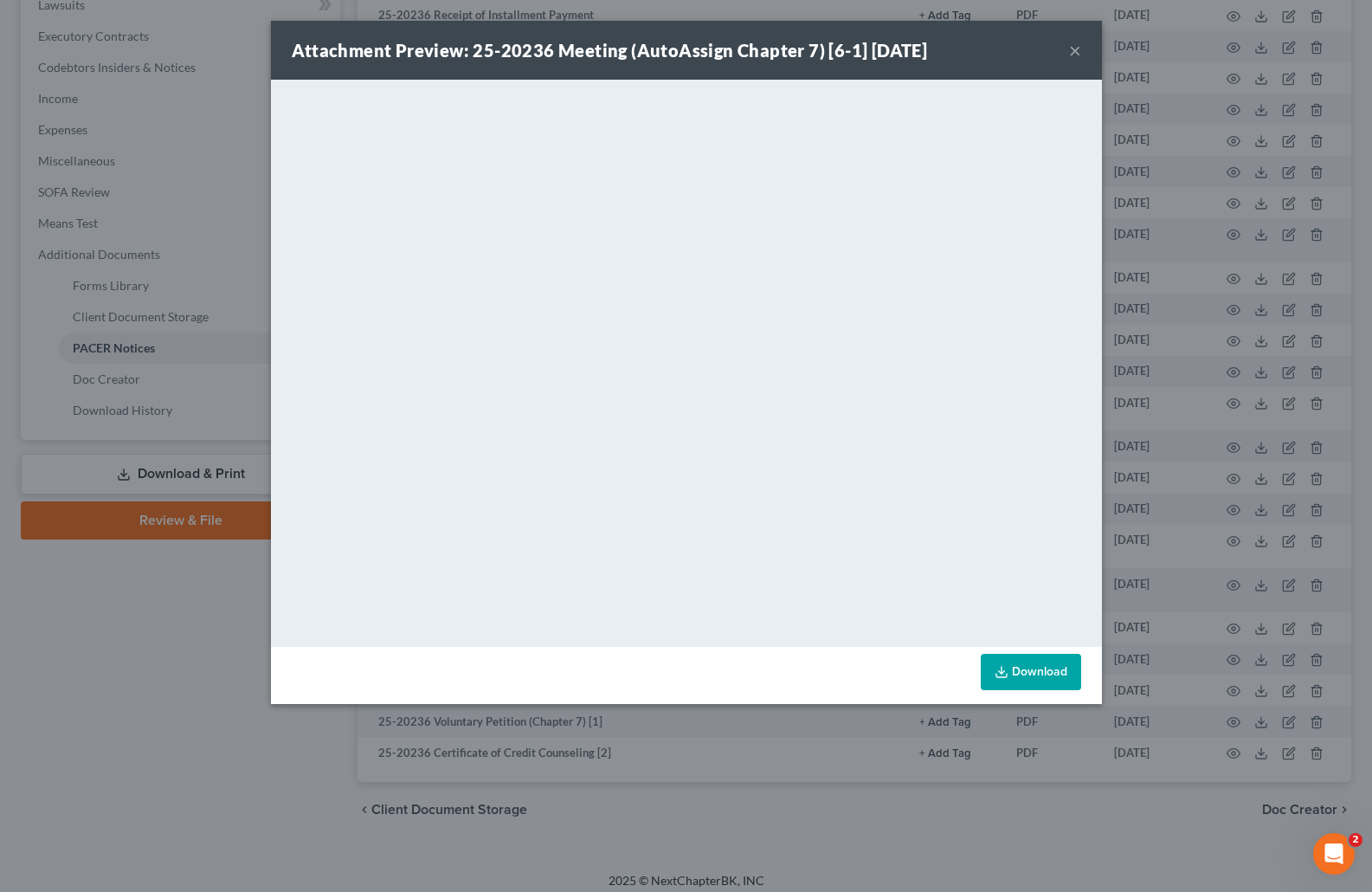
click at [1078, 45] on button "×" at bounding box center [1075, 50] width 12 height 21
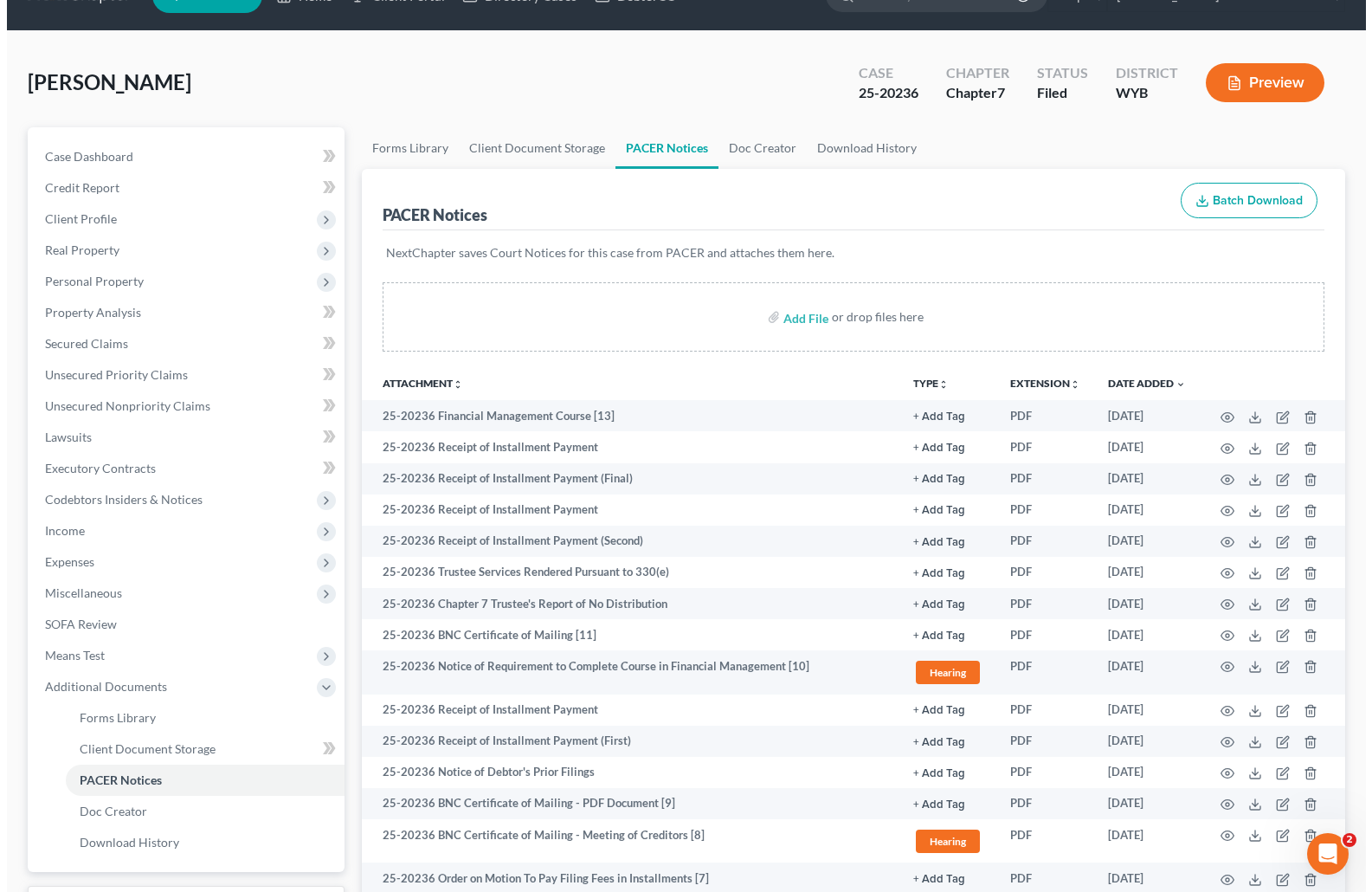
scroll to position [0, 0]
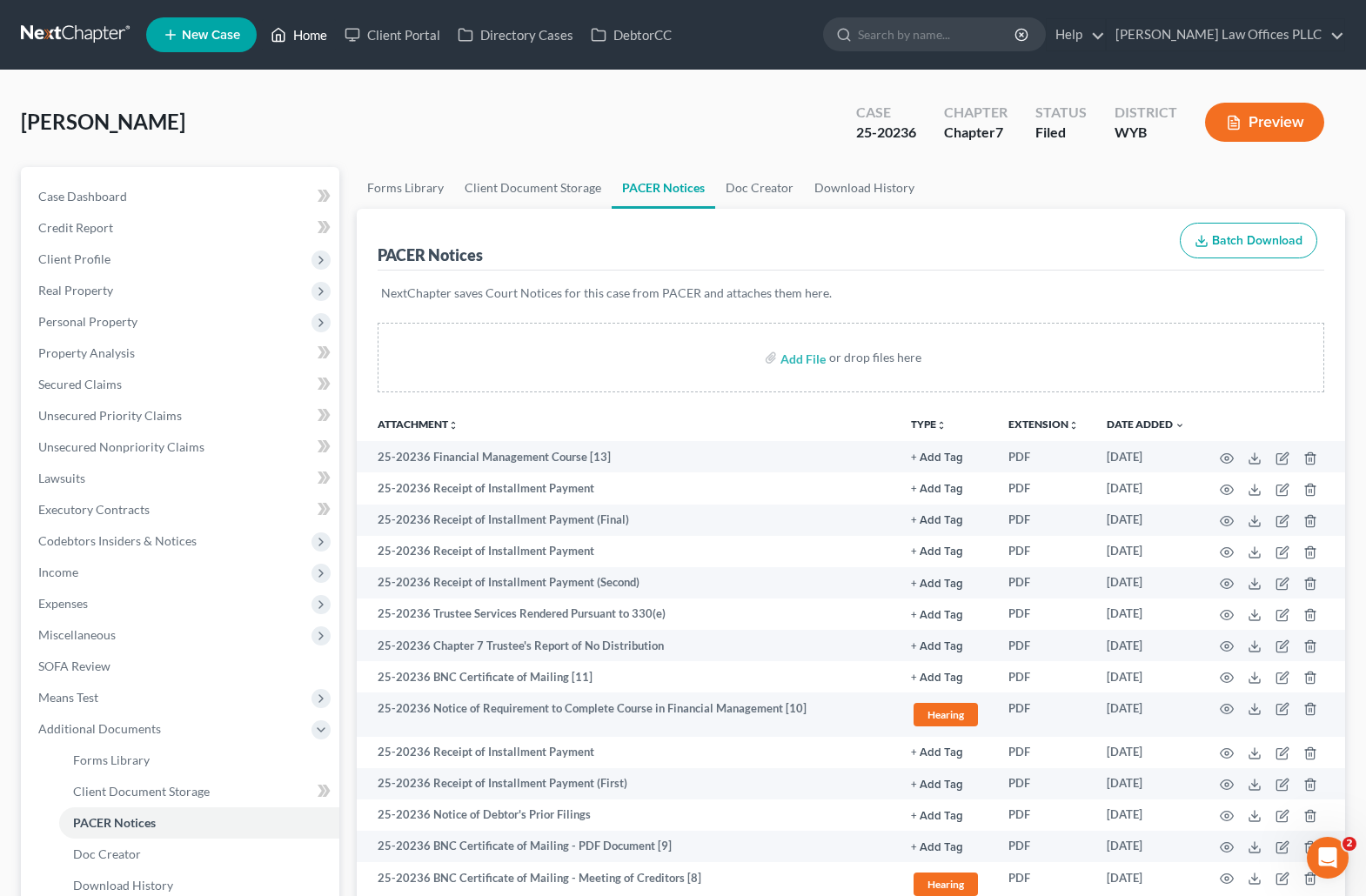
click at [323, 31] on link "Home" at bounding box center [298, 35] width 74 height 31
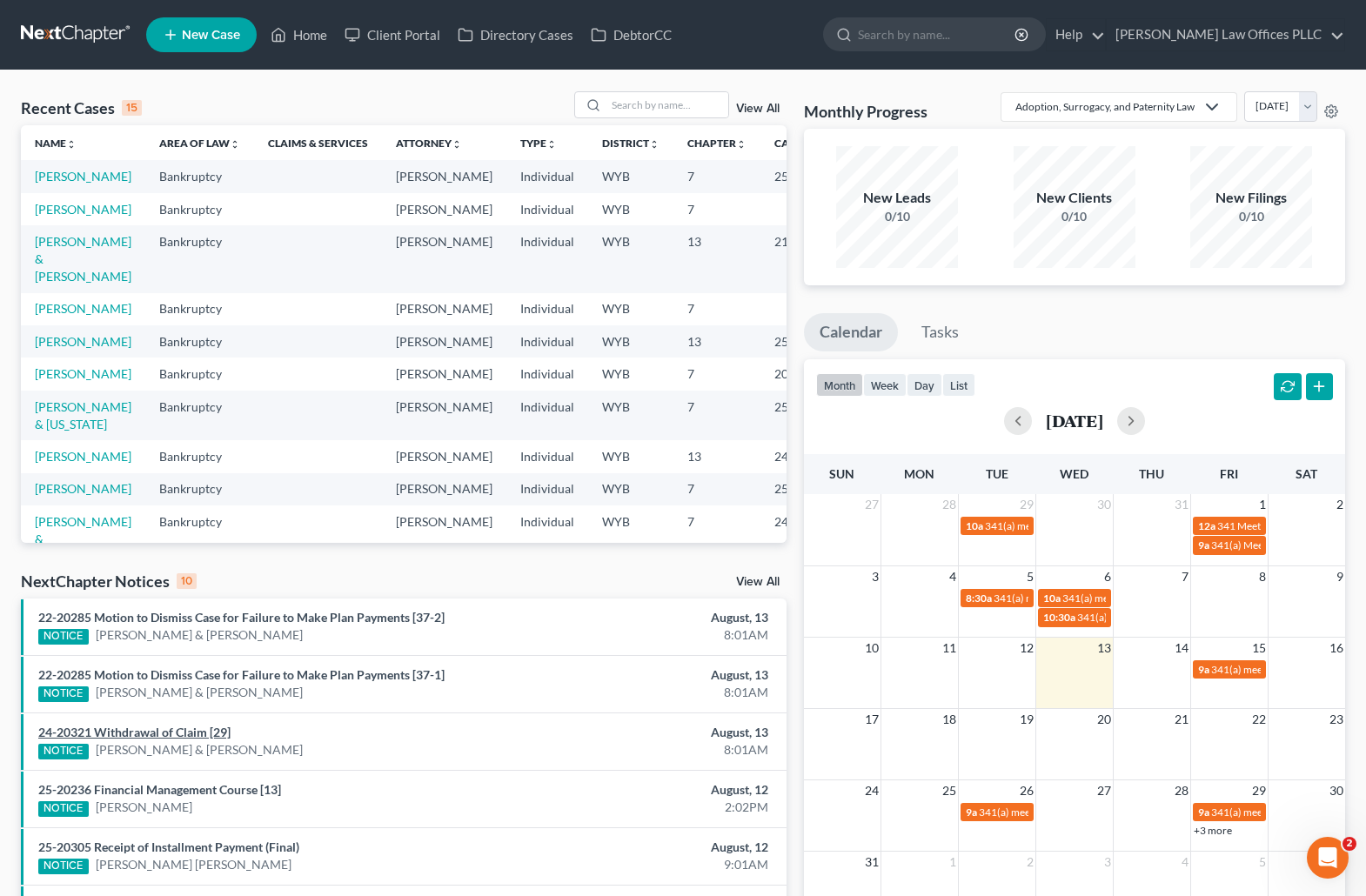
click at [146, 730] on link "24-20321 Withdrawal of Claim [29]" at bounding box center [134, 731] width 193 height 15
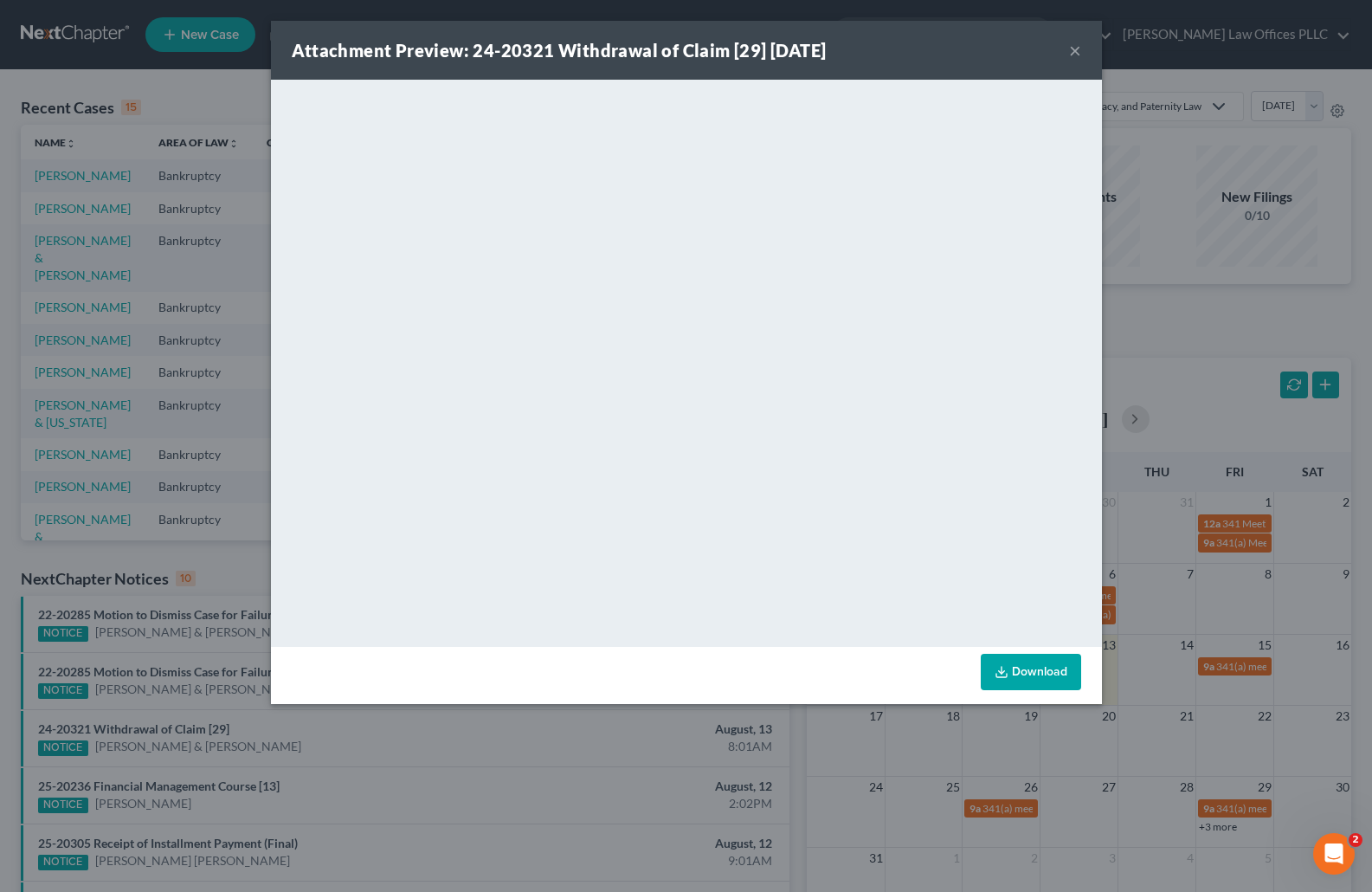
click at [199, 83] on div "Attachment Preview: 24-20321 Withdrawal of Claim [29] [DATE] × <object ng-attr-…" at bounding box center [686, 446] width 1372 height 892
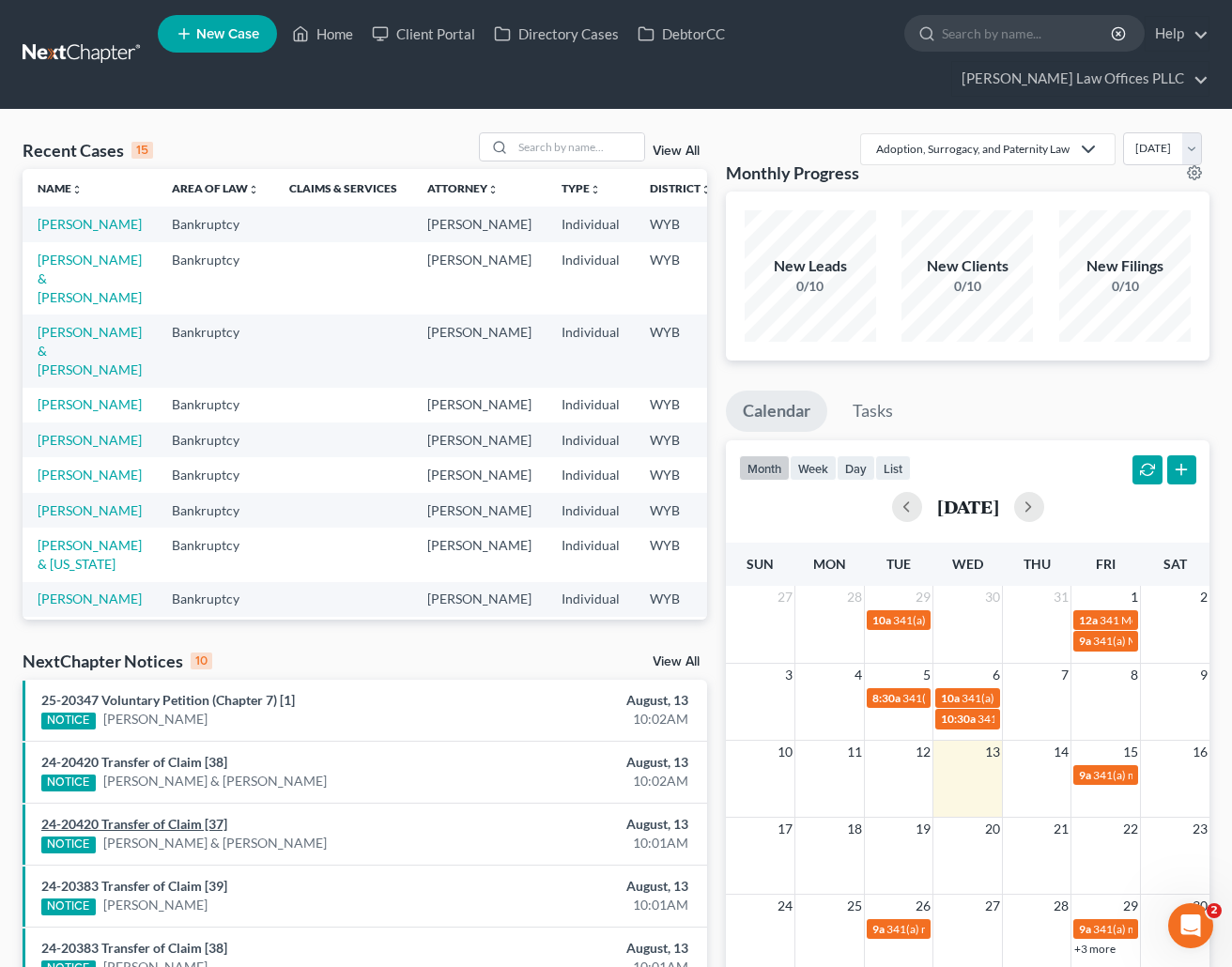
click at [147, 822] on link "24-20420 Transfer of Claim [37]" at bounding box center [134, 823] width 186 height 16
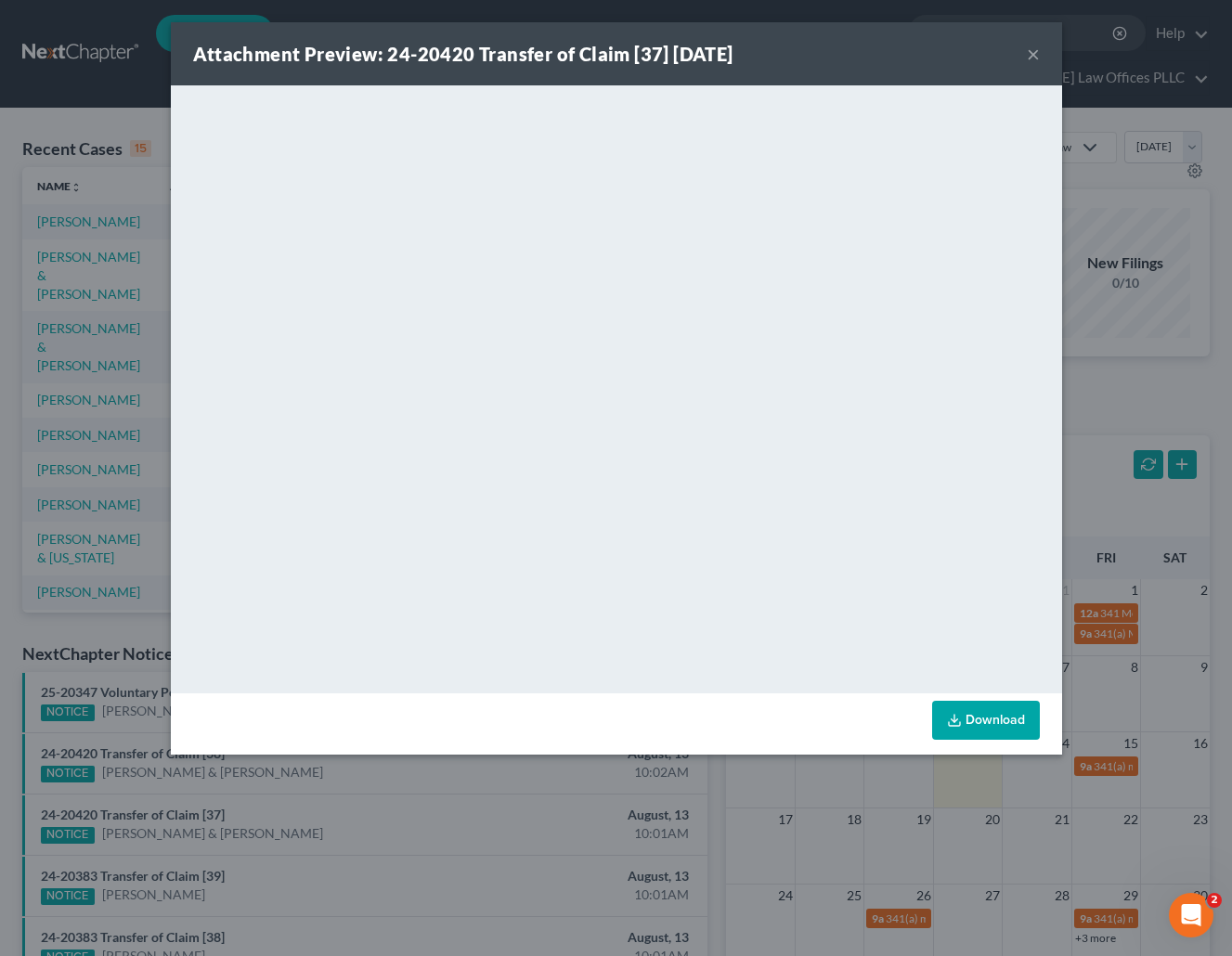
click at [1038, 46] on button "×" at bounding box center [1033, 54] width 13 height 22
